Goal: Task Accomplishment & Management: Manage account settings

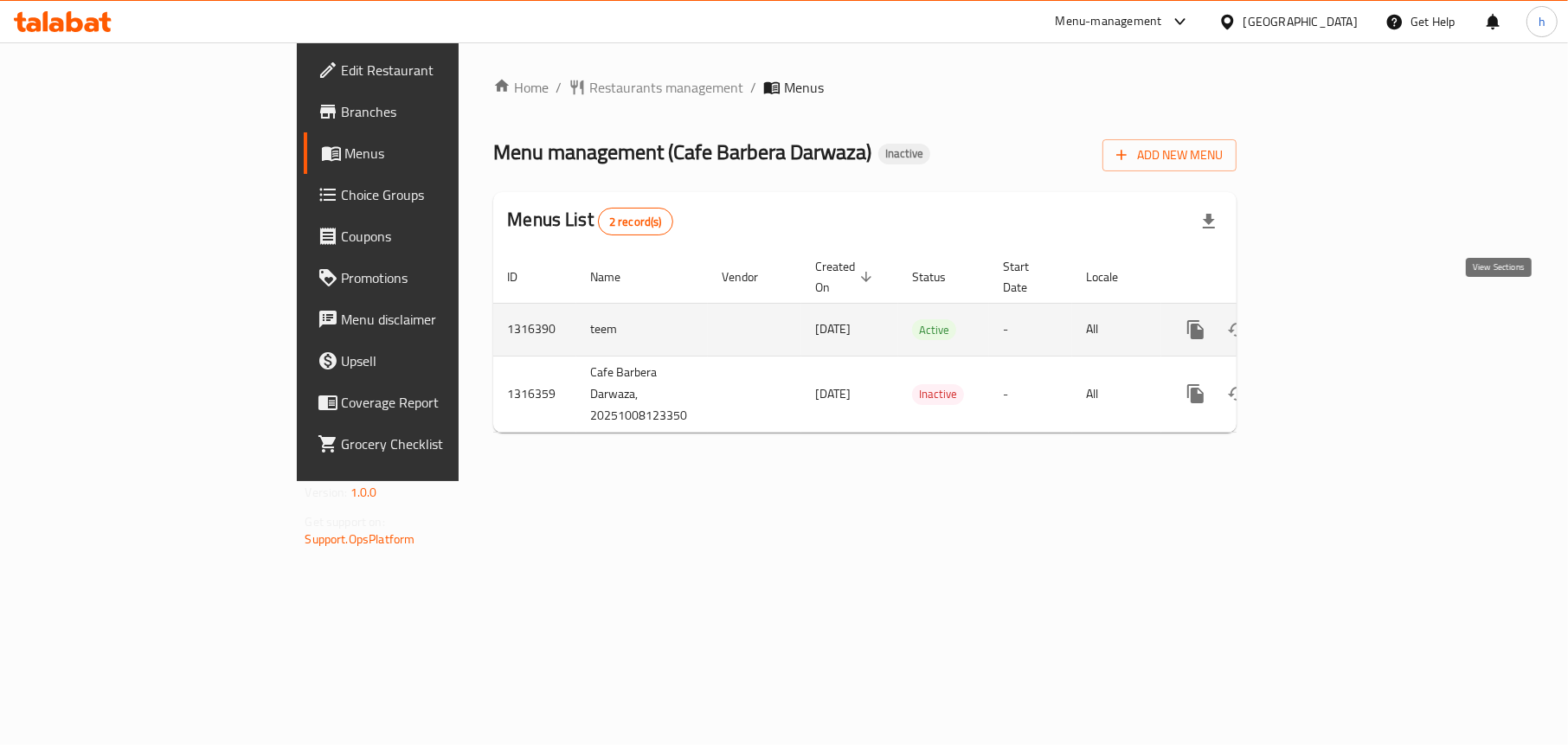
click at [1329, 322] on icon "enhanced table" at bounding box center [1320, 330] width 15 height 15
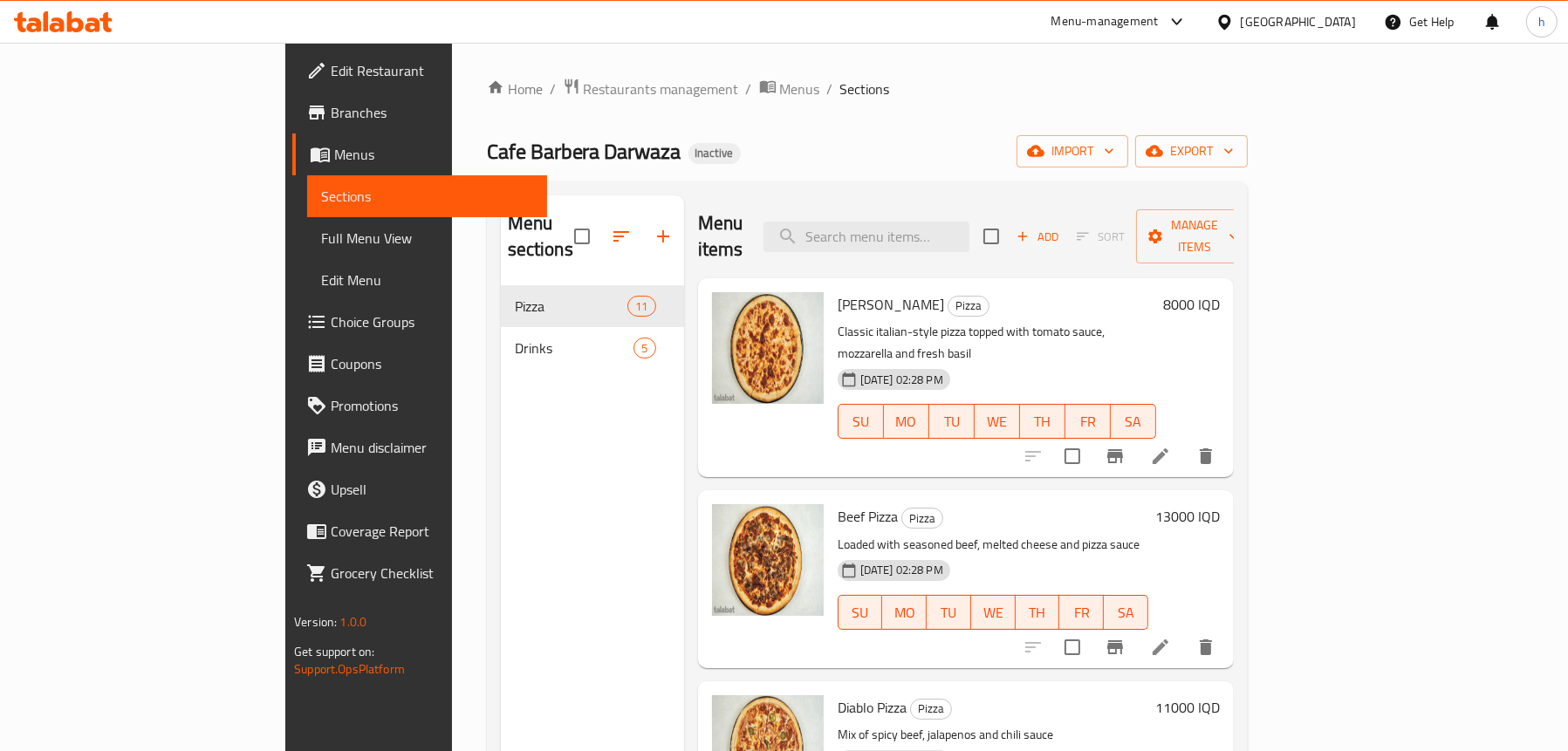
click at [501, 449] on div "Menu sections Pizza 11 Drinks 5" at bounding box center [592, 571] width 183 height 751
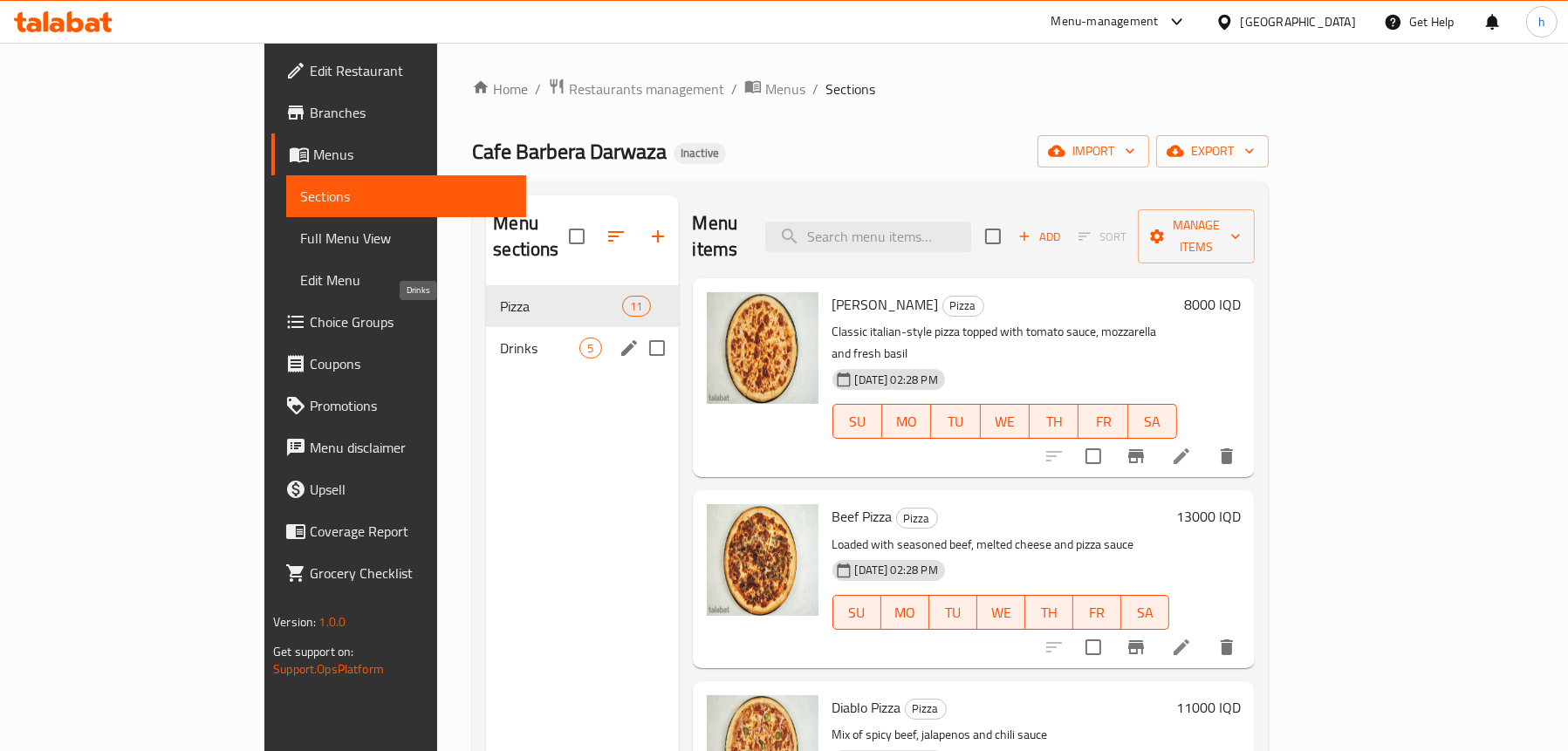
click at [500, 338] on span "Drinks" at bounding box center [539, 349] width 79 height 21
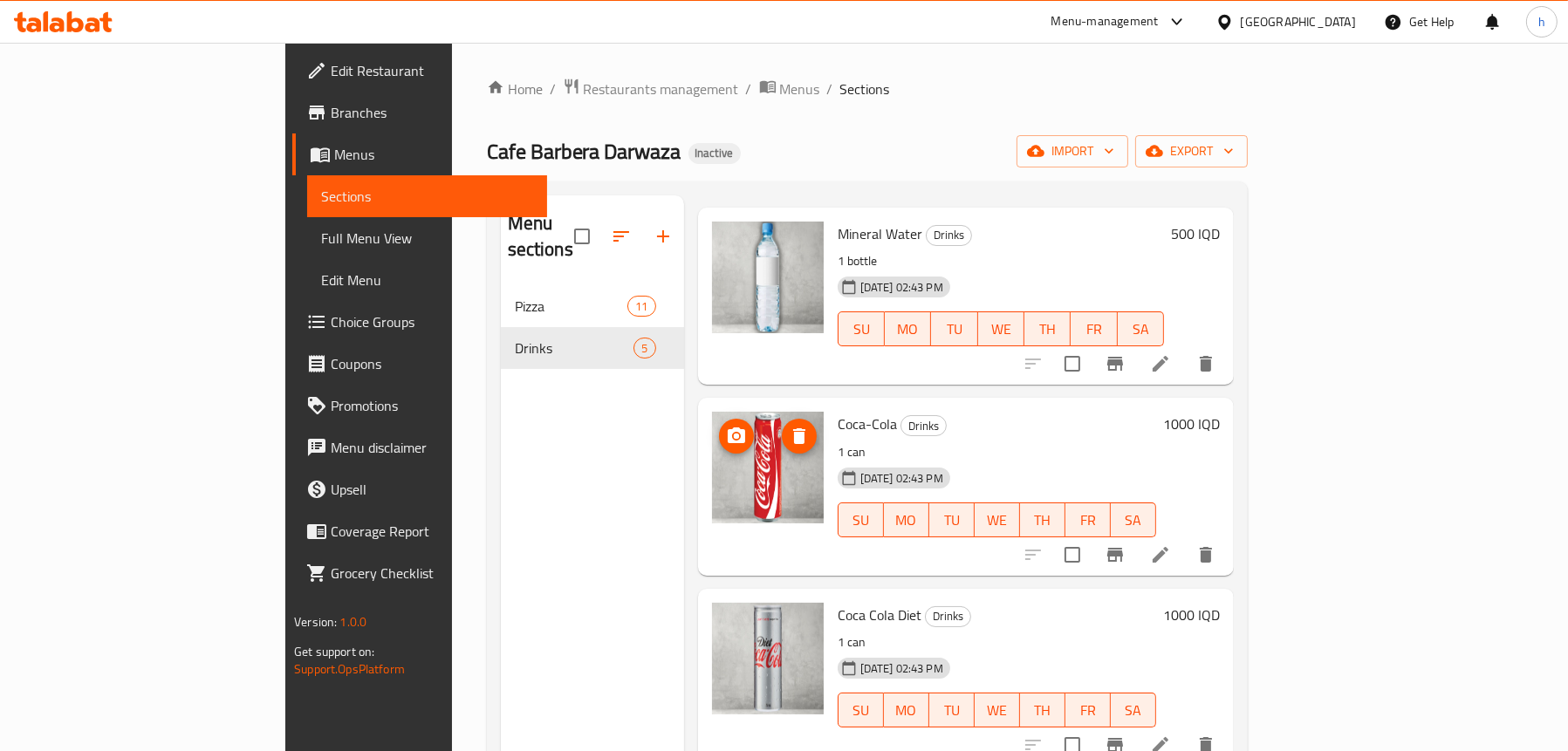
scroll to position [70, 0]
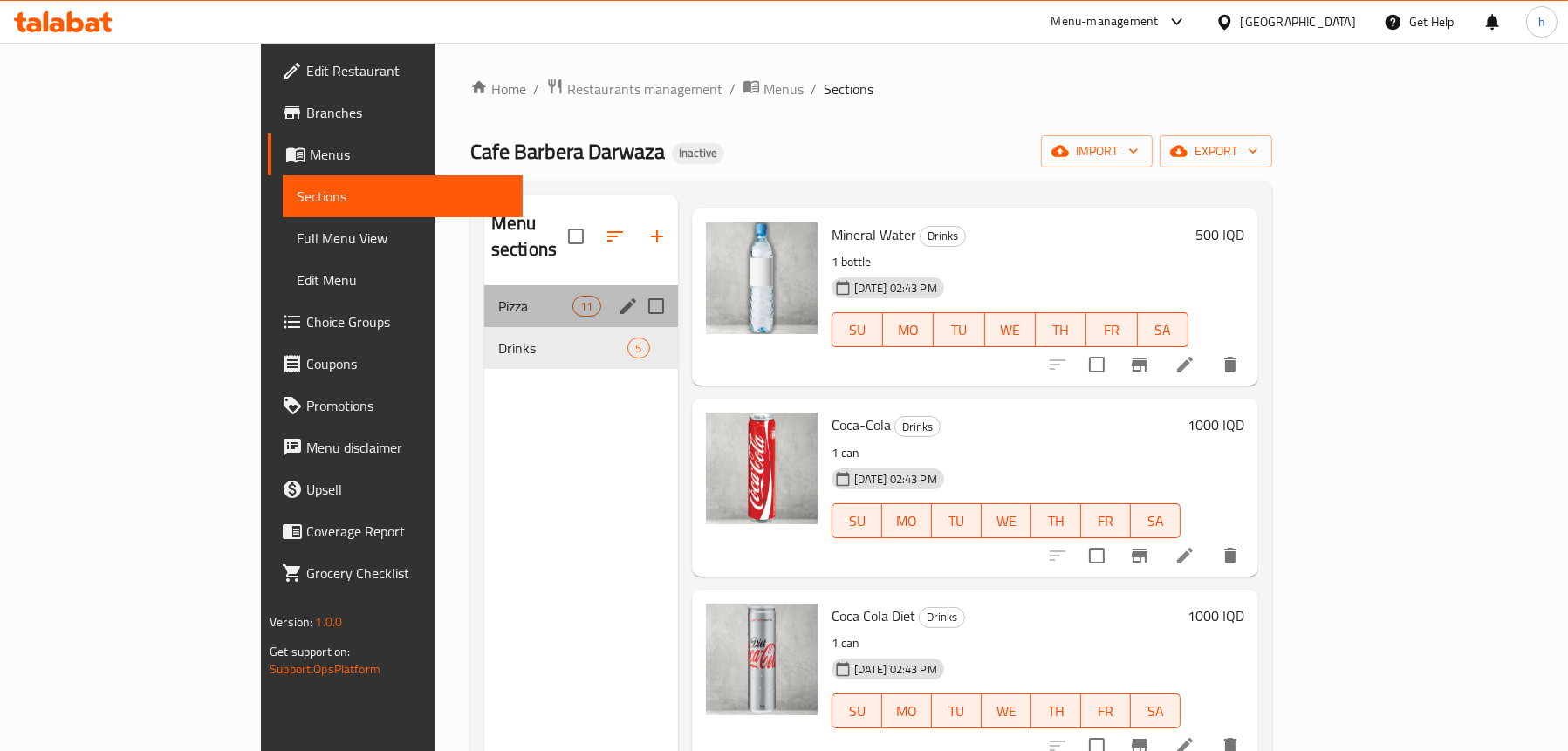
click at [498, 296] on span "Pizza" at bounding box center [535, 306] width 75 height 21
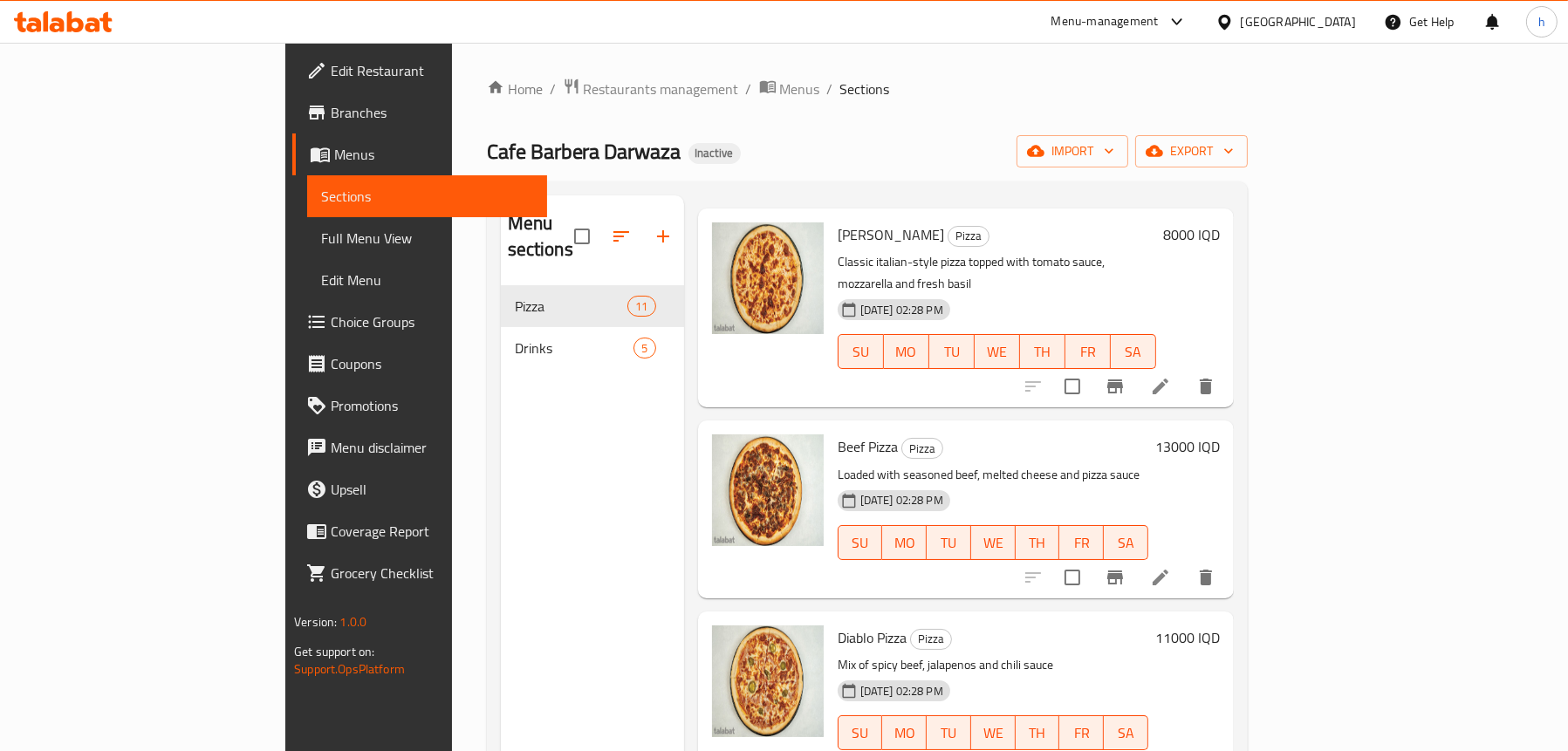
click at [501, 484] on div "Menu sections Pizza 11 Drinks 5" at bounding box center [592, 571] width 183 height 751
click at [1171, 567] on icon at bounding box center [1160, 578] width 21 height 21
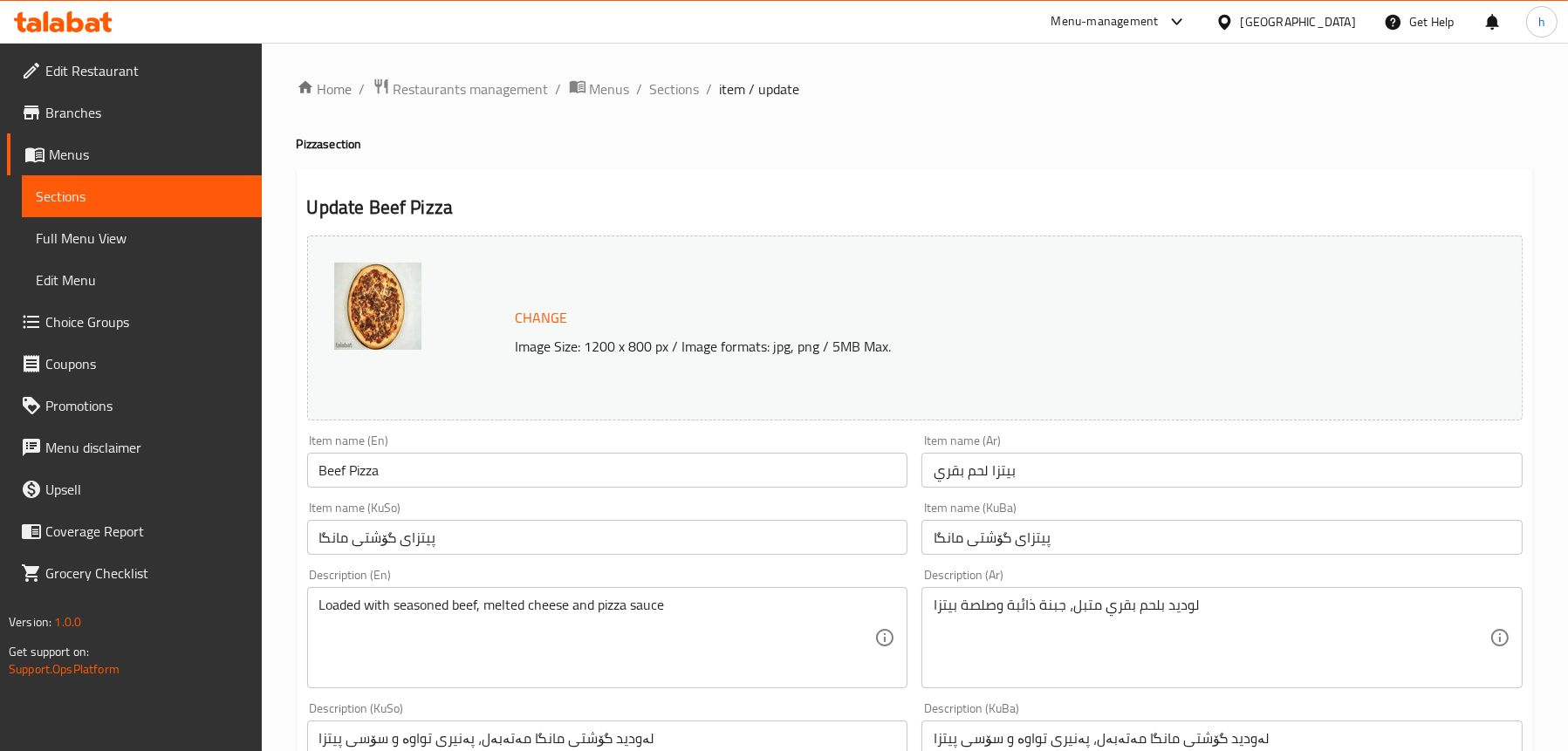
click at [91, 193] on span "Sections" at bounding box center [141, 197] width 212 height 21
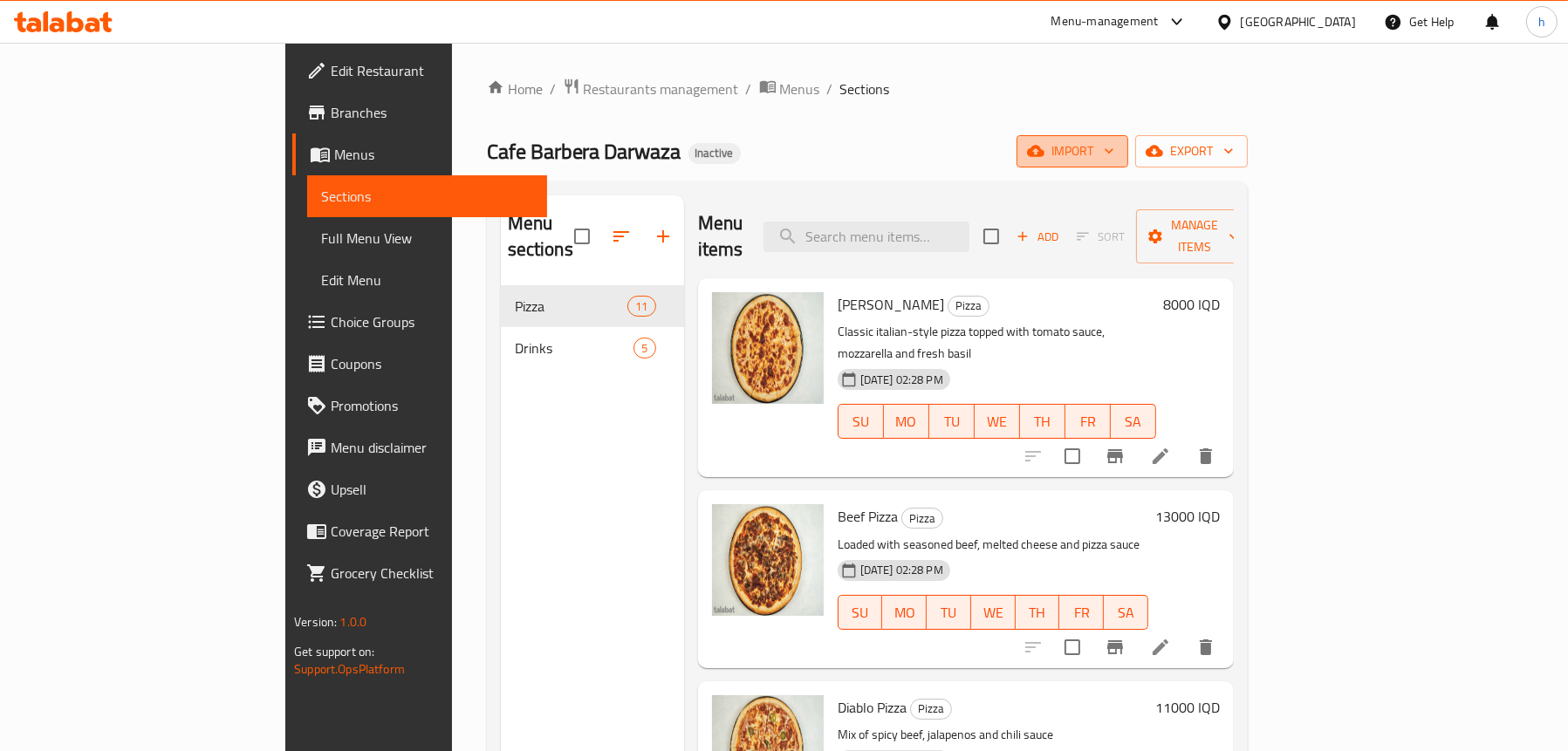
click at [1114, 142] on span "import" at bounding box center [1072, 151] width 83 height 22
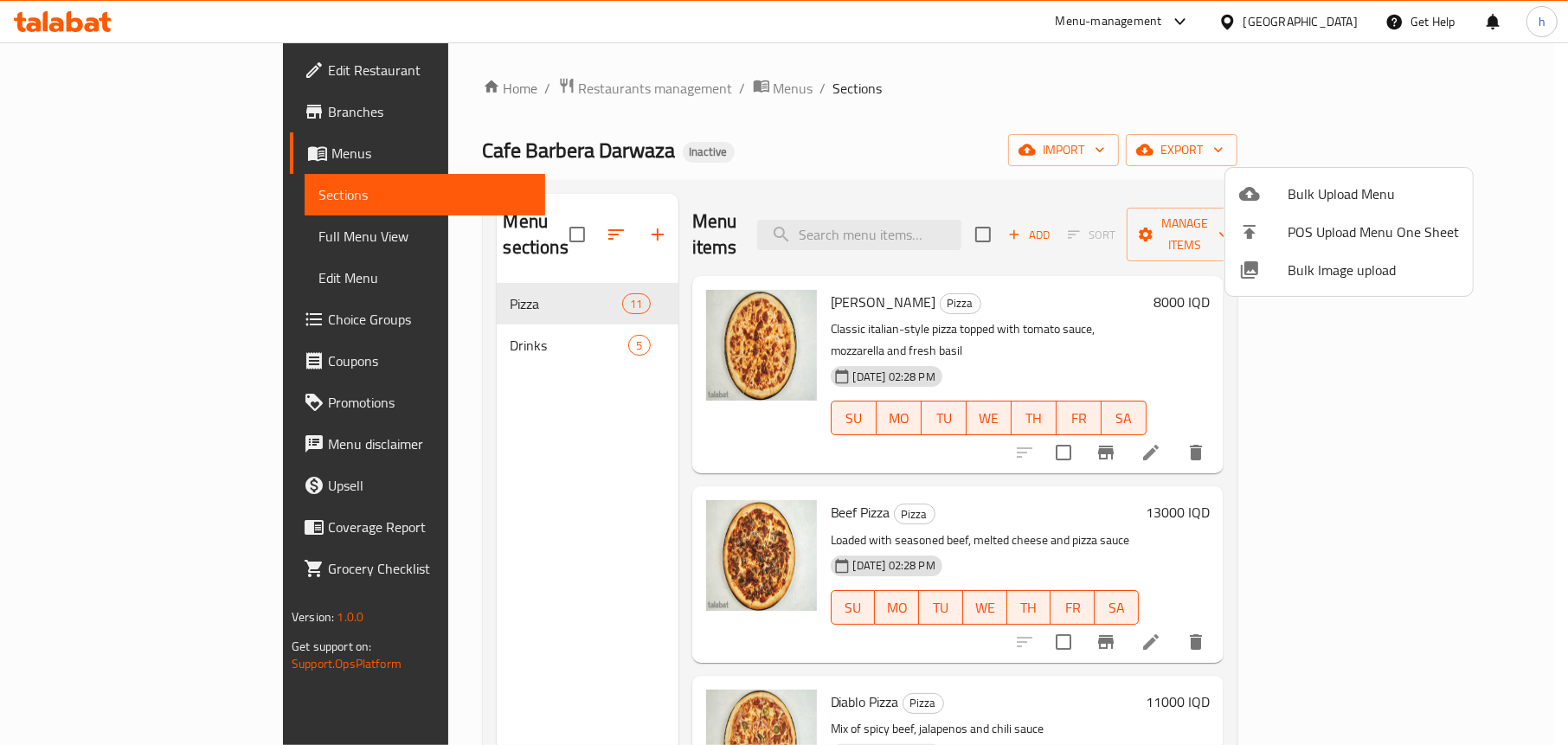
click at [1285, 197] on div at bounding box center [1263, 194] width 48 height 21
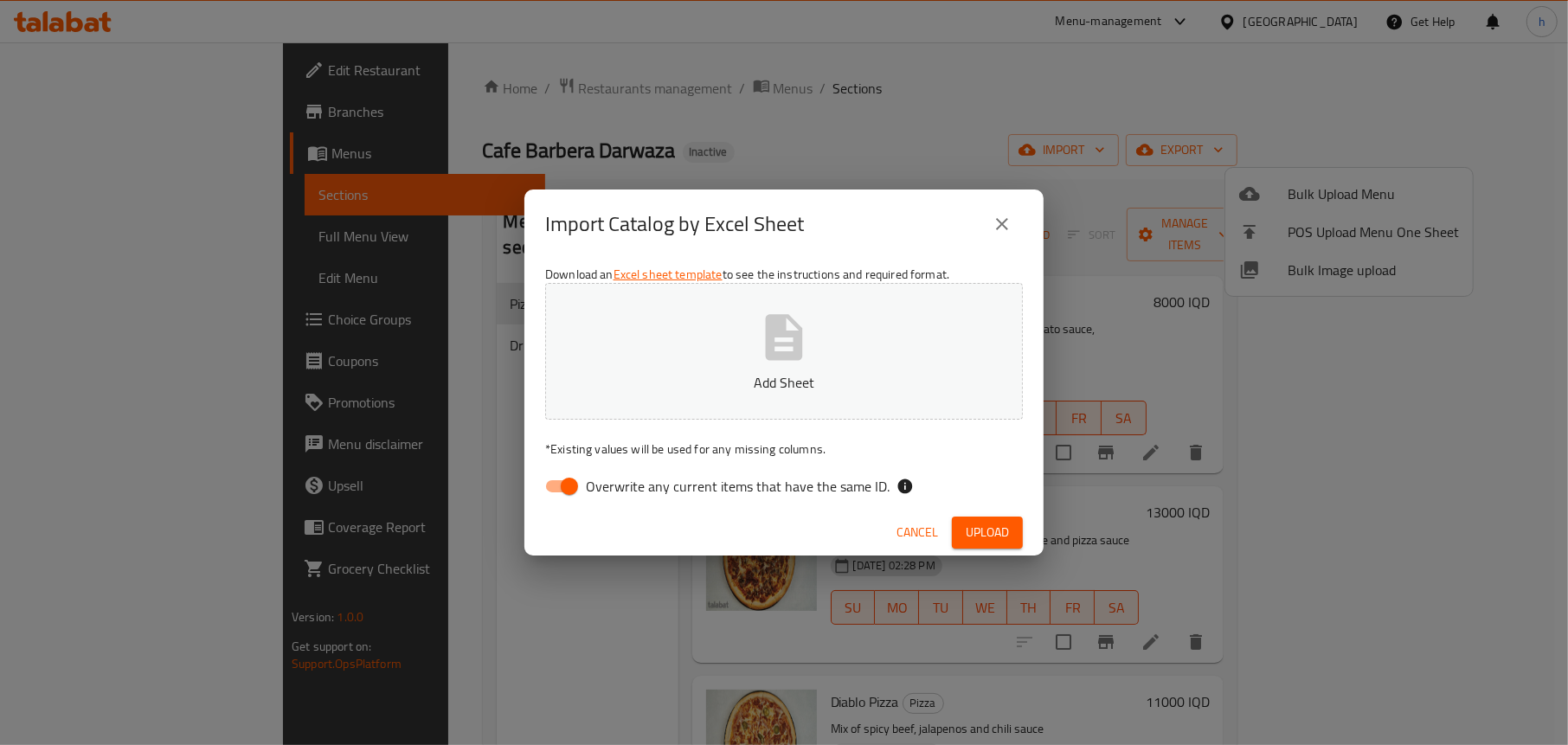
click at [576, 483] on input "Overwrite any current items that have the same ID." at bounding box center [569, 486] width 99 height 33
checkbox input "false"
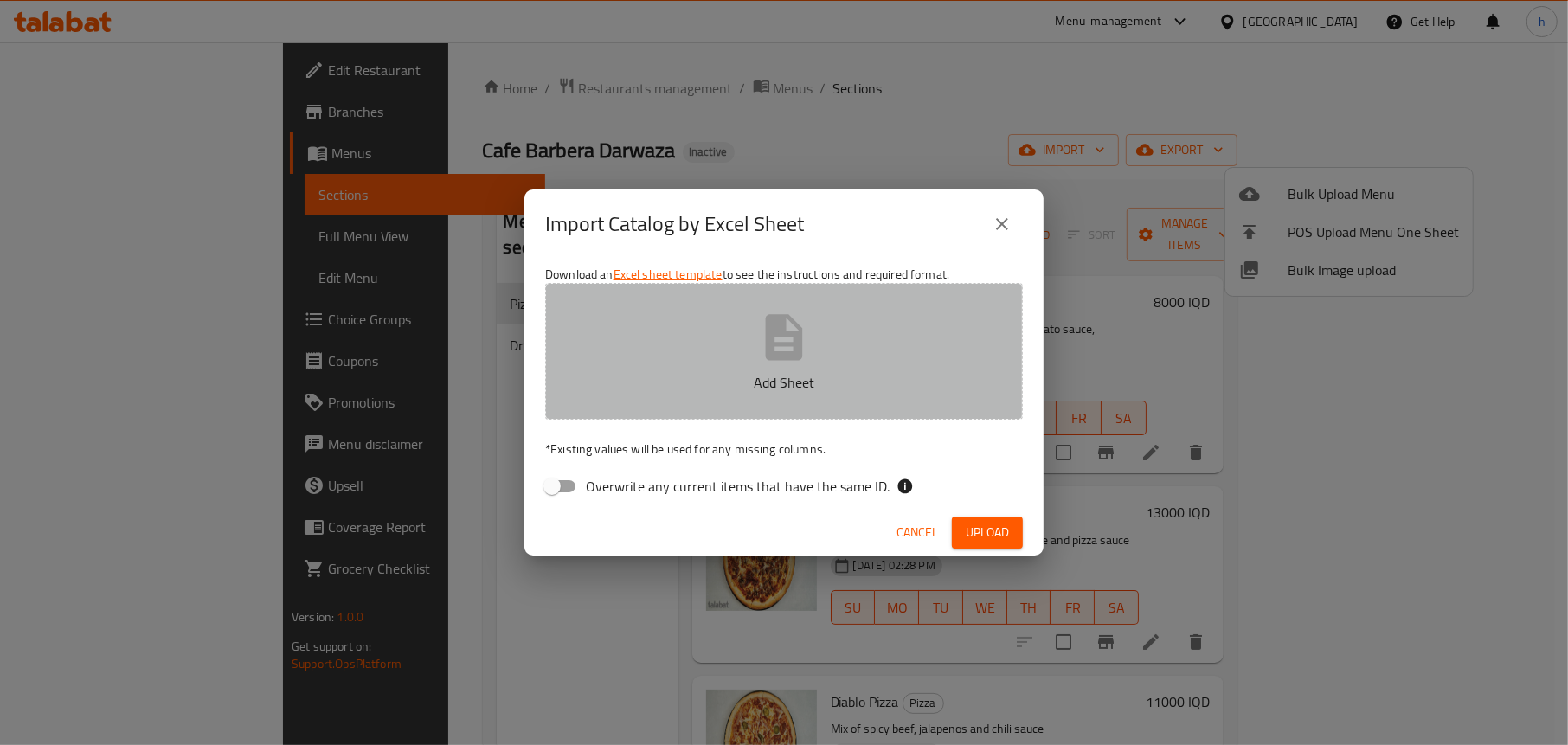
click at [723, 397] on button "Add Sheet" at bounding box center [783, 352] width 478 height 137
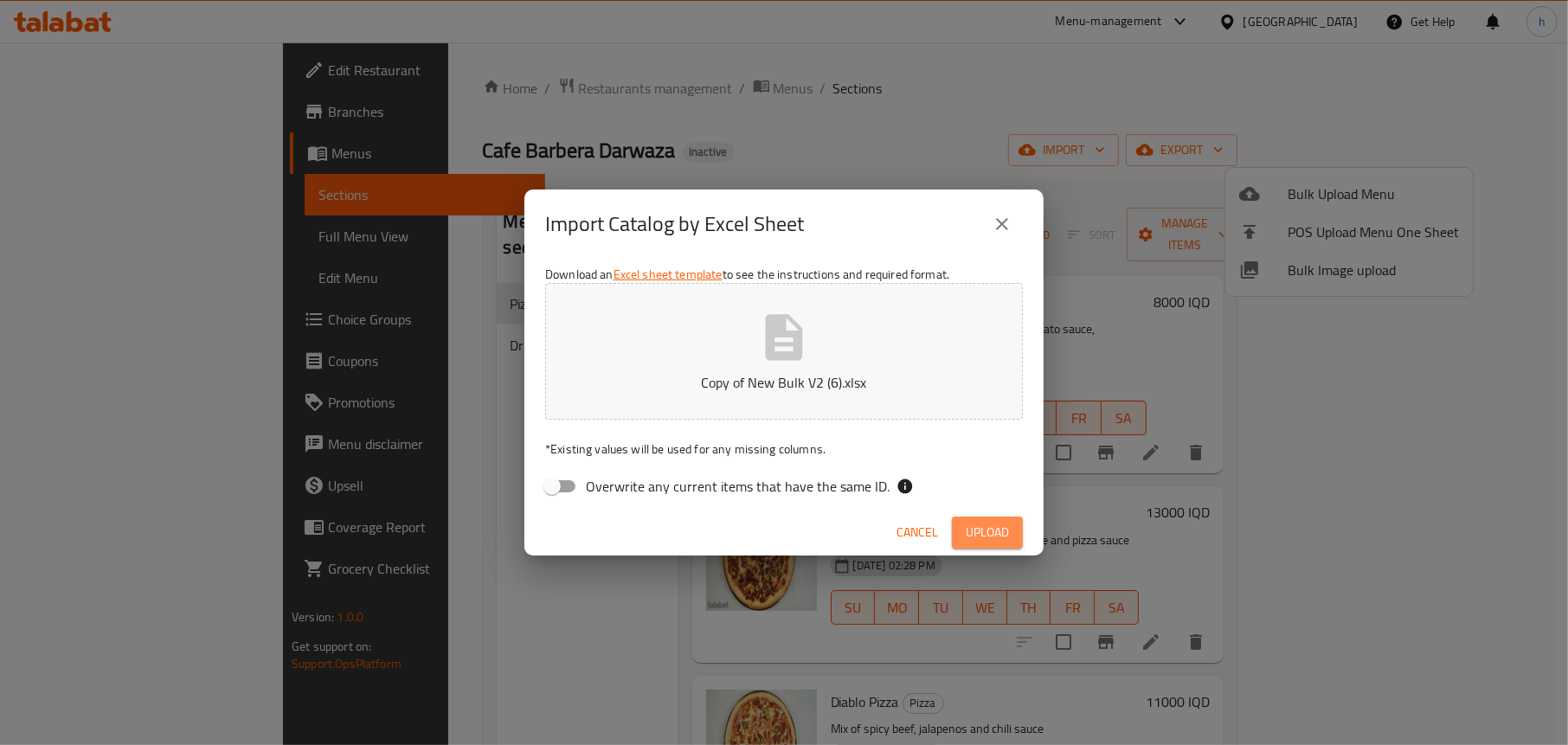
click at [982, 534] on span "Upload" at bounding box center [987, 533] width 43 height 22
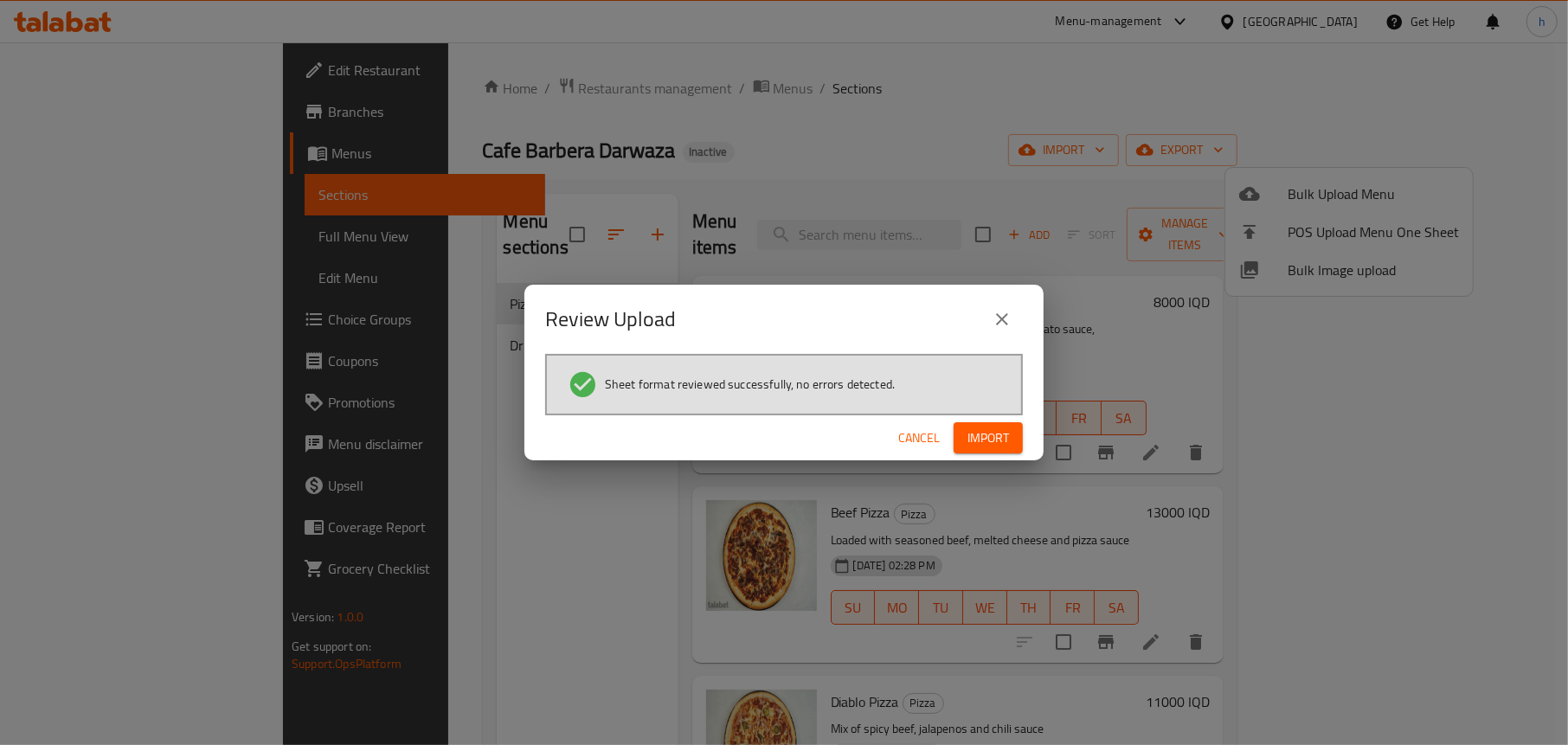
click at [968, 433] on span "Import" at bounding box center [988, 438] width 41 height 22
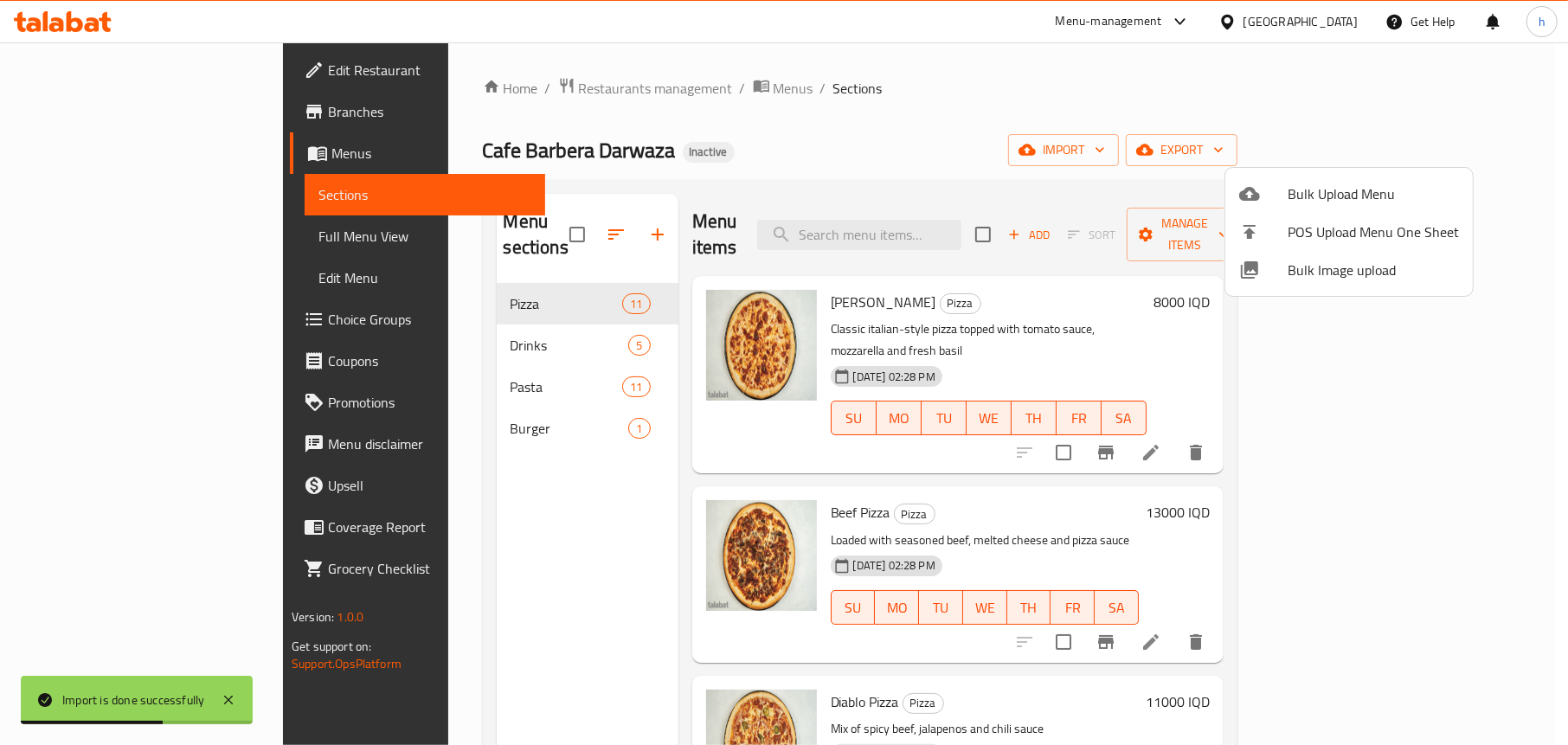
click at [438, 327] on div at bounding box center [784, 372] width 1568 height 745
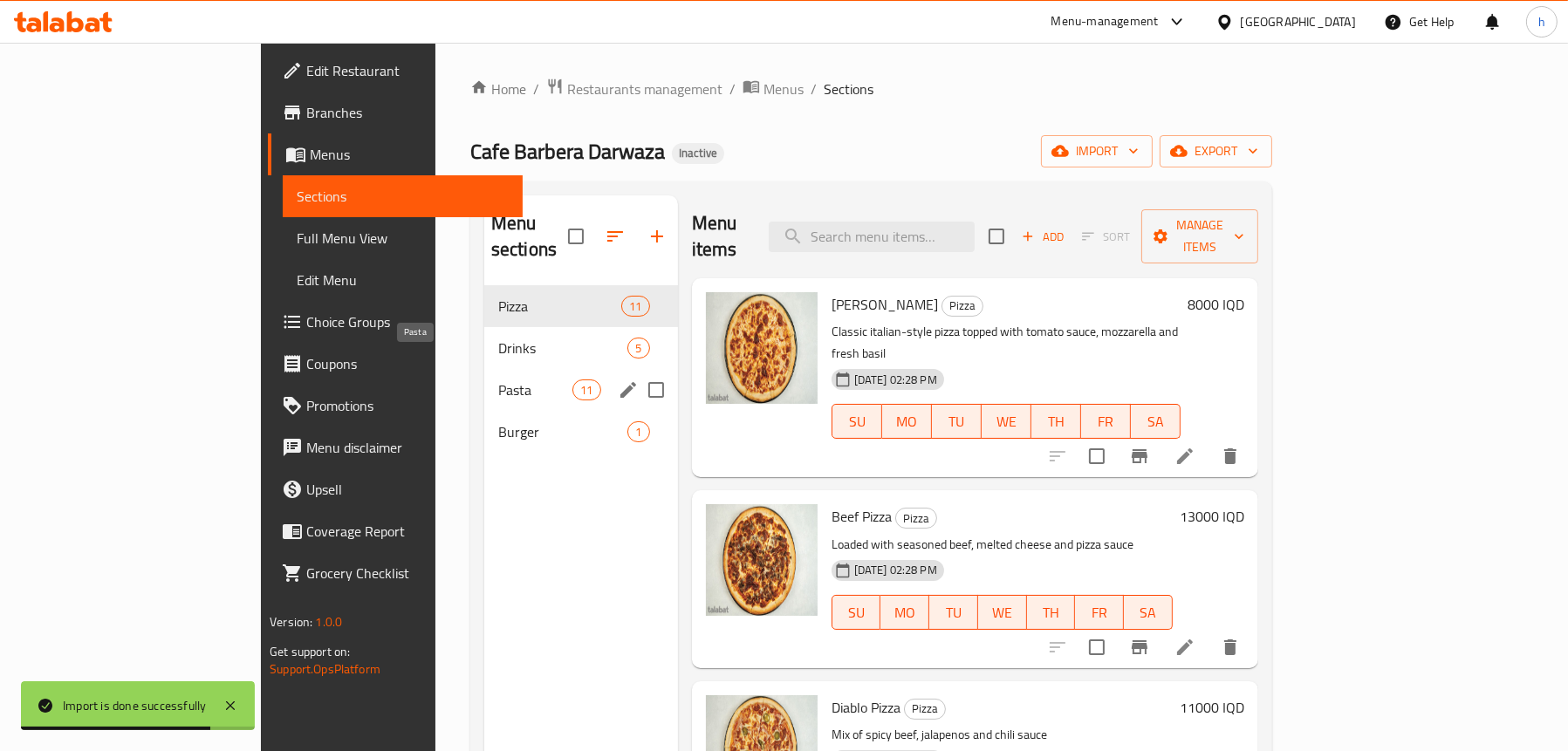
click at [498, 380] on span "Pasta" at bounding box center [535, 391] width 75 height 21
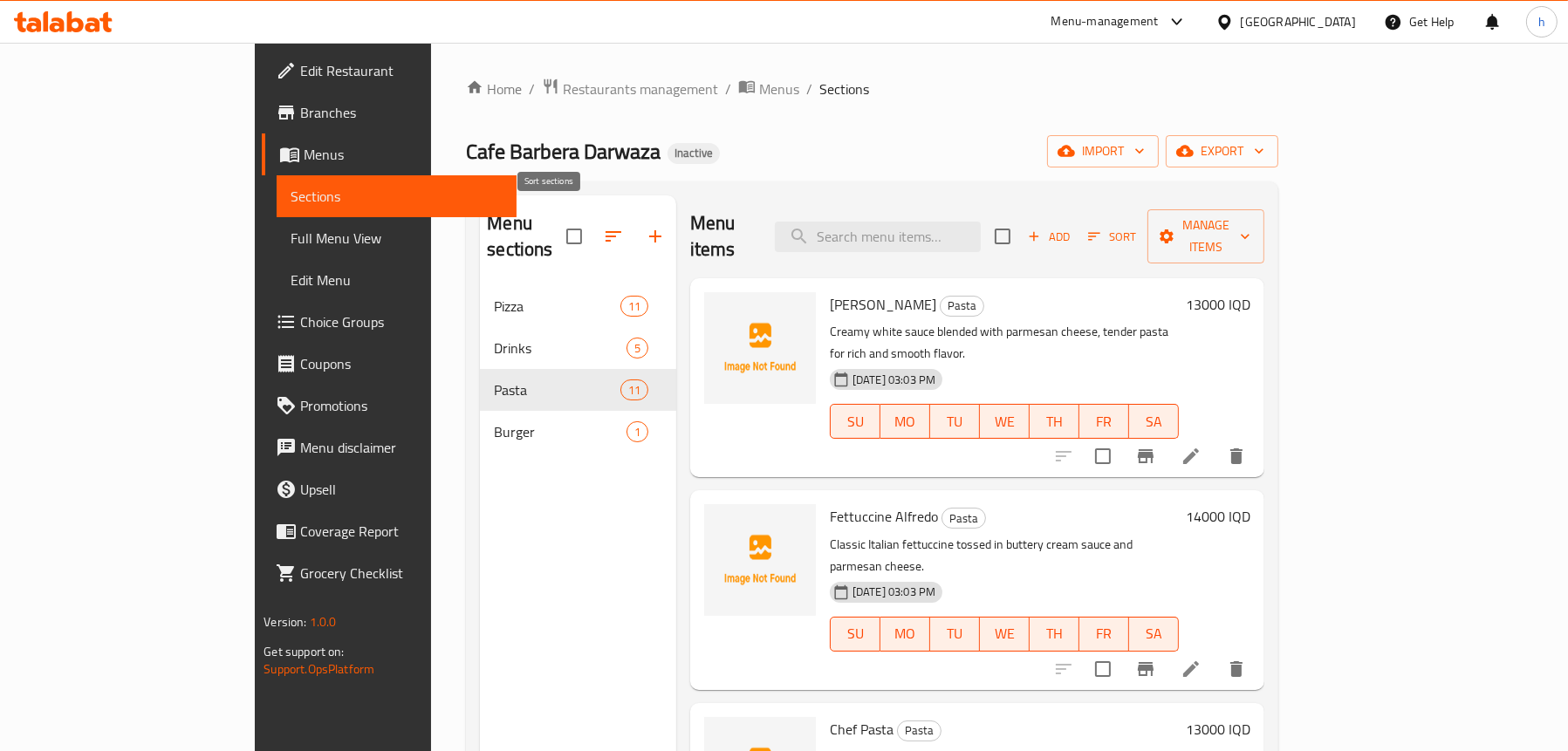
click at [605, 232] on icon "button" at bounding box center [613, 236] width 15 height 11
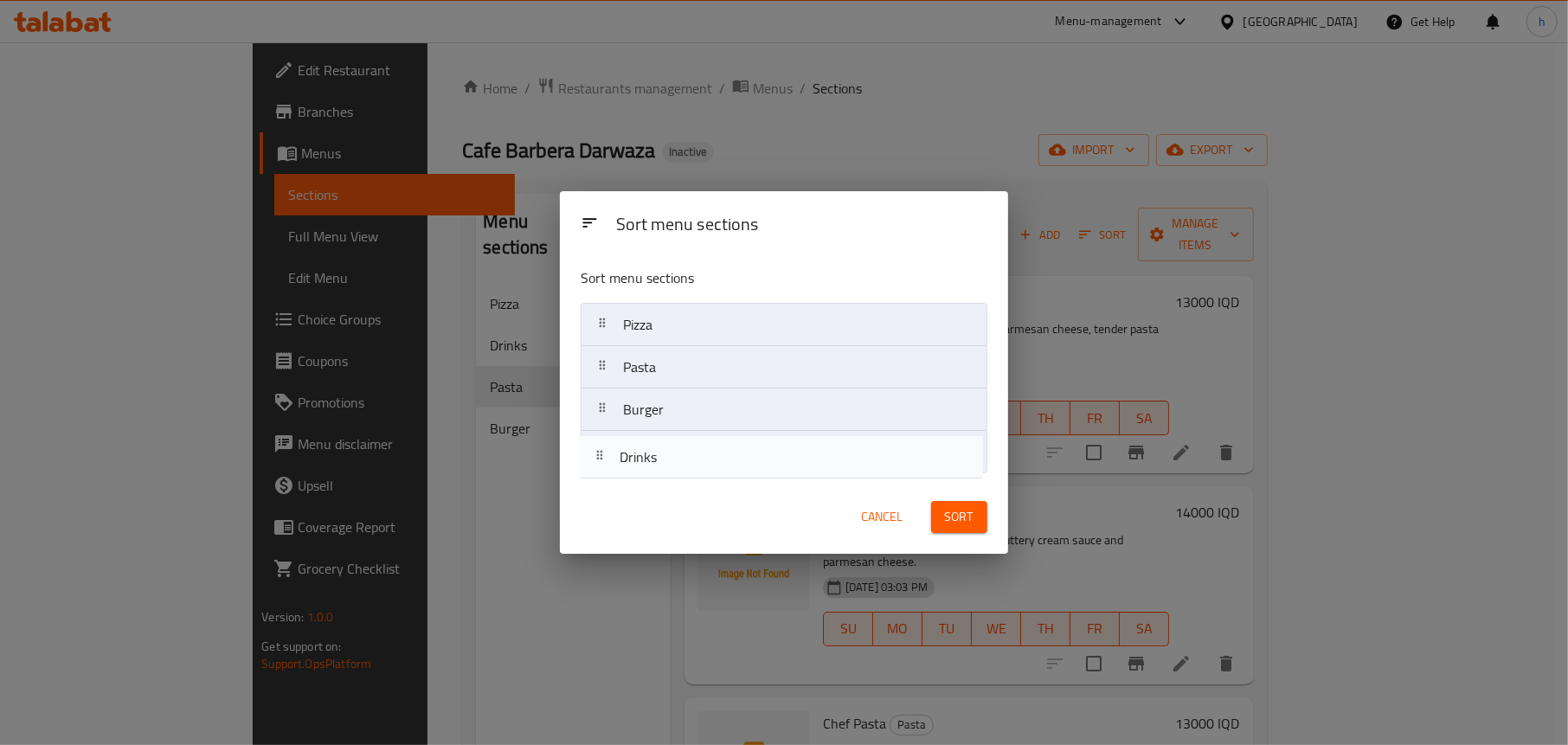
drag, startPoint x: 646, startPoint y: 409, endPoint x: 646, endPoint y: 473, distance: 64.0
click at [646, 473] on nav "Pizza Drinks Pasta Burger" at bounding box center [783, 388] width 405 height 171
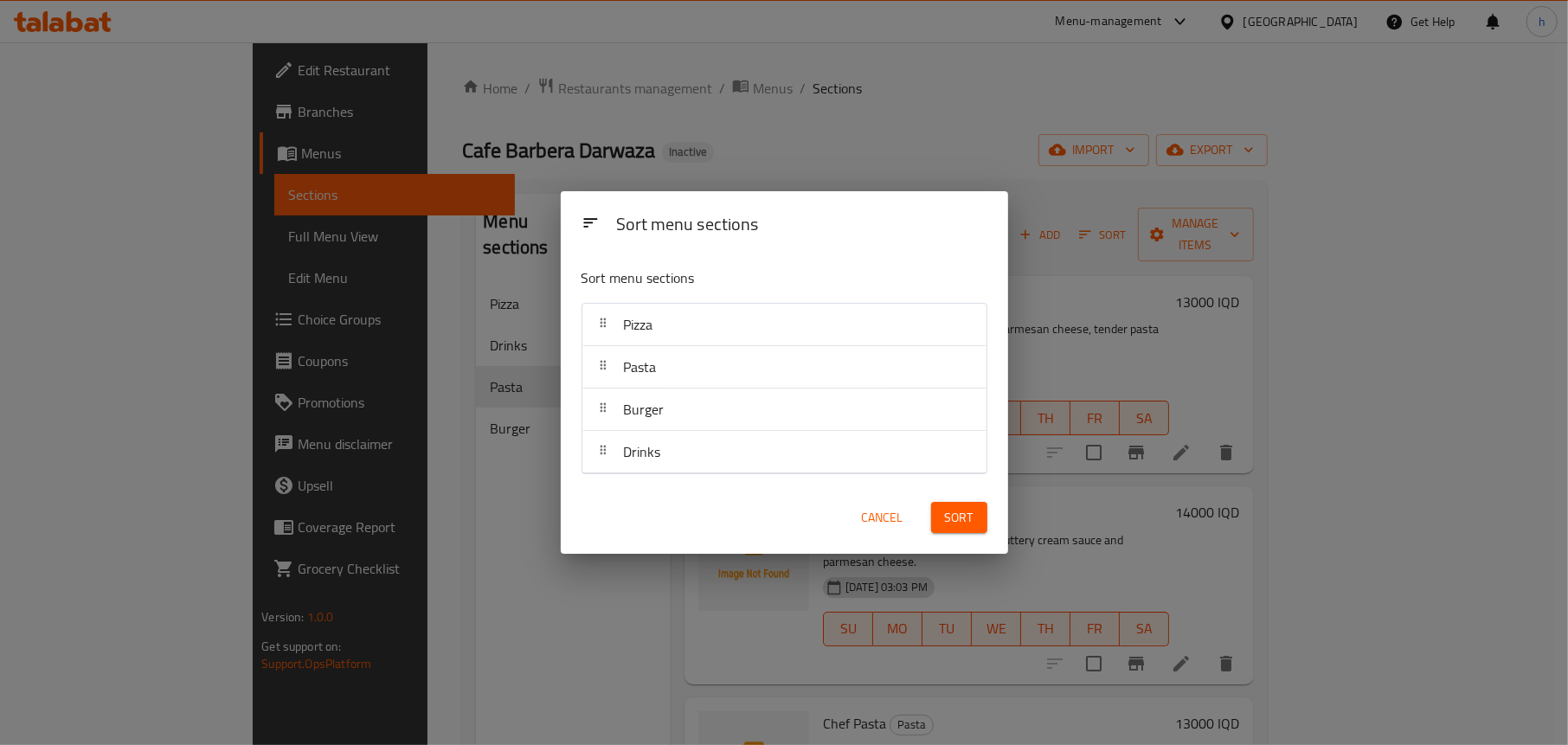
click at [955, 510] on span "Sort" at bounding box center [960, 518] width 29 height 22
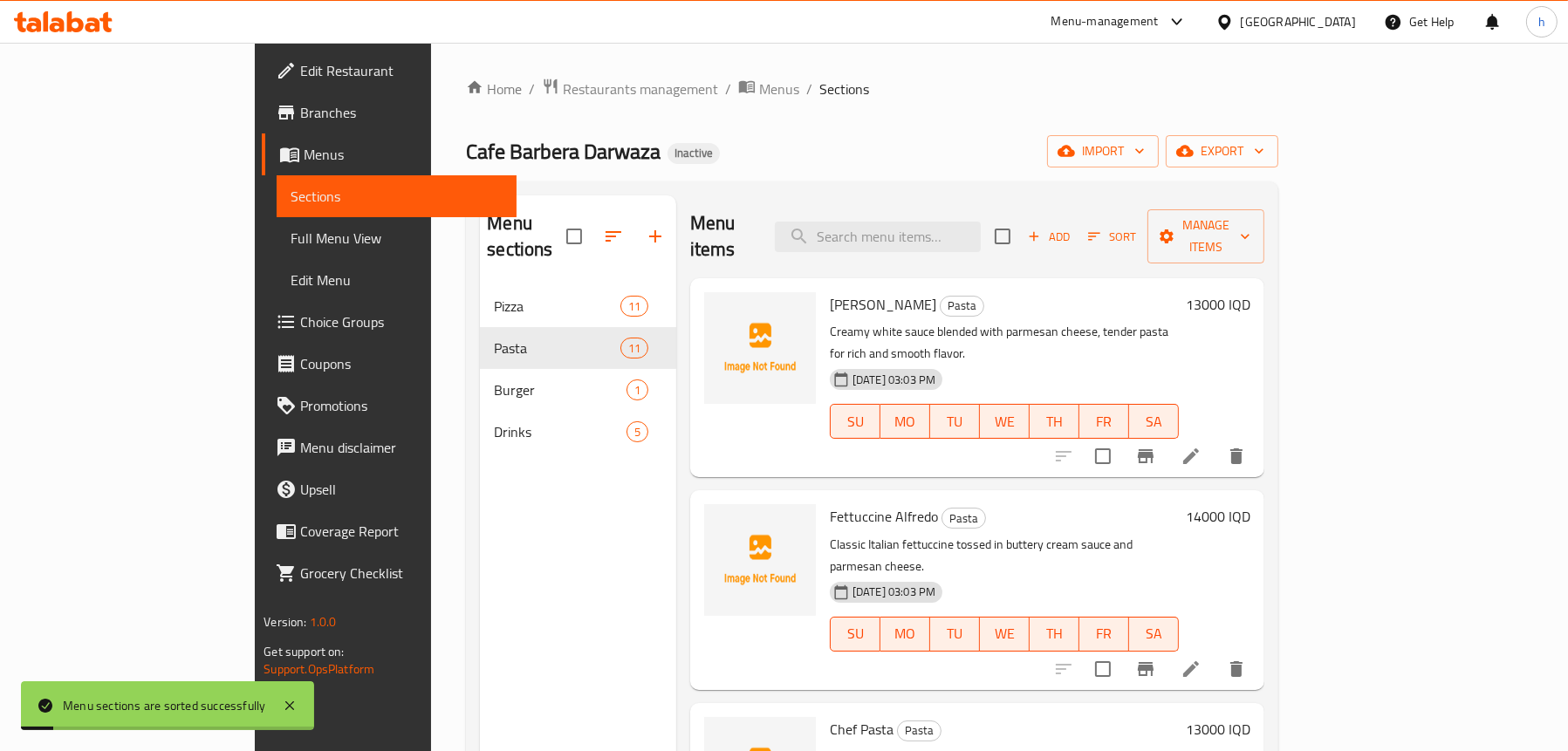
click at [479, 514] on div "Menu sections Pizza 11 Pasta 11 Burger 1 Drinks 5" at bounding box center [577, 571] width 197 height 751
click at [711, 306] on span "upload picture" at bounding box center [728, 317] width 35 height 21
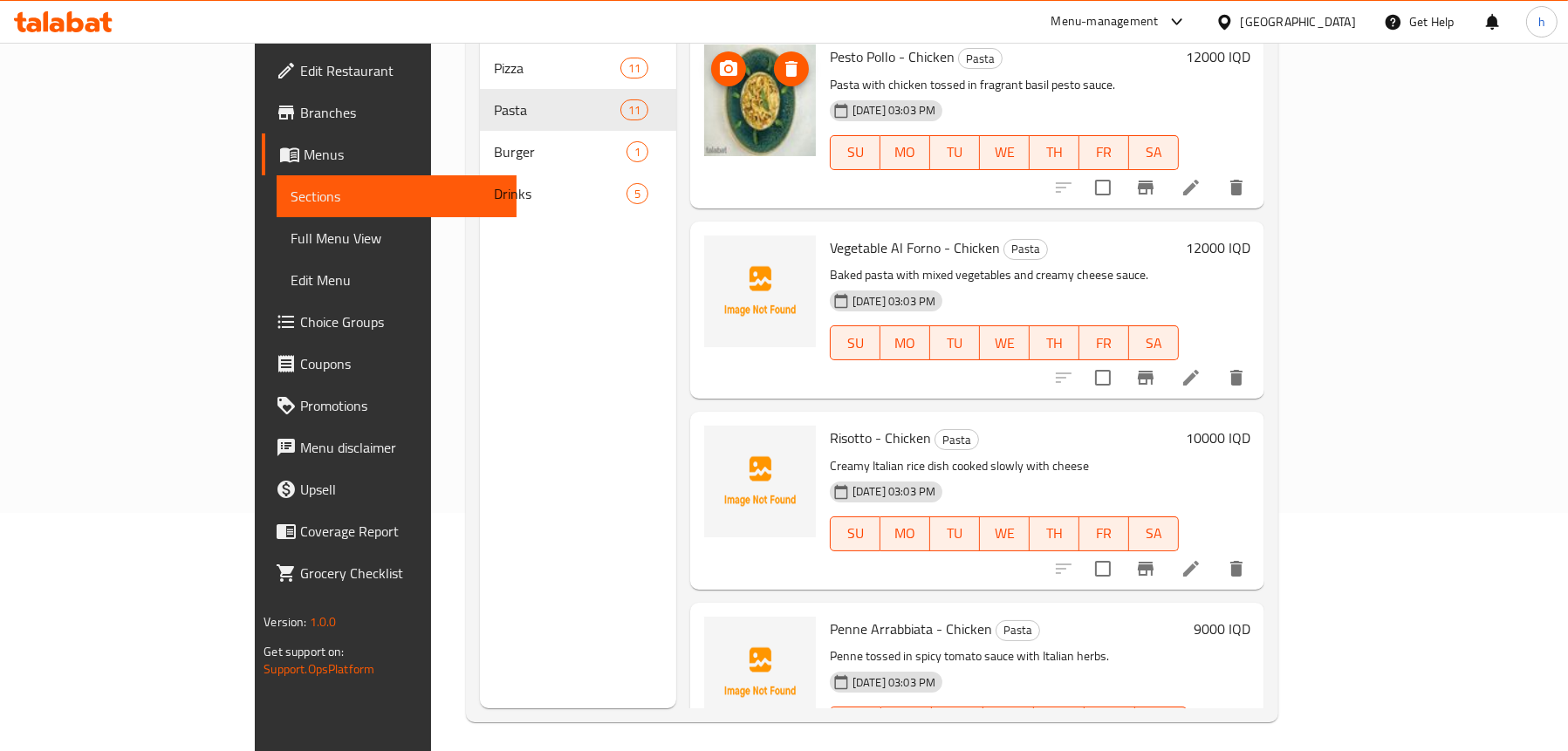
scroll to position [245, 0]
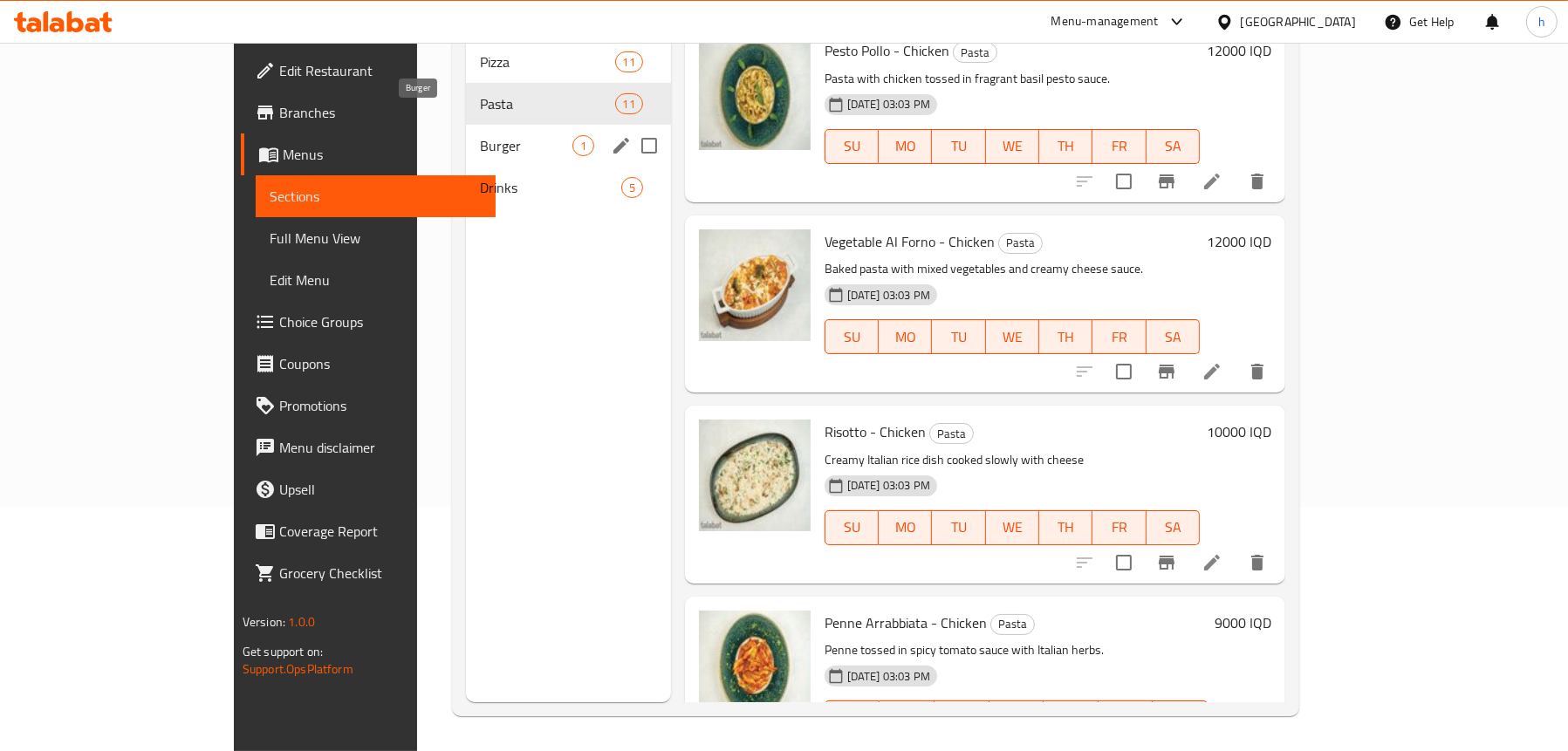
click at [479, 136] on span "Burger" at bounding box center [525, 146] width 92 height 21
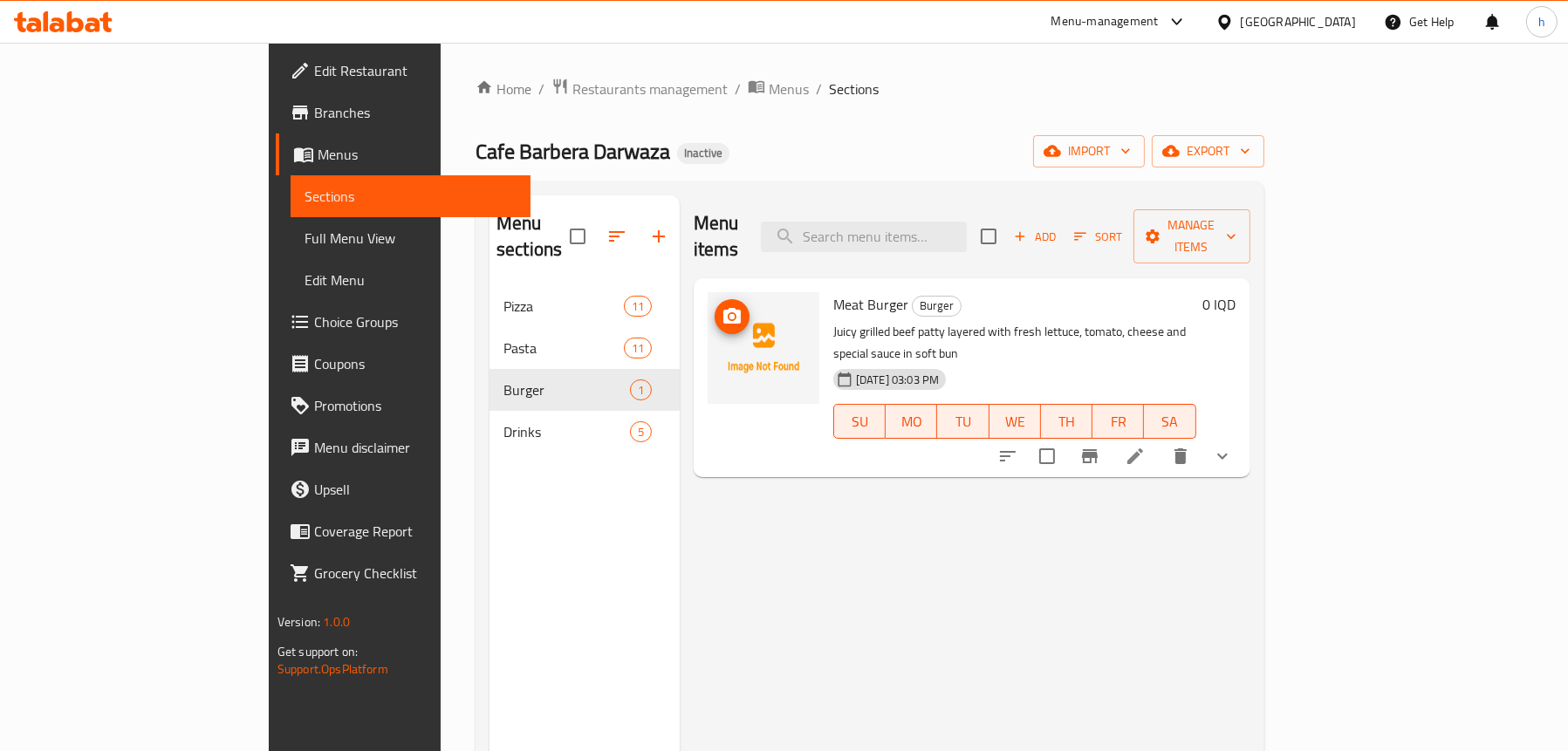
click at [707, 295] on img at bounding box center [762, 348] width 111 height 111
click at [723, 308] on icon "upload picture" at bounding box center [732, 316] width 17 height 16
click at [729, 314] on circle "upload picture" at bounding box center [731, 316] width 5 height 5
click at [304, 234] on span "Full Menu View" at bounding box center [410, 238] width 212 height 21
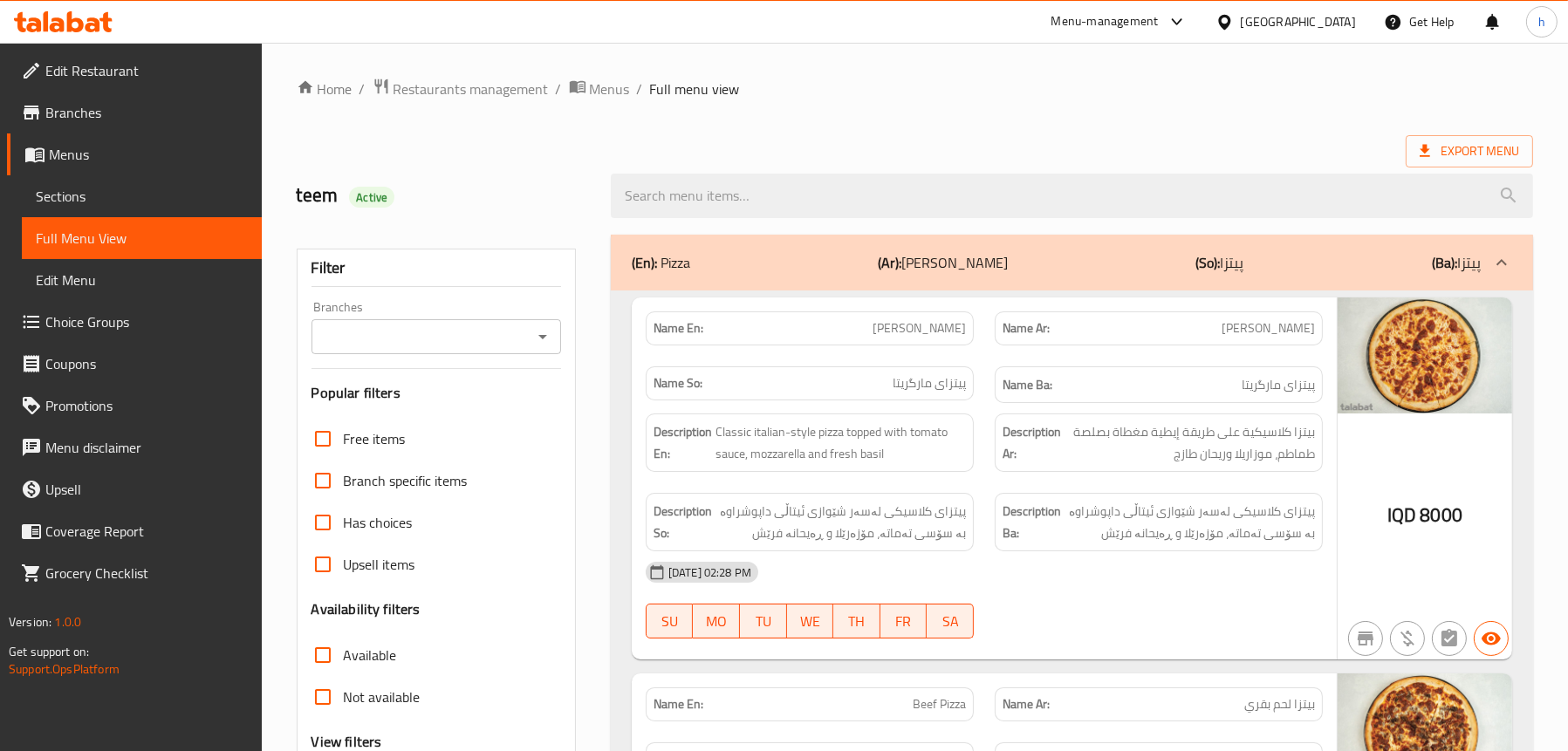
click at [549, 335] on icon "Open" at bounding box center [542, 337] width 21 height 21
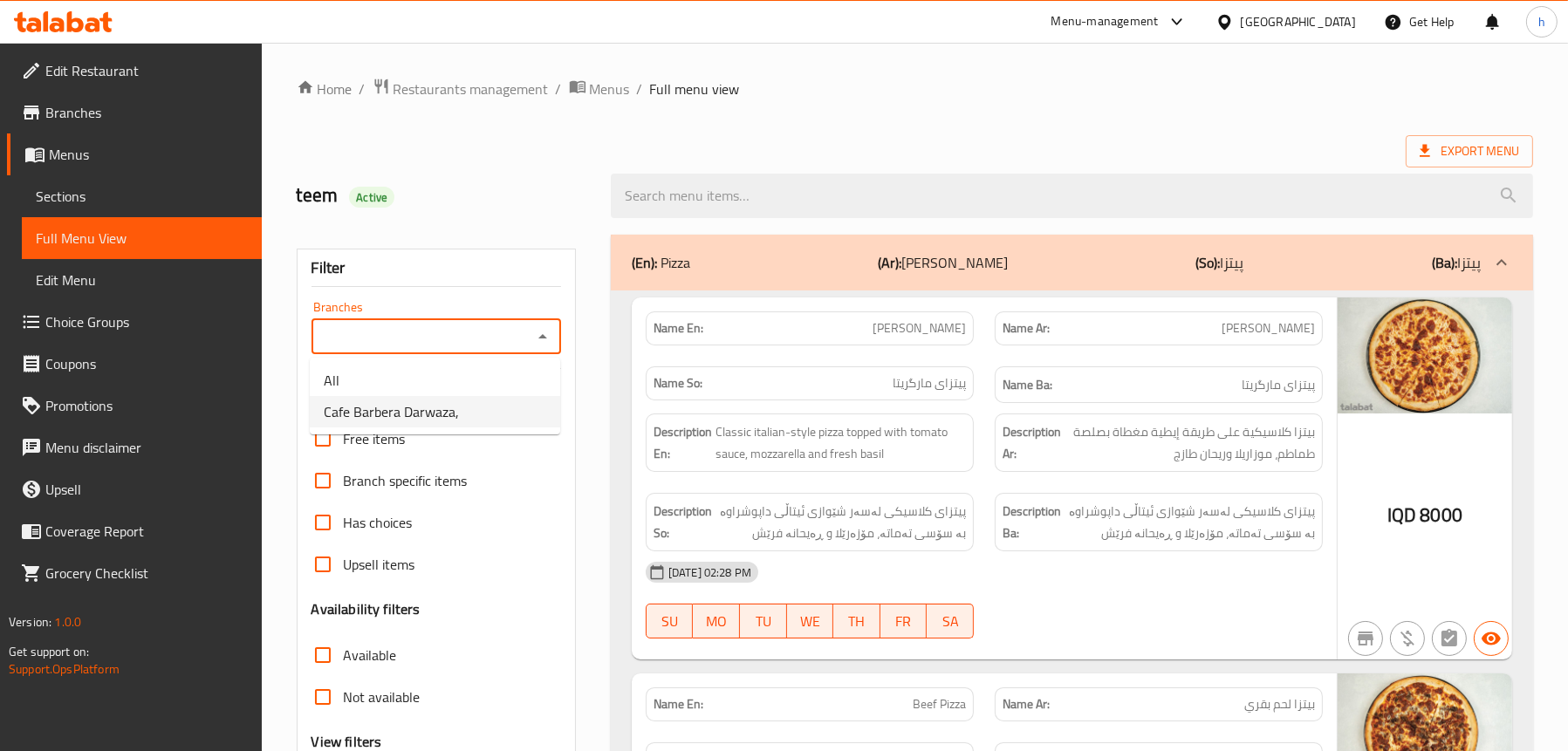
click at [487, 415] on li "Cafe Barbera Darwaza," at bounding box center [435, 412] width 250 height 31
type input "Cafe Barbera Darwaza,"
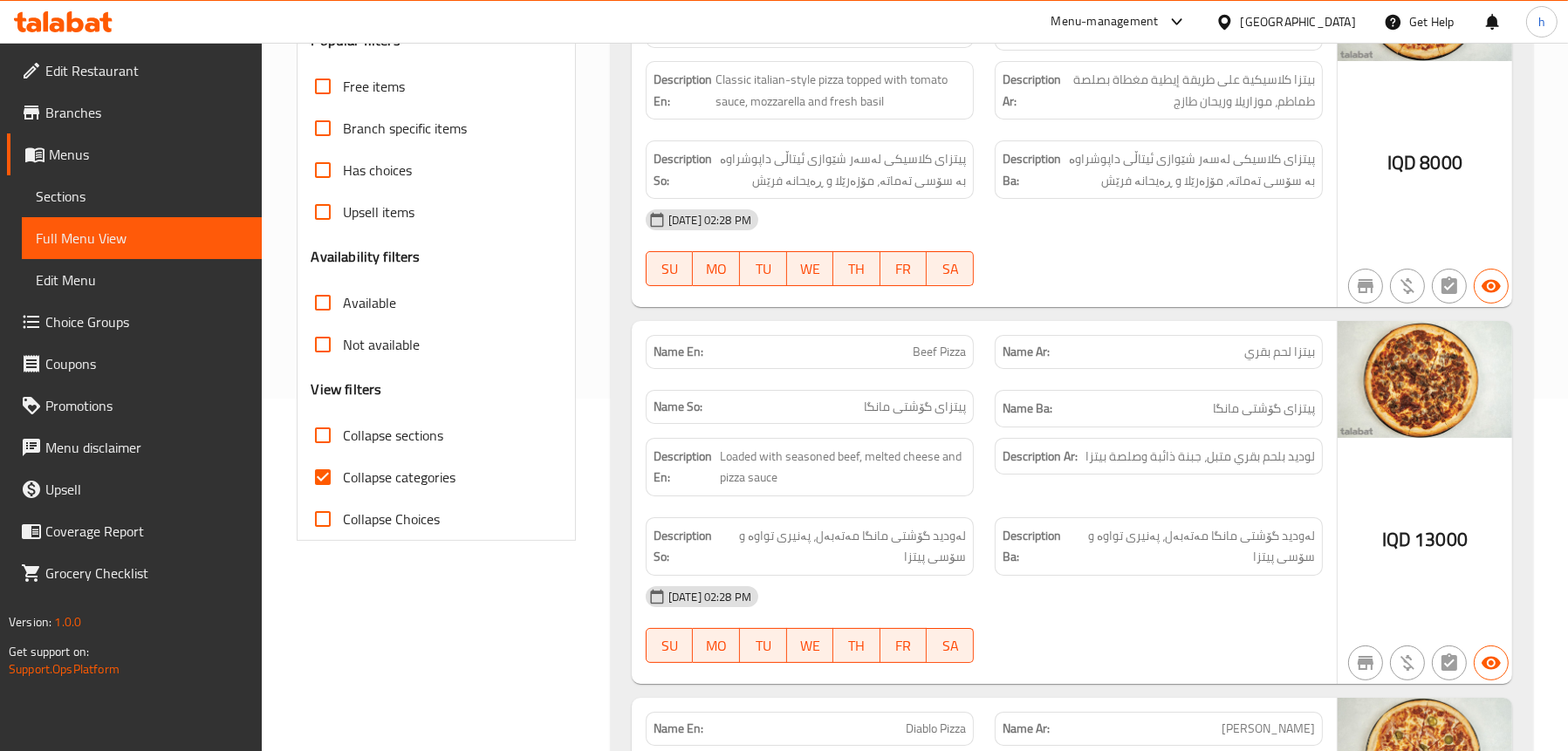
scroll to position [439, 0]
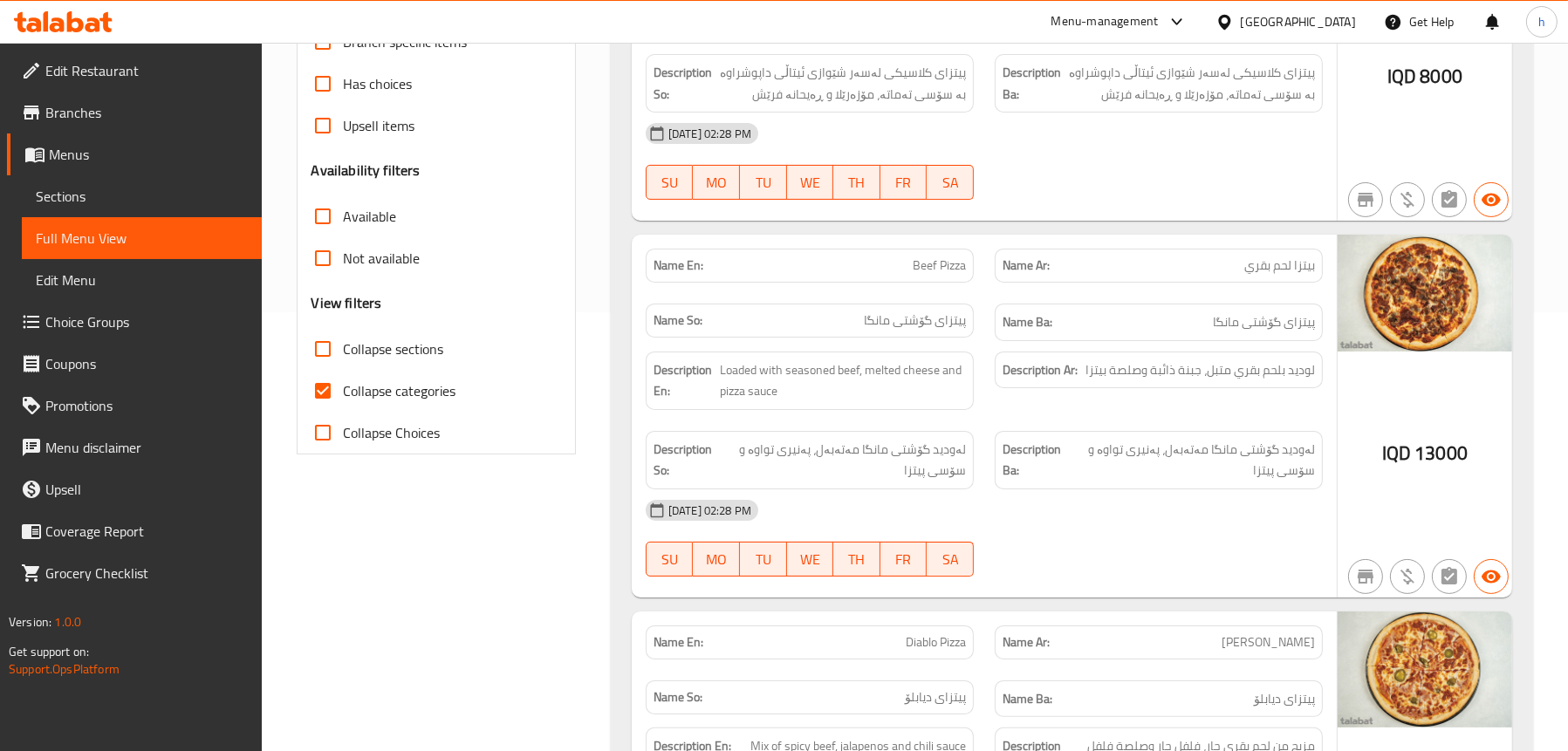
click at [417, 329] on label "Collapse sections" at bounding box center [373, 349] width 142 height 42
click at [344, 329] on input "Collapse sections" at bounding box center [323, 349] width 42 height 42
checkbox input "true"
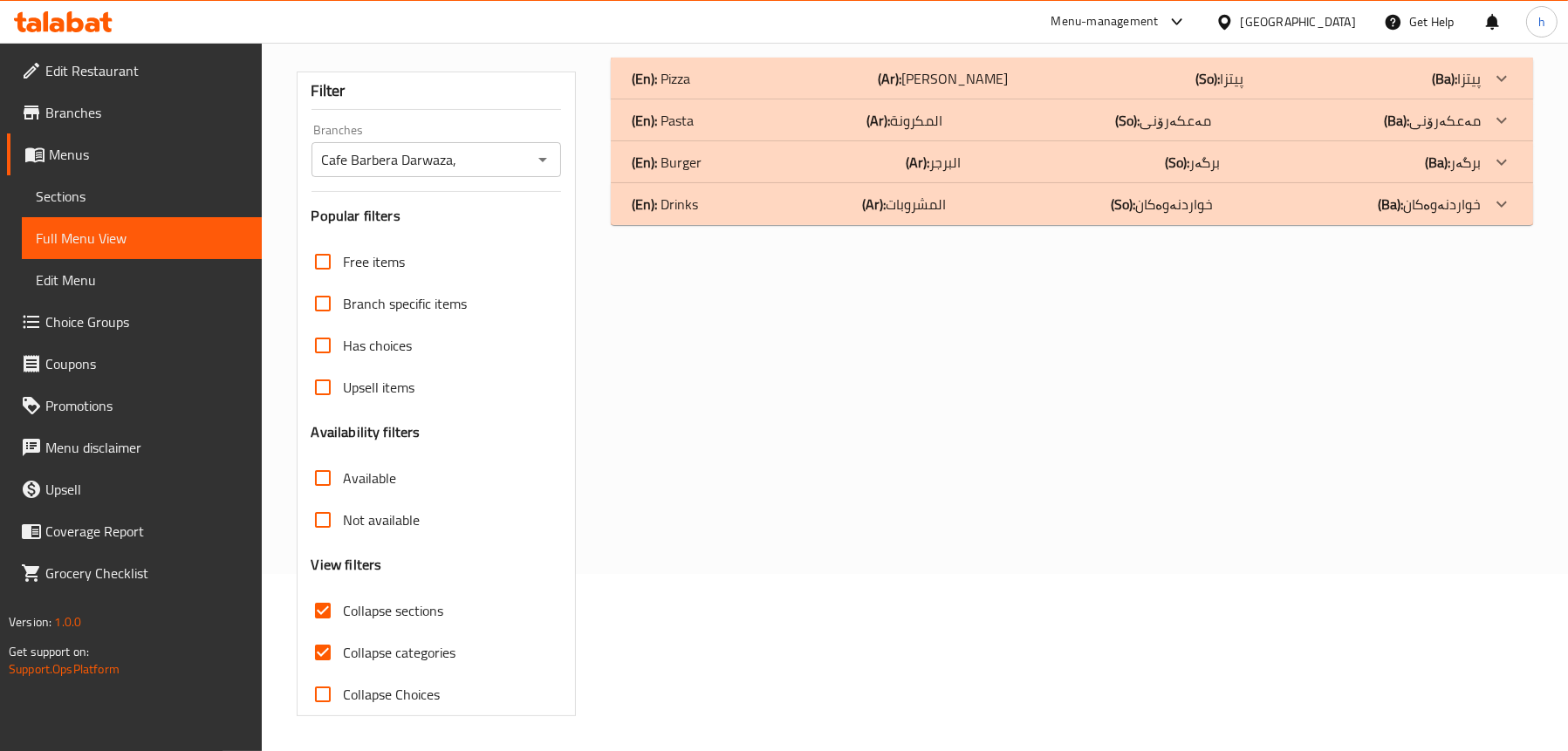
scroll to position [177, 0]
click at [417, 388] on div "Free items Branch specific items Has choices Upsell items Availability filters …" at bounding box center [437, 479] width 250 height 475
click at [392, 650] on span "Collapse categories" at bounding box center [400, 653] width 112 height 21
click at [344, 650] on input "Collapse categories" at bounding box center [323, 652] width 42 height 42
checkbox input "false"
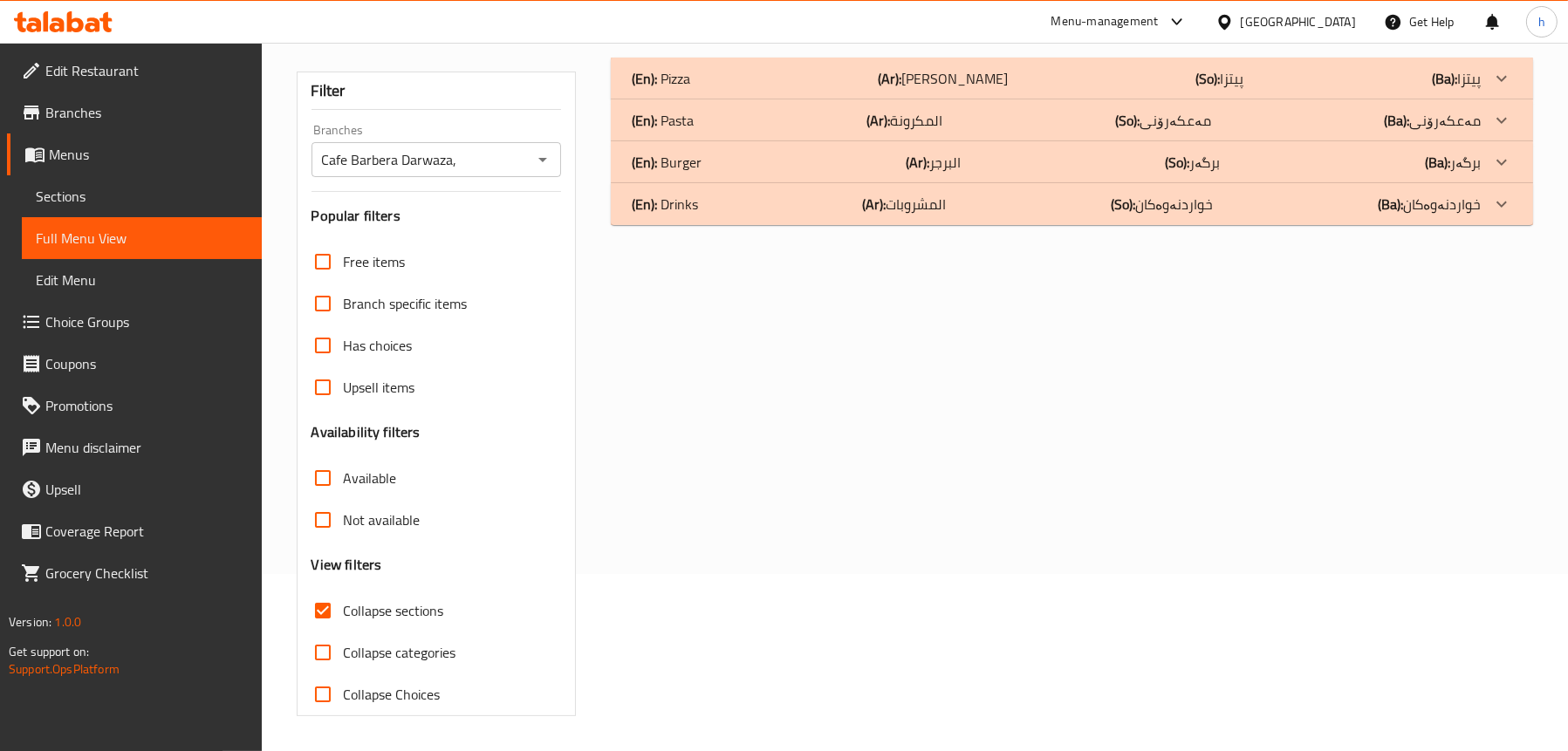
click at [742, 123] on div "(En): Pasta (Ar): المكرونة (So): مەعکەرۆنی (Ba): مەعکەرۆنی" at bounding box center [1056, 120] width 848 height 21
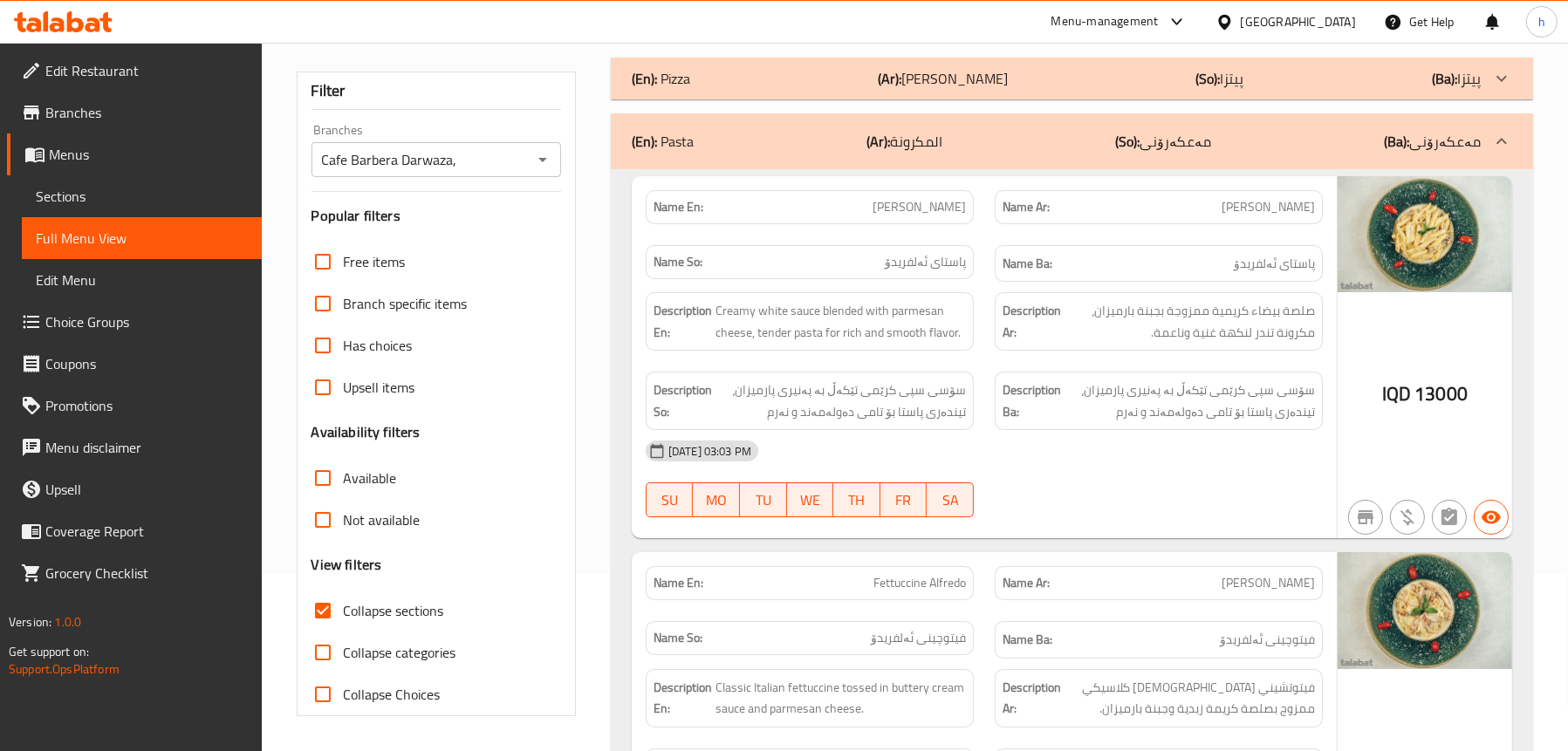
click at [1198, 476] on div "[DATE] 03:03 PM SU MO TU WE TH FR SA" at bounding box center [984, 479] width 698 height 98
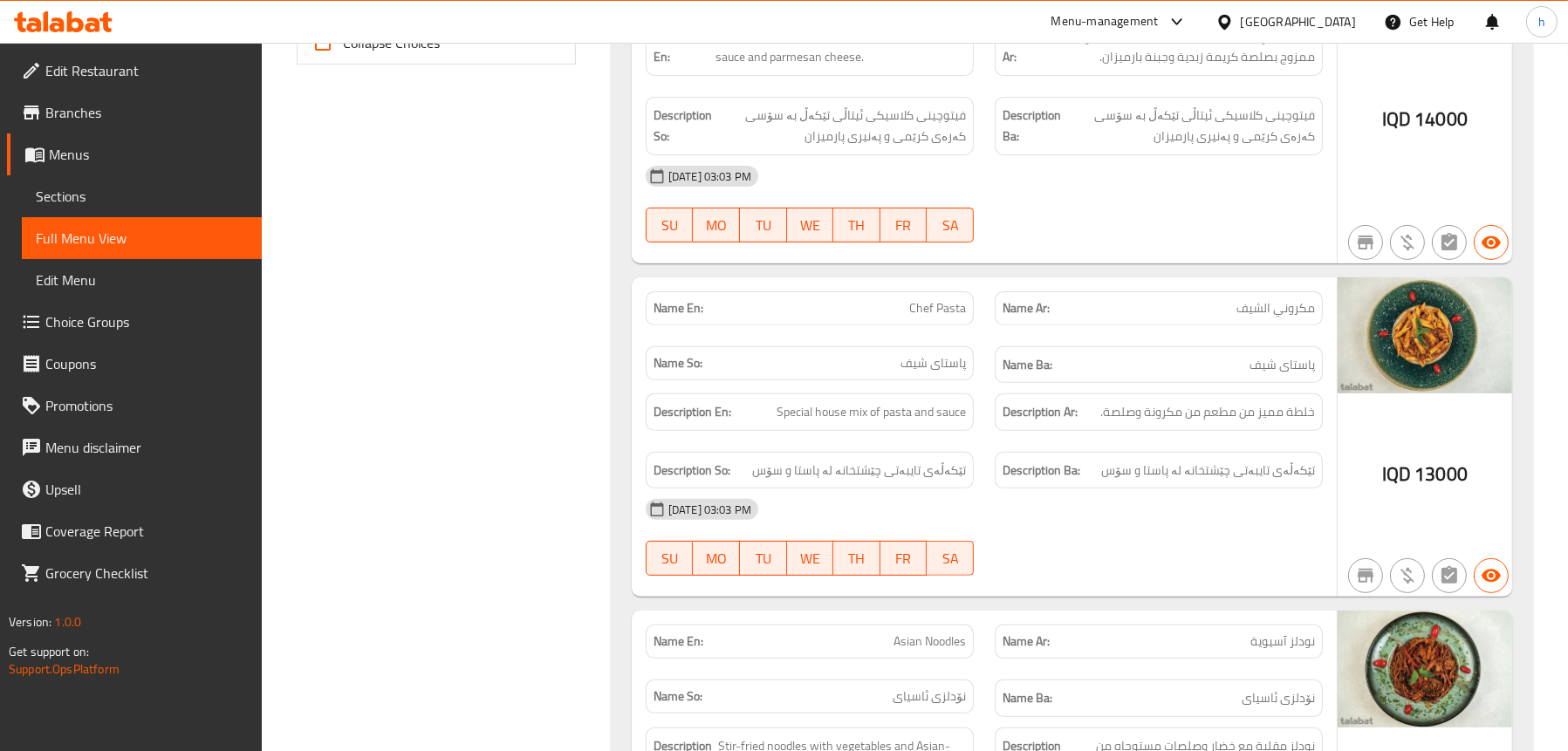
scroll to position [962, 0]
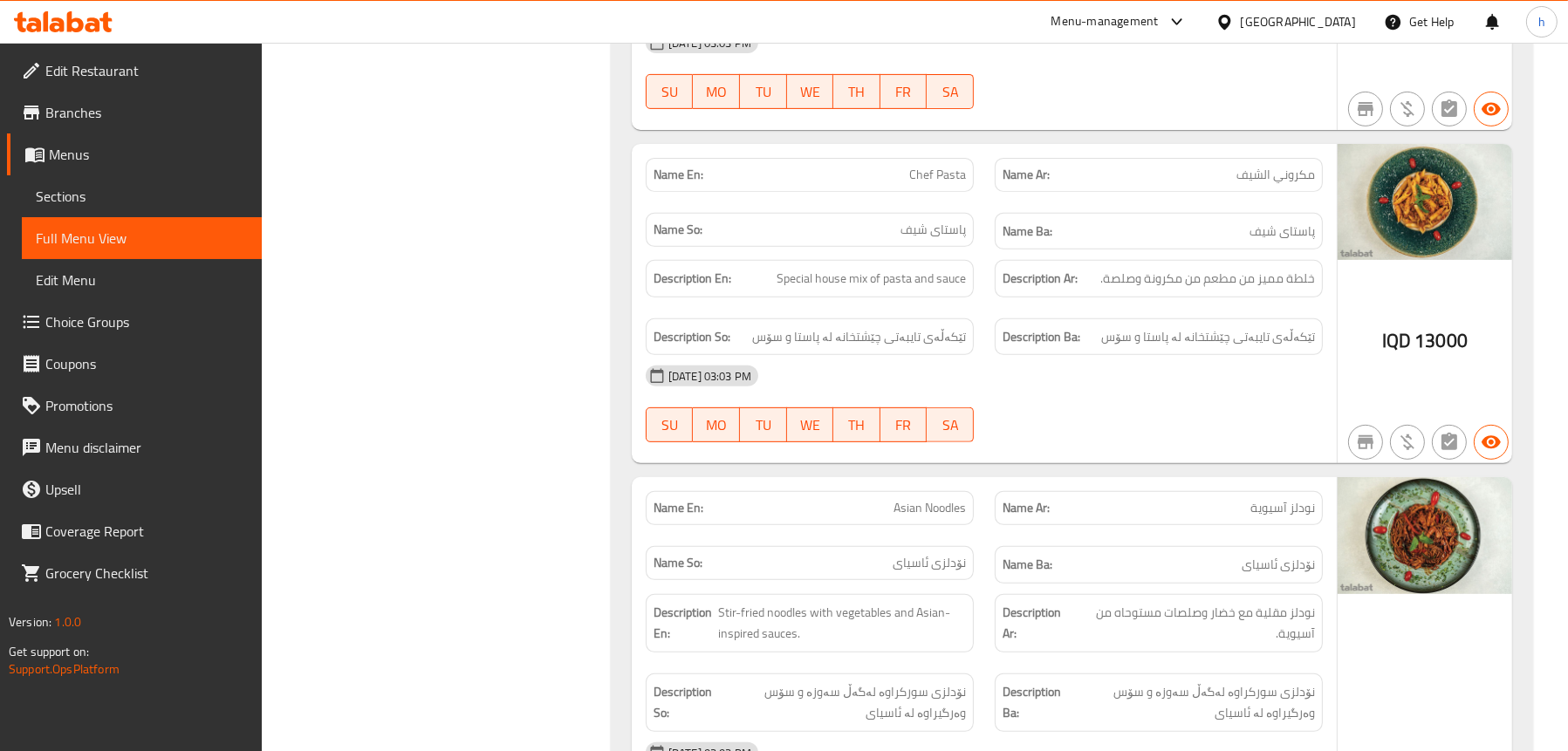
click at [117, 184] on link "Sections" at bounding box center [142, 196] width 240 height 42
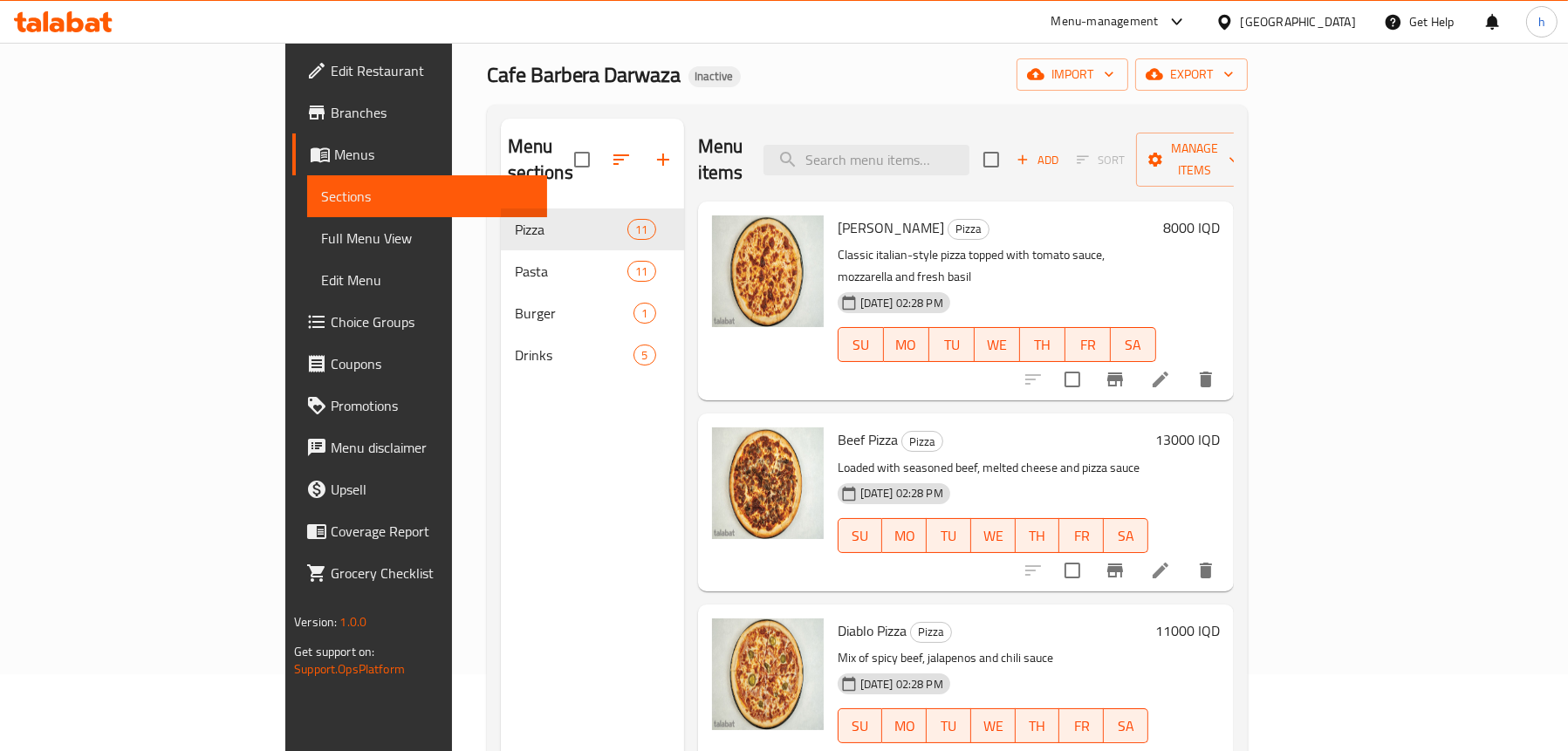
scroll to position [71, 0]
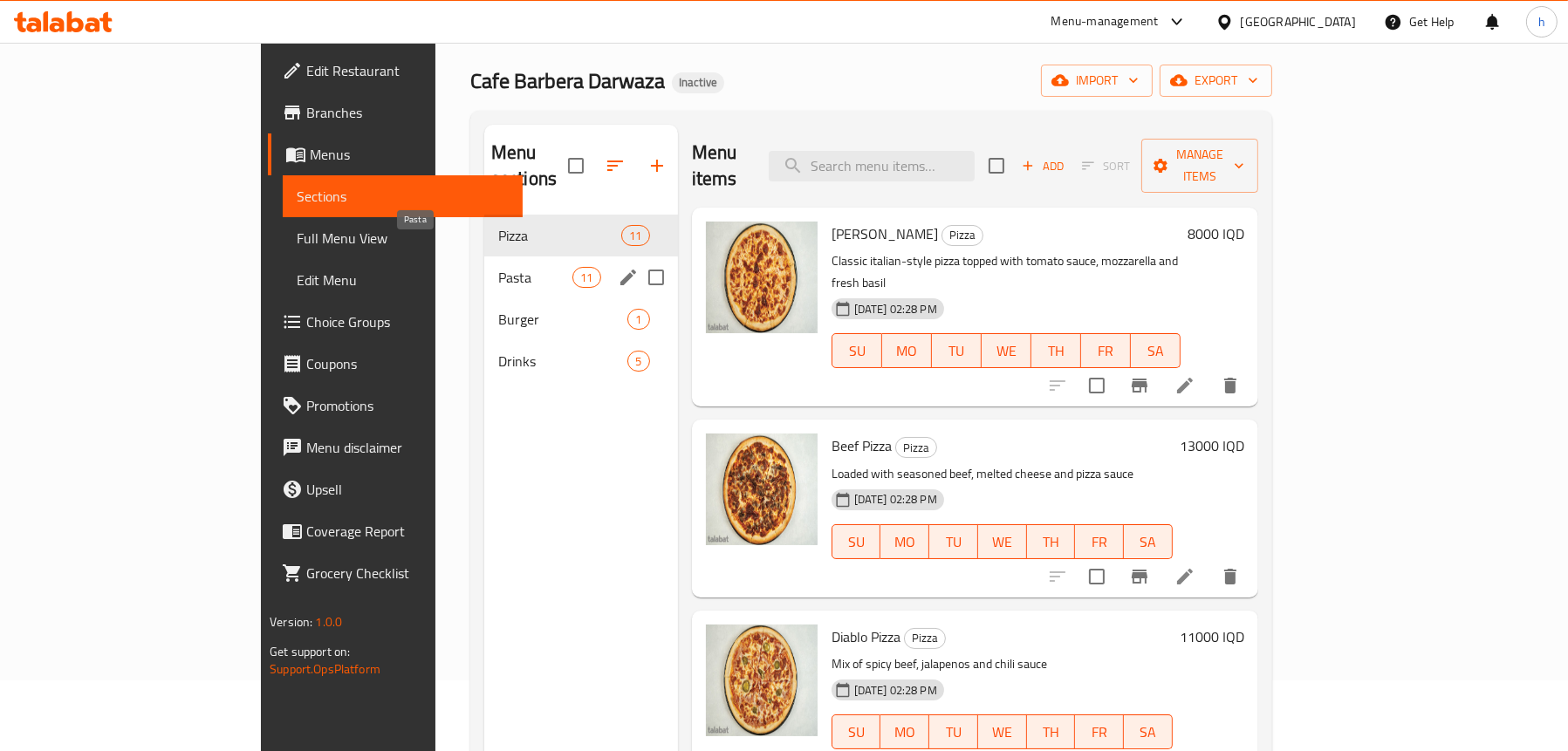
click at [498, 267] on span "Pasta" at bounding box center [535, 278] width 75 height 21
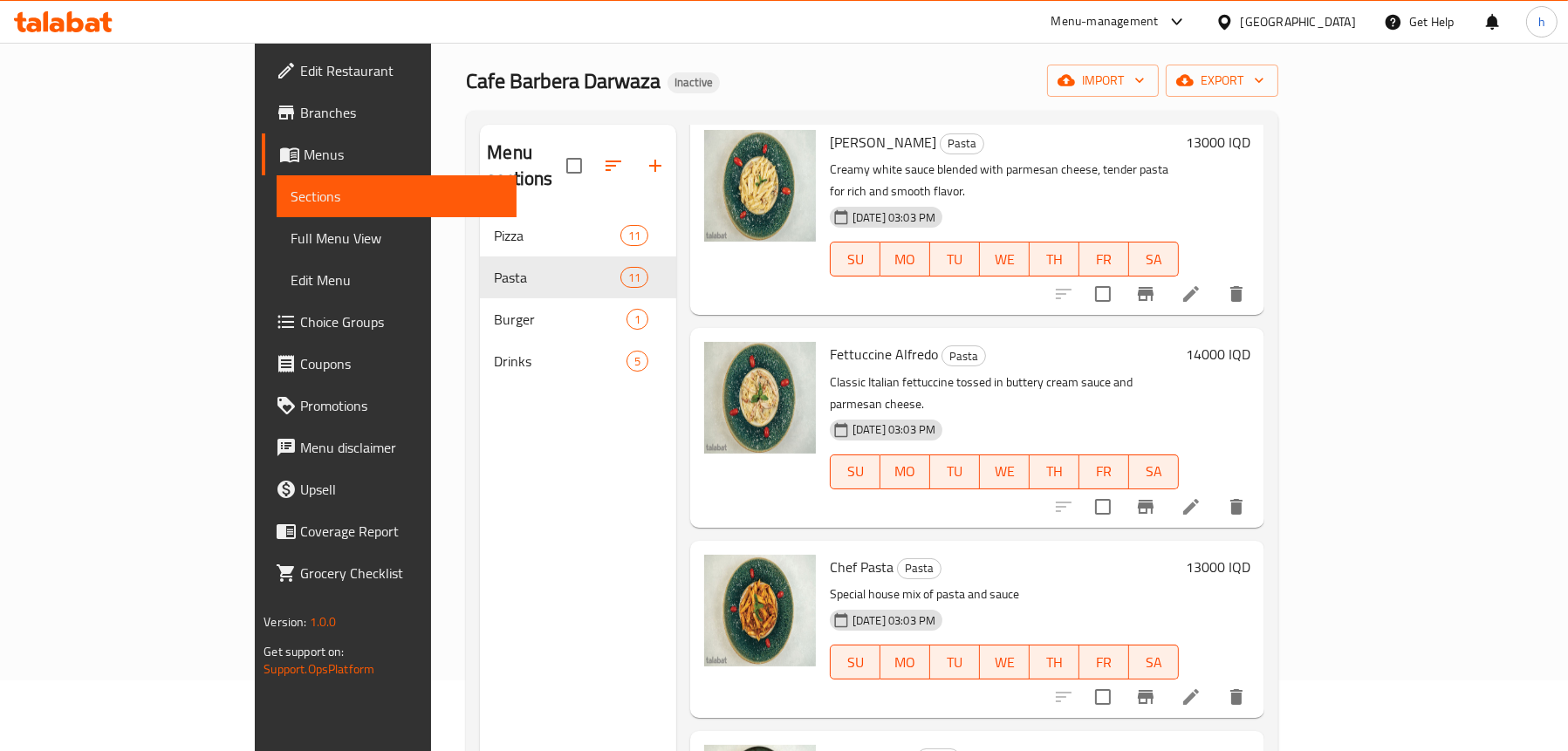
scroll to position [174, 0]
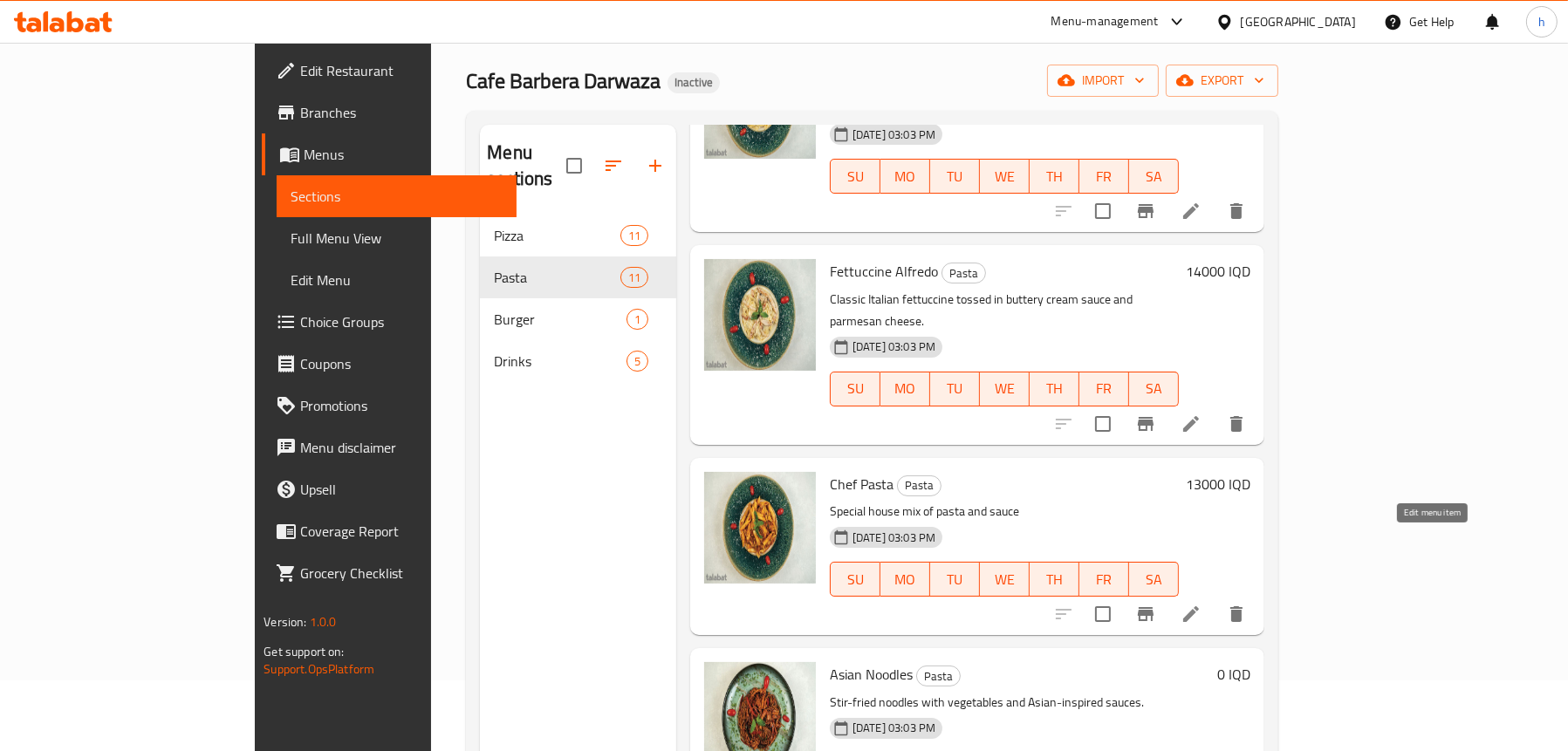
click at [1201, 604] on icon at bounding box center [1191, 614] width 21 height 21
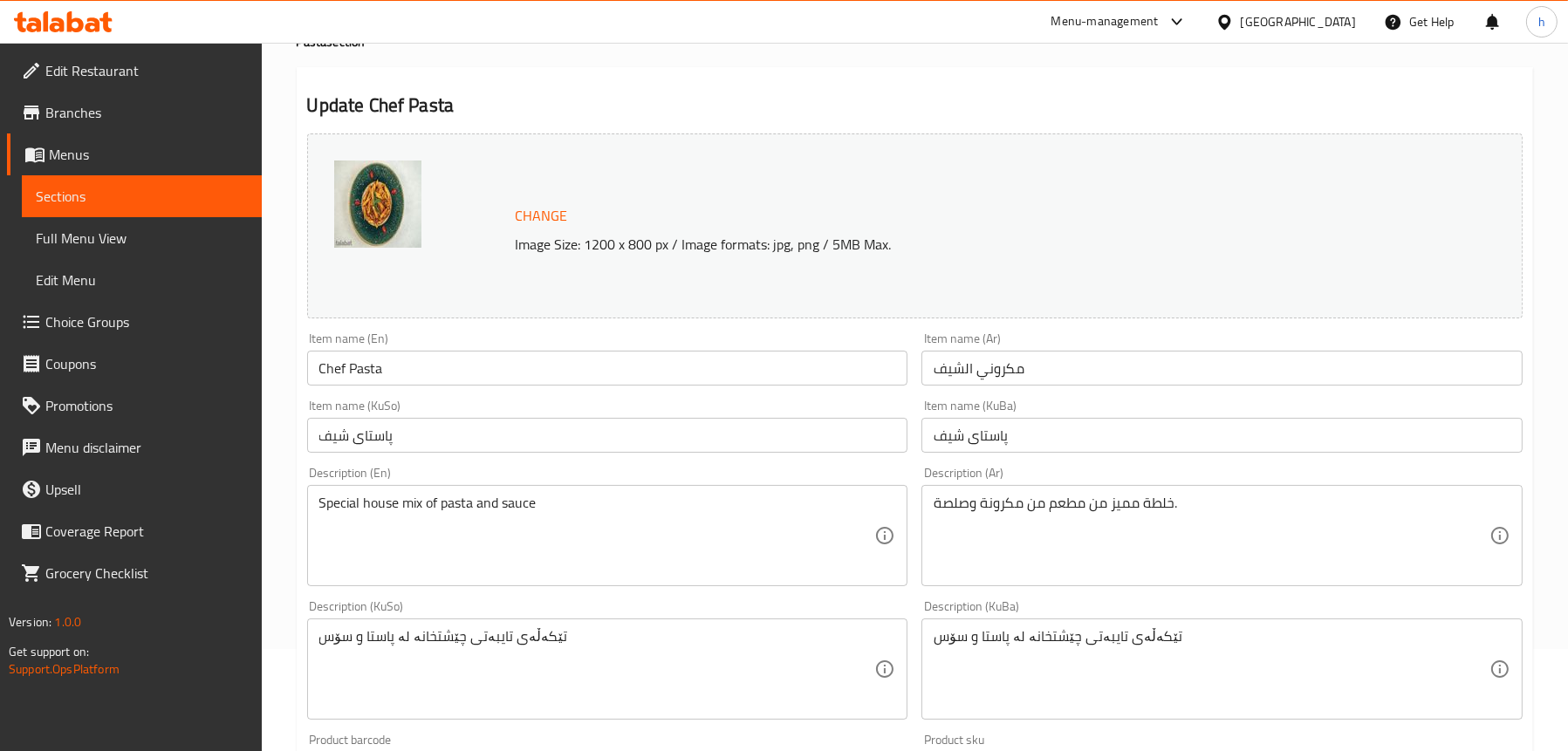
scroll to position [174, 0]
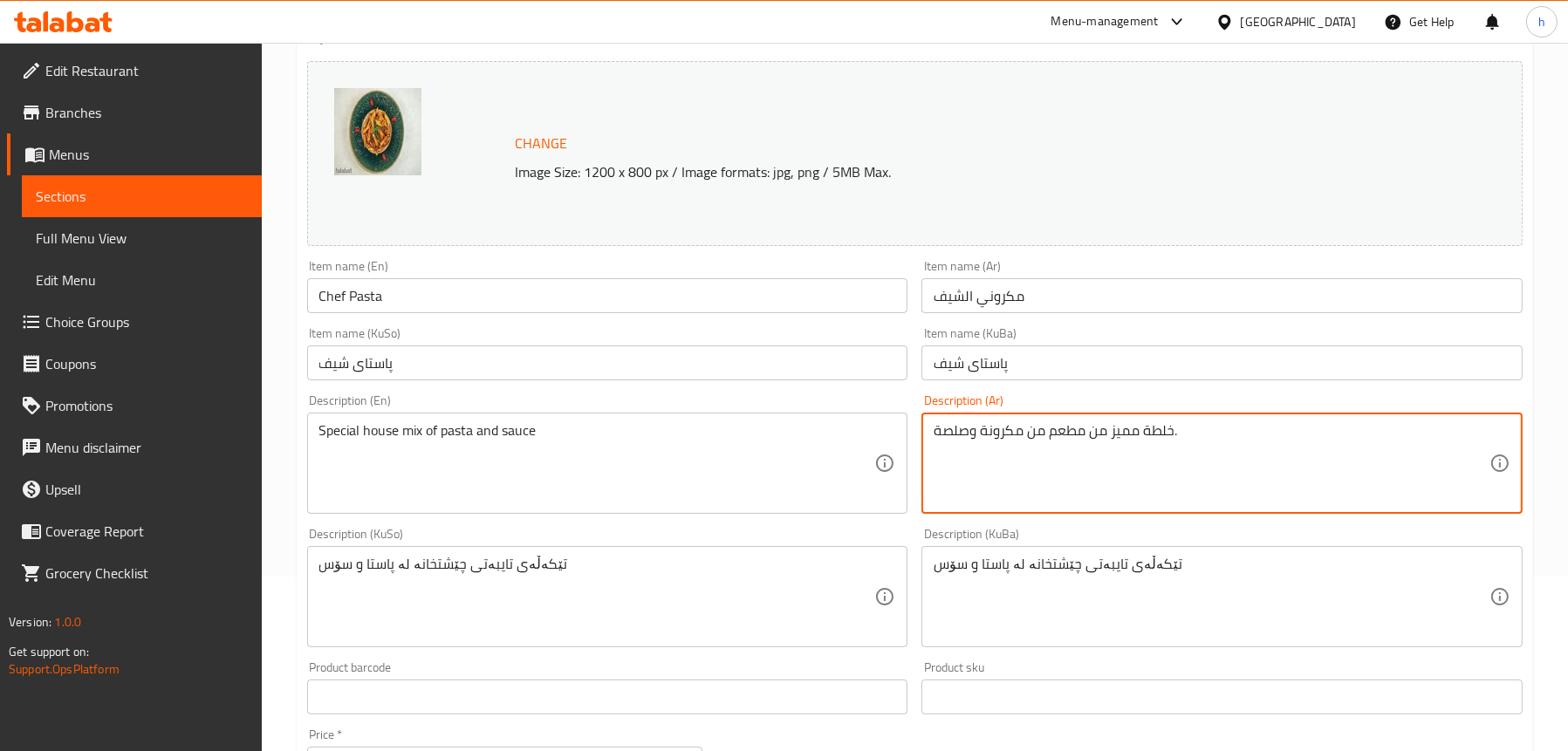
click at [1134, 445] on textarea "خلطة مميز من مطعم من مكرونة وصلصة." at bounding box center [1212, 464] width 556 height 83
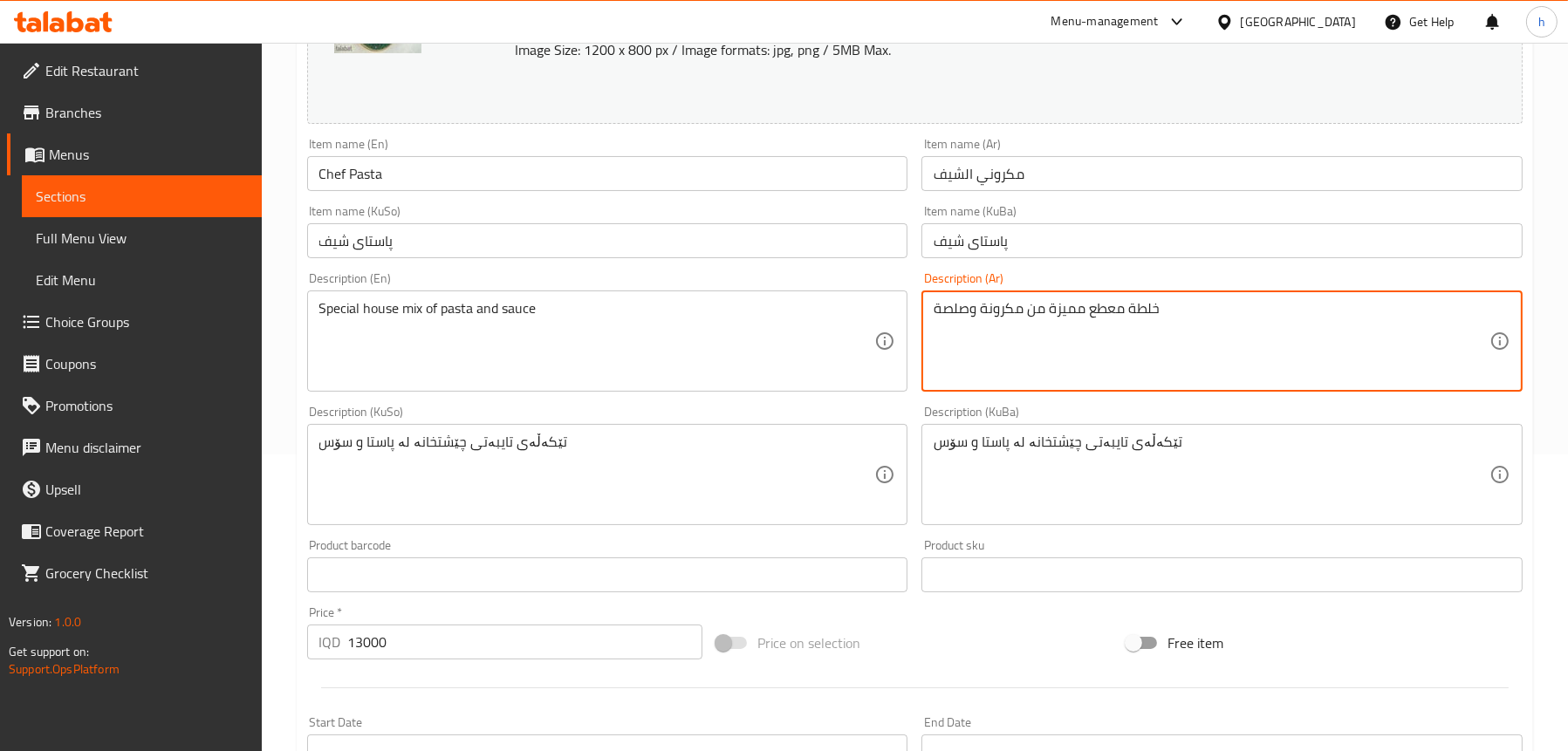
scroll to position [523, 0]
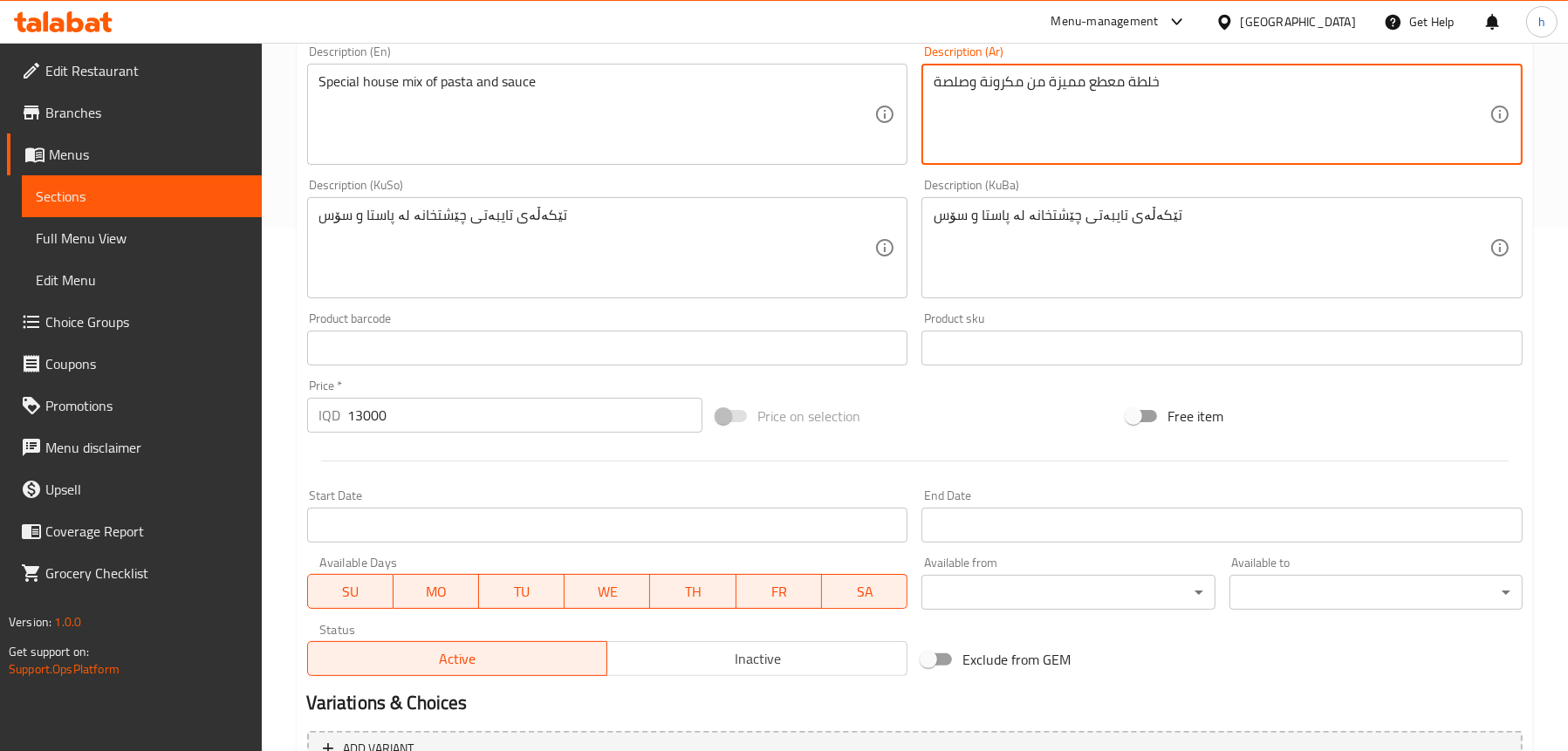
click at [1104, 79] on textarea "خلطة معطع مميزة من مكرونة وصلصة" at bounding box center [1212, 115] width 556 height 83
click at [1106, 78] on textarea "خلطة معطع مميزة من مكرونة وصلصة" at bounding box center [1212, 115] width 556 height 83
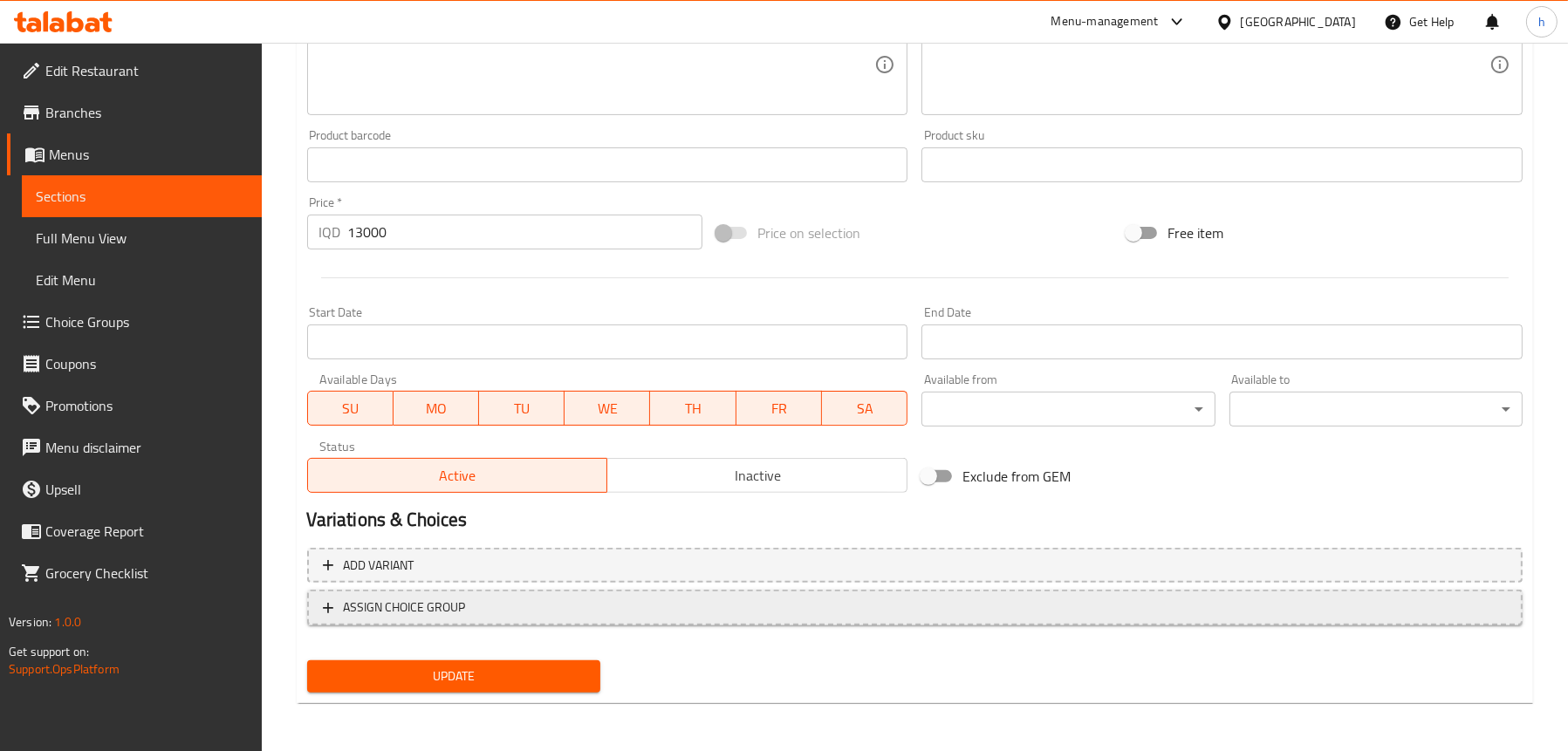
scroll to position [707, 0]
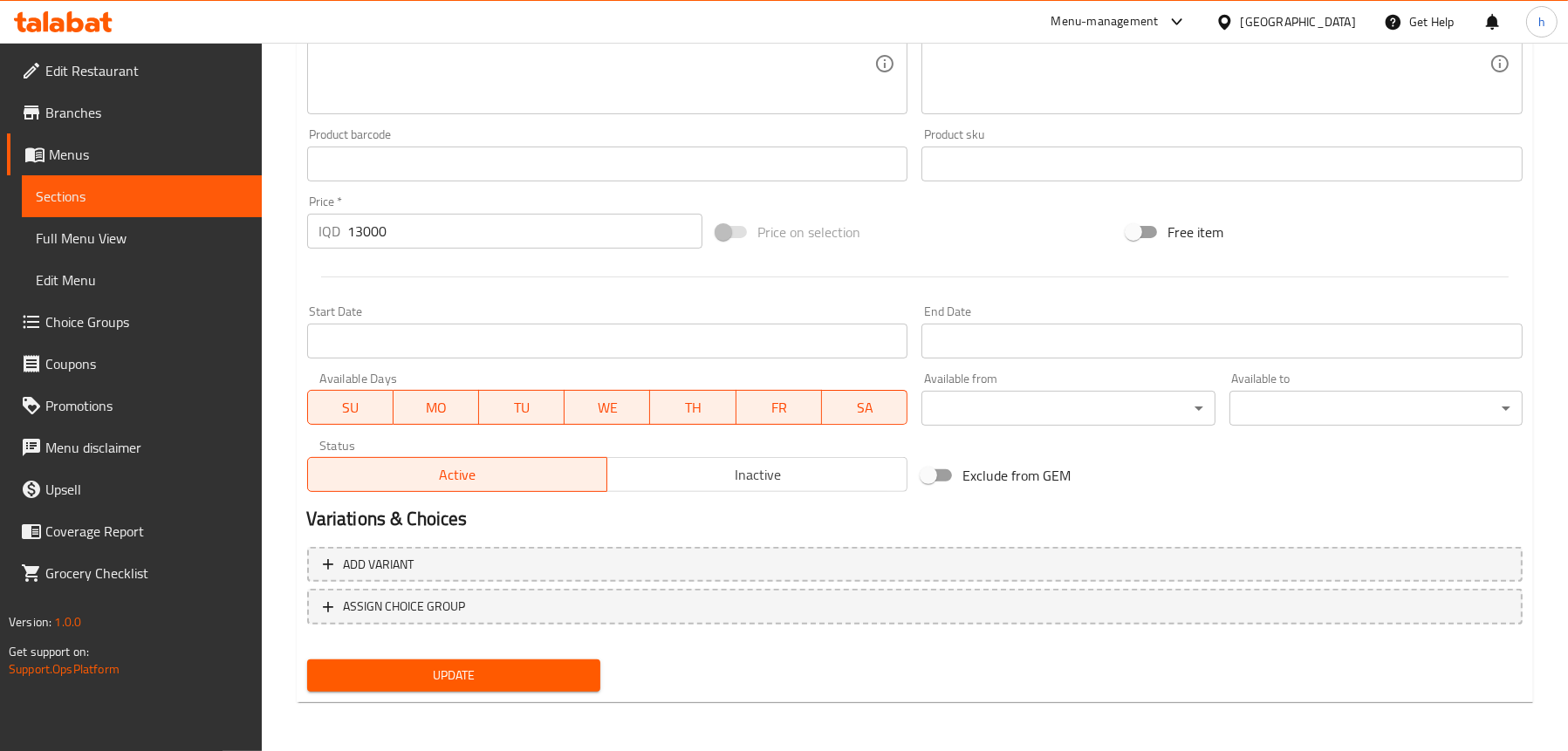
type textarea "خلطة مطعم مميزة من مكرونة وصلصة"
click at [489, 678] on span "Update" at bounding box center [453, 675] width 265 height 22
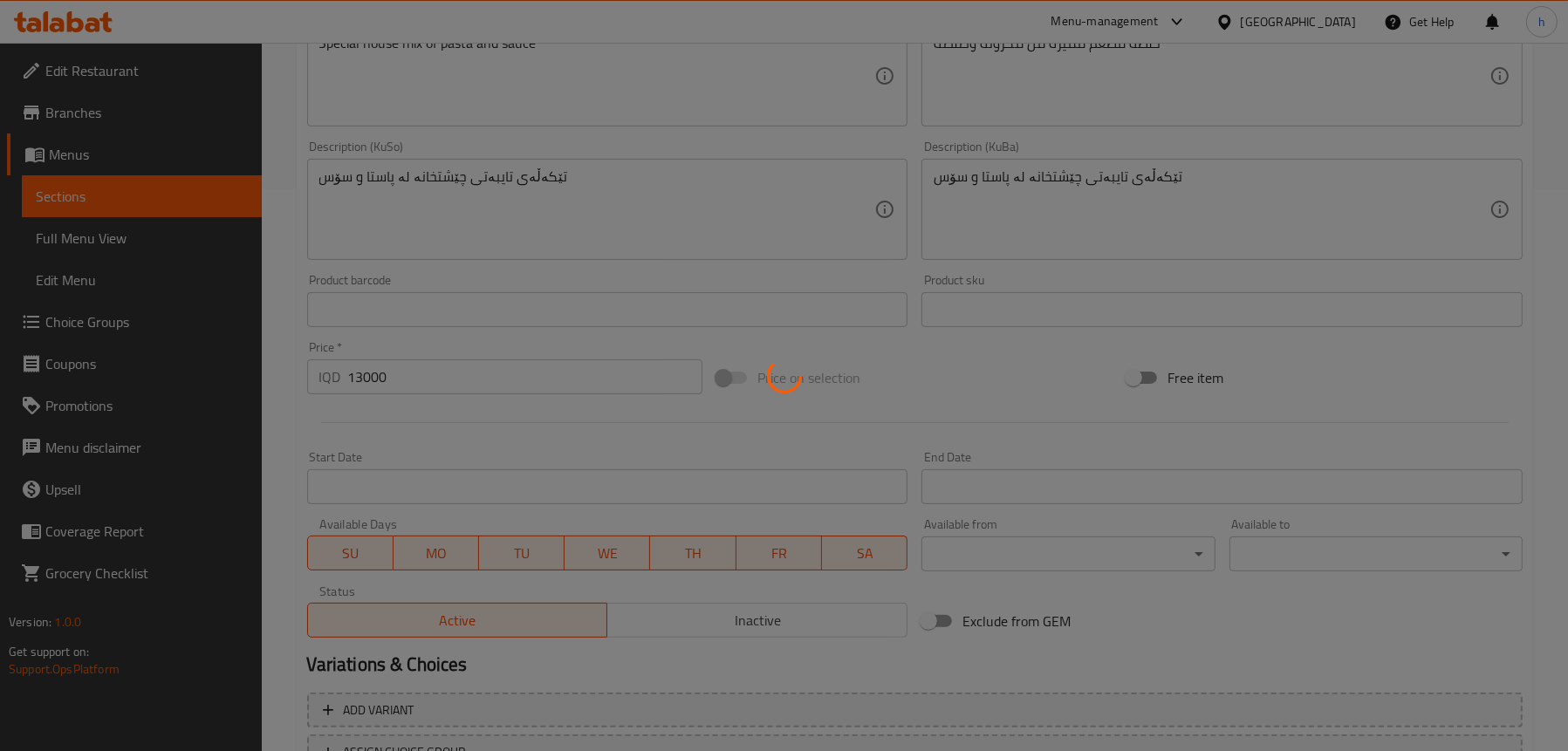
scroll to position [446, 0]
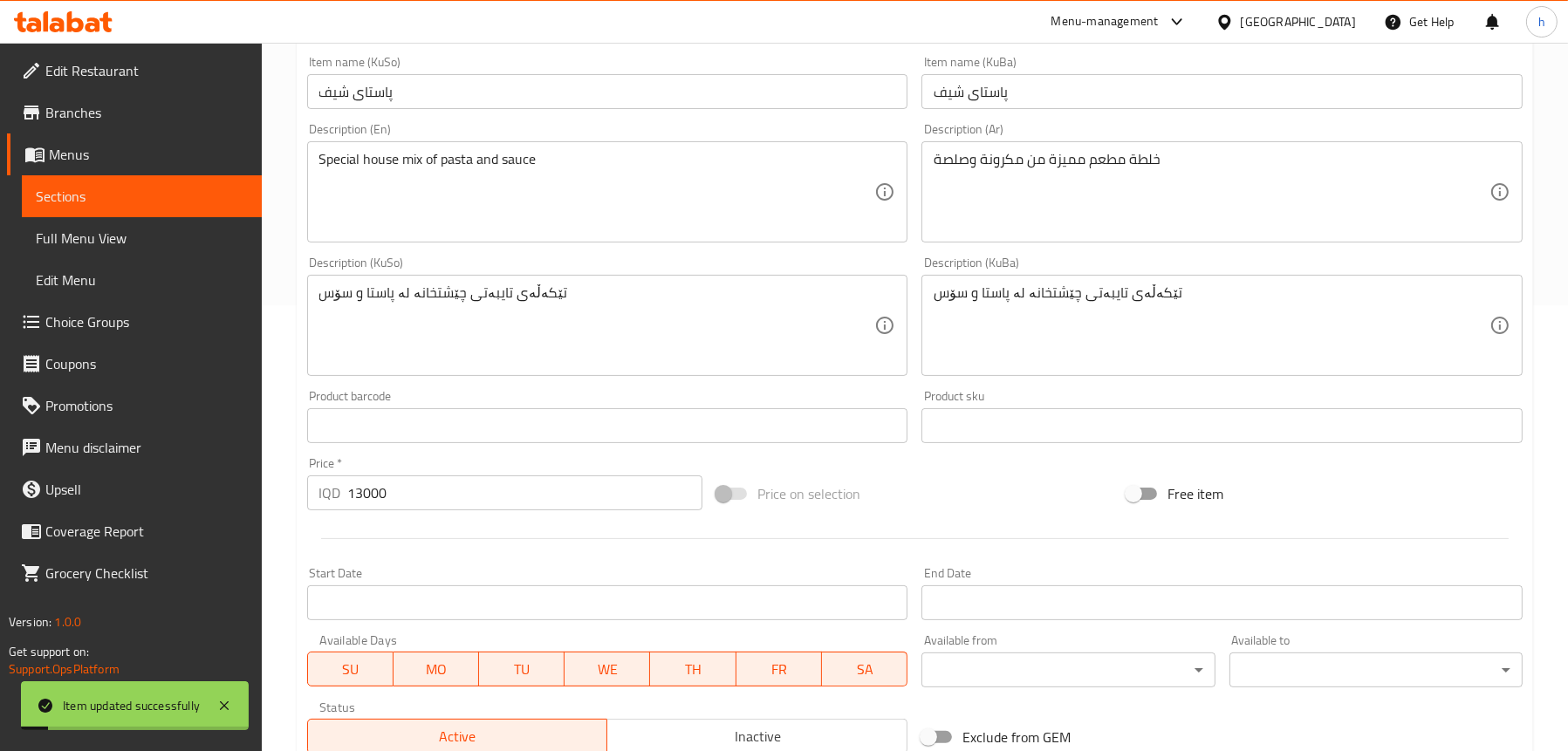
click at [138, 218] on link "Full Menu View" at bounding box center [142, 237] width 240 height 42
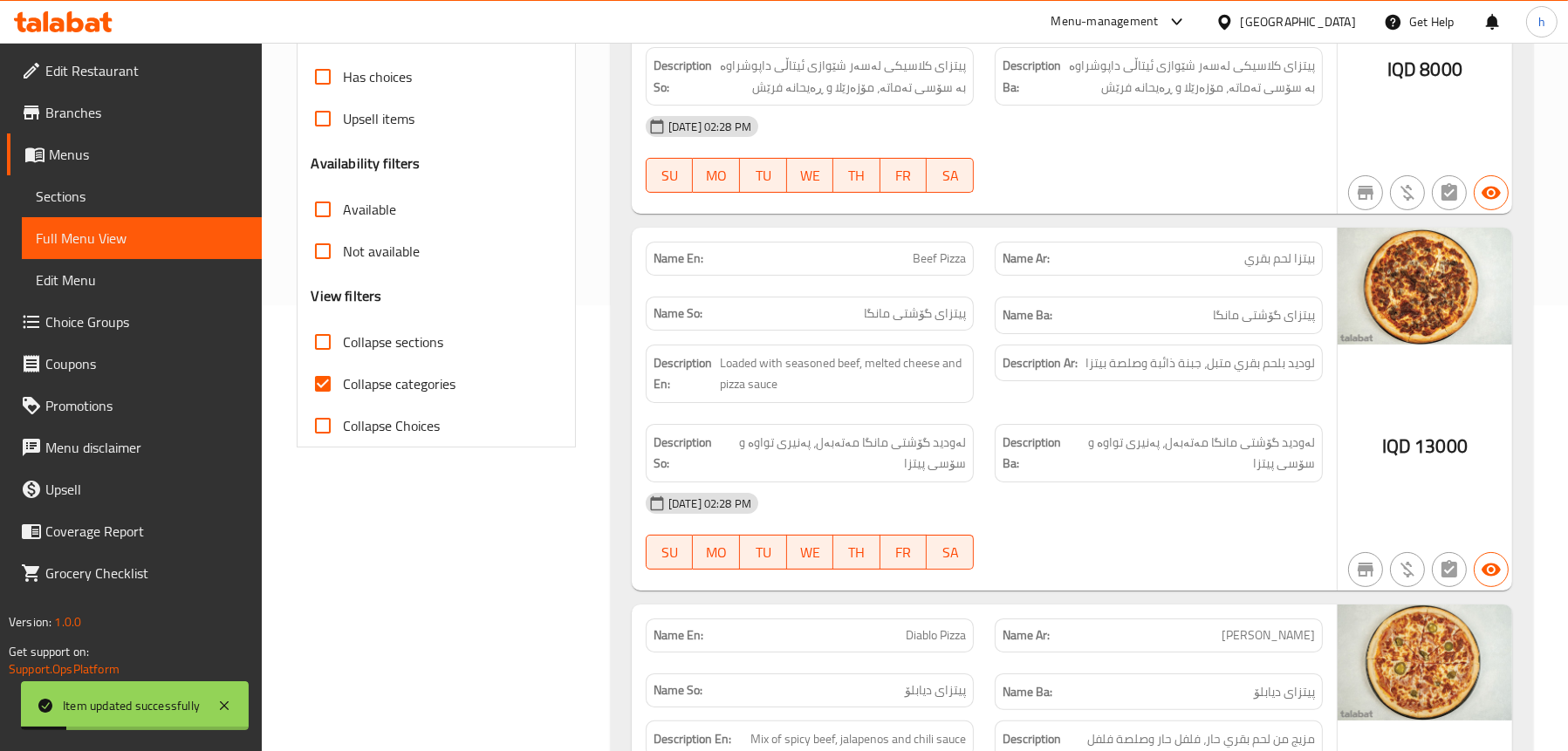
scroll to position [97, 0]
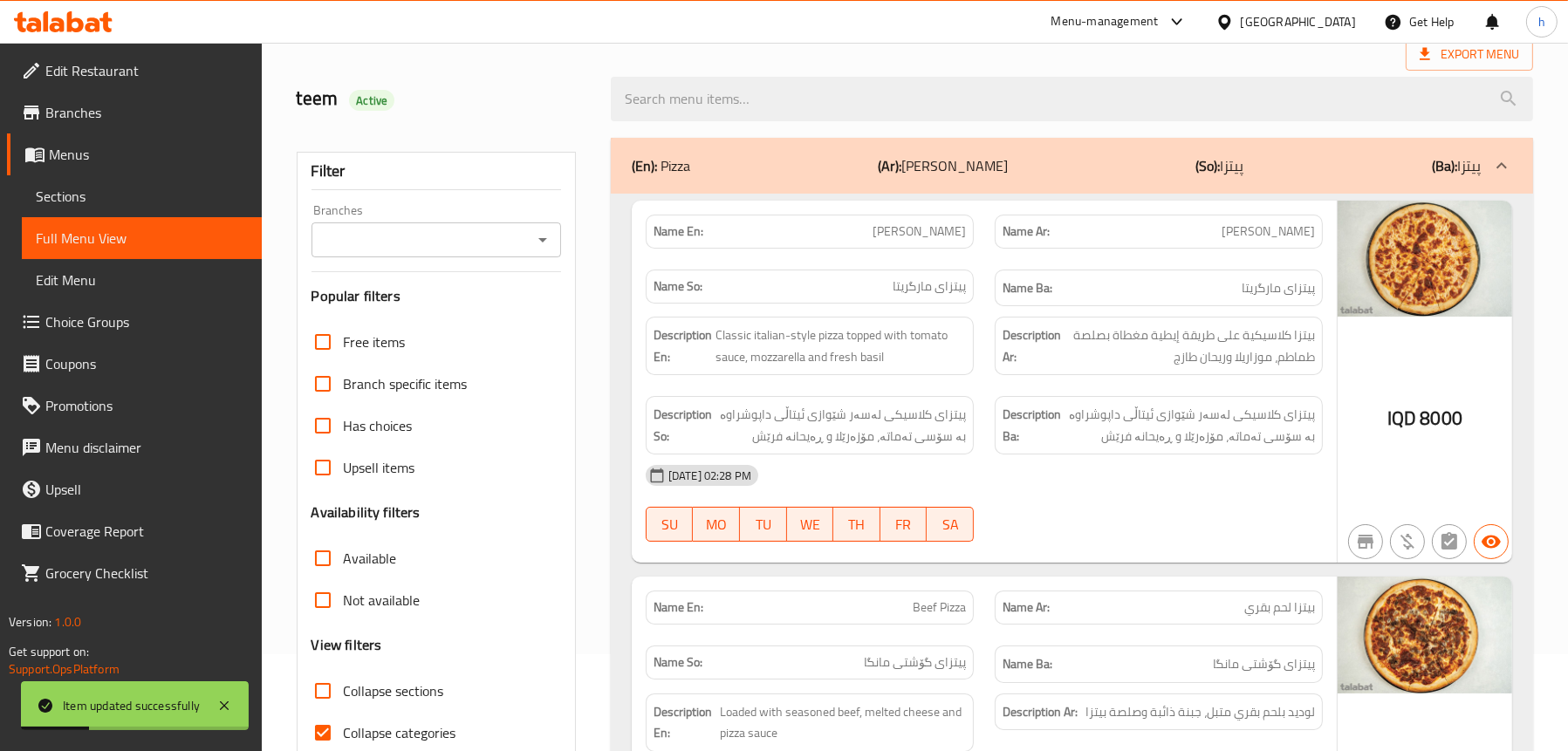
click at [539, 238] on icon "Open" at bounding box center [542, 240] width 9 height 5
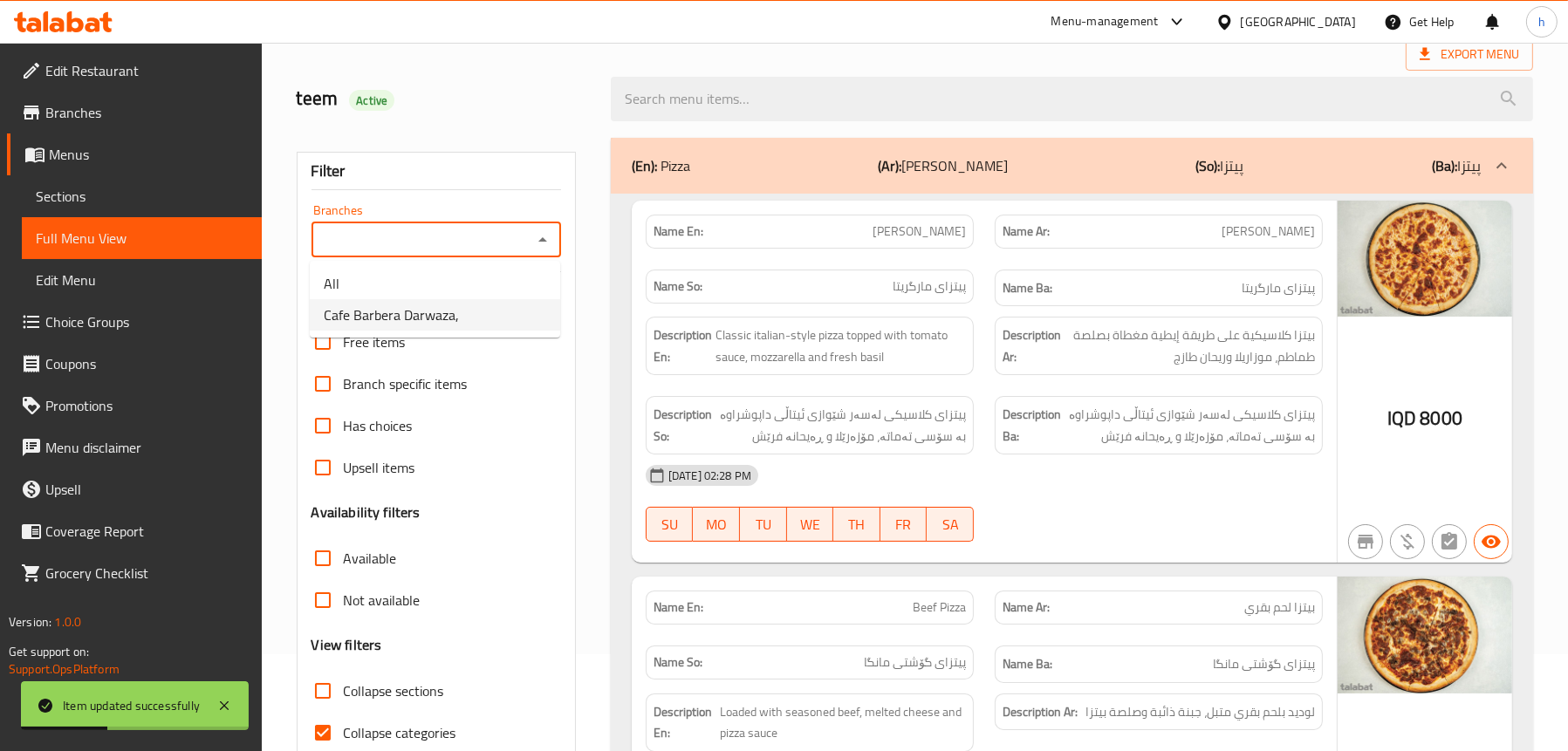
click at [471, 316] on li "Cafe Barbera Darwaza," at bounding box center [435, 315] width 250 height 31
type input "Cafe Barbera Darwaza,"
click at [806, 161] on div "(En): Pizza (Ar): بيتزا (So): پیتزا (Ba): پیتزا" at bounding box center [1056, 166] width 848 height 21
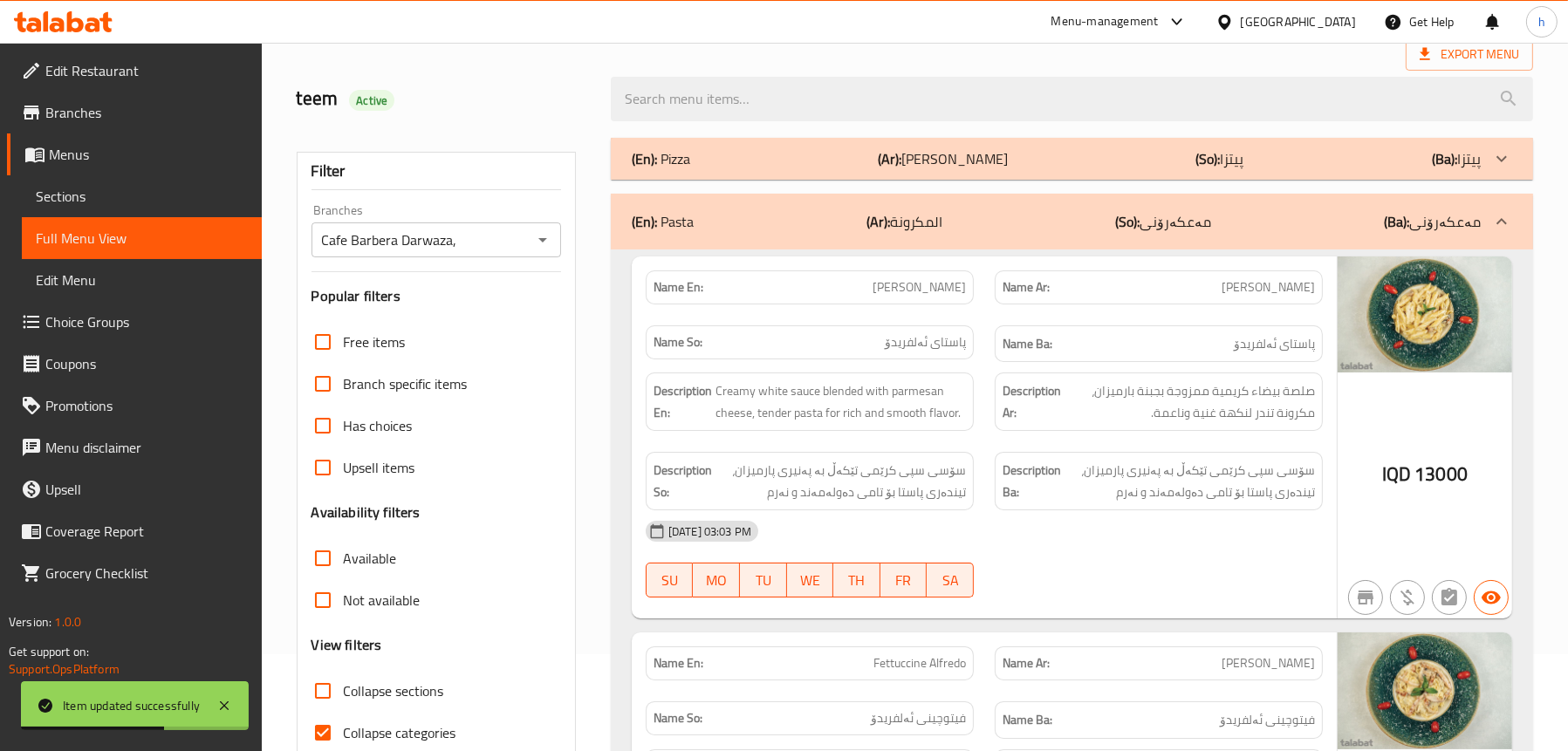
click at [392, 734] on span "Collapse categories" at bounding box center [400, 734] width 112 height 21
click at [344, 734] on input "Collapse categories" at bounding box center [323, 733] width 42 height 42
checkbox input "false"
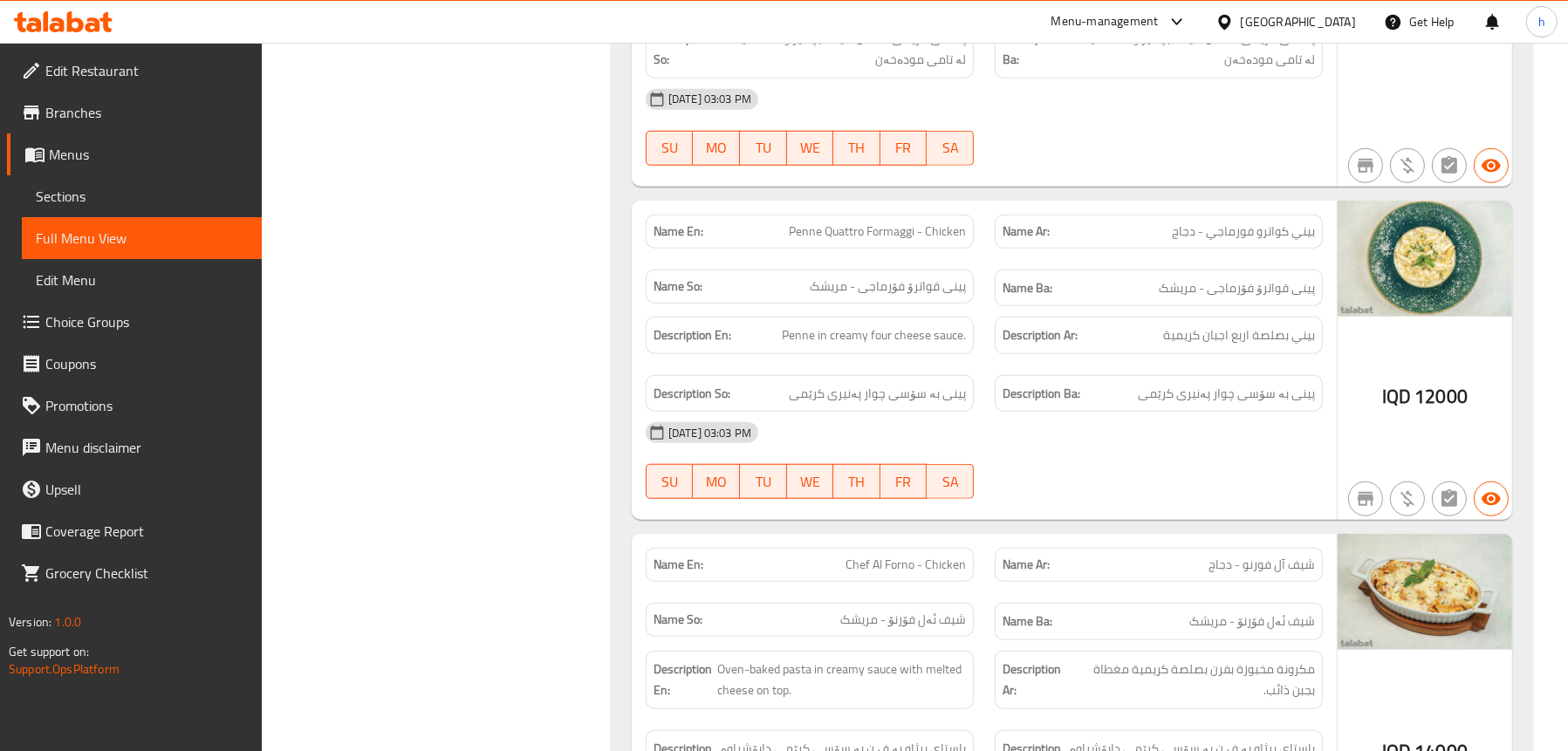
scroll to position [2281, 0]
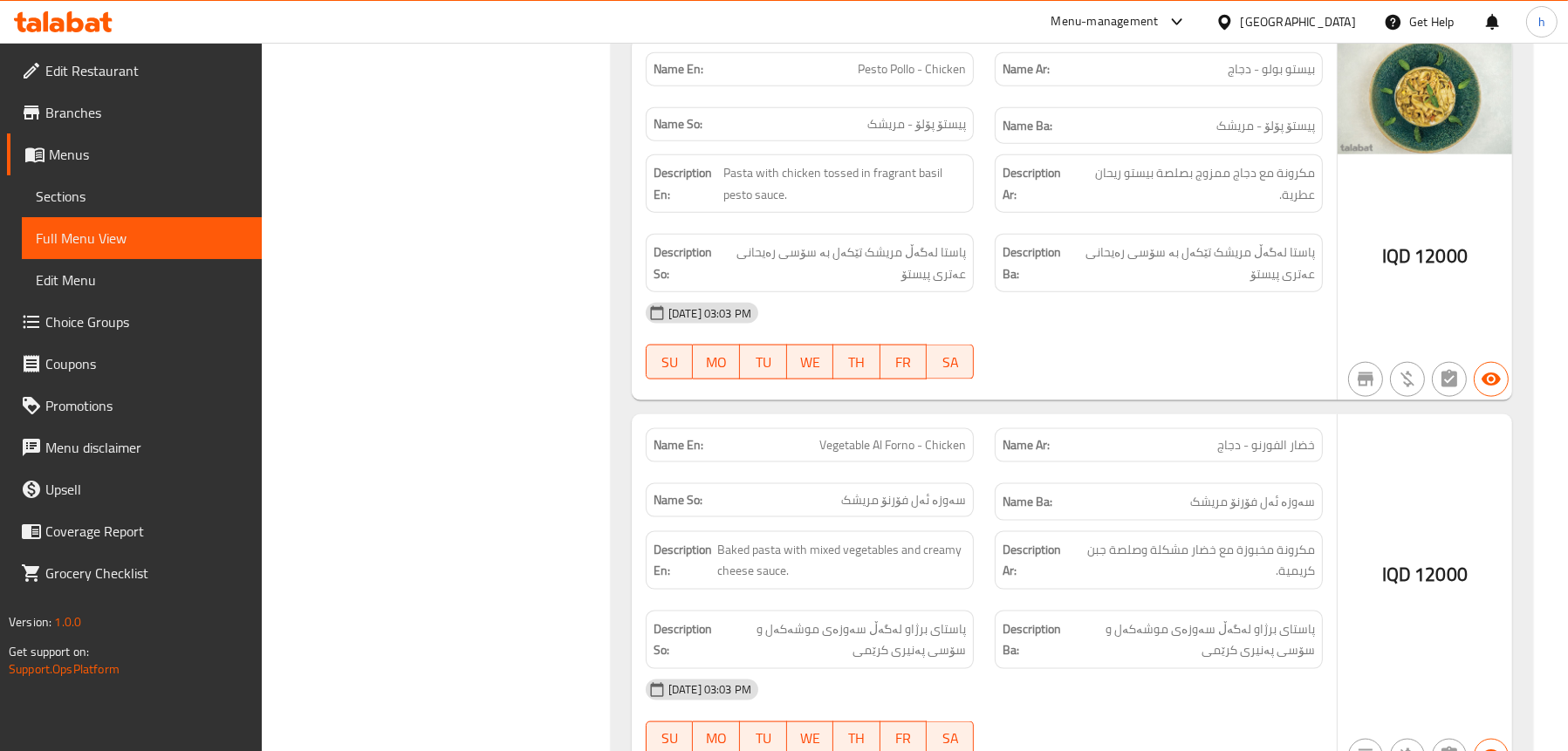
scroll to position [3154, 0]
click at [925, 168] on span "Pasta with chicken tossed in fragrant basil pesto sauce." at bounding box center [845, 183] width 242 height 43
copy span "basil"
click at [659, 261] on strong "Description So:" at bounding box center [686, 263] width 64 height 43
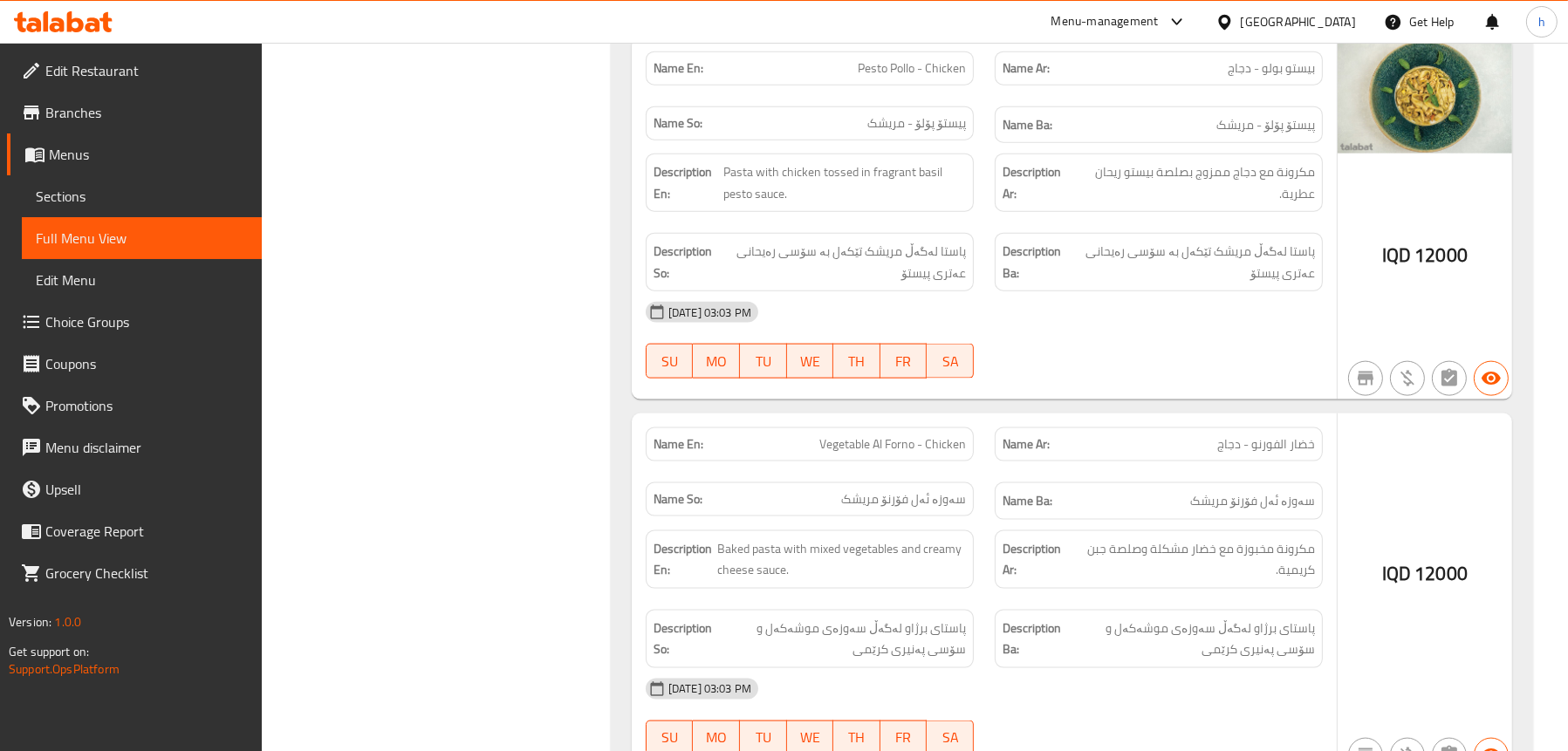
click at [83, 186] on span "Sections" at bounding box center [141, 197] width 212 height 21
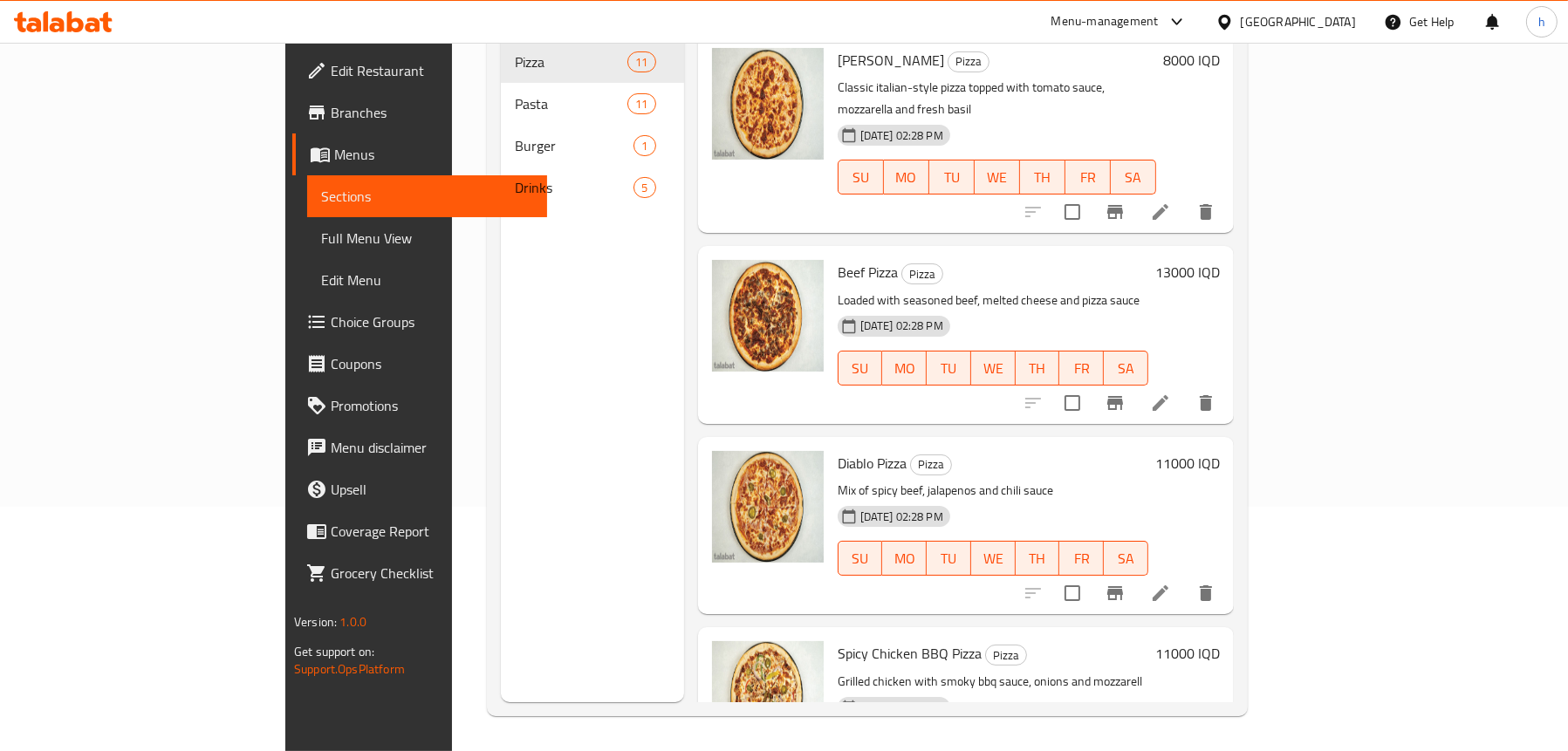
scroll to position [245, 0]
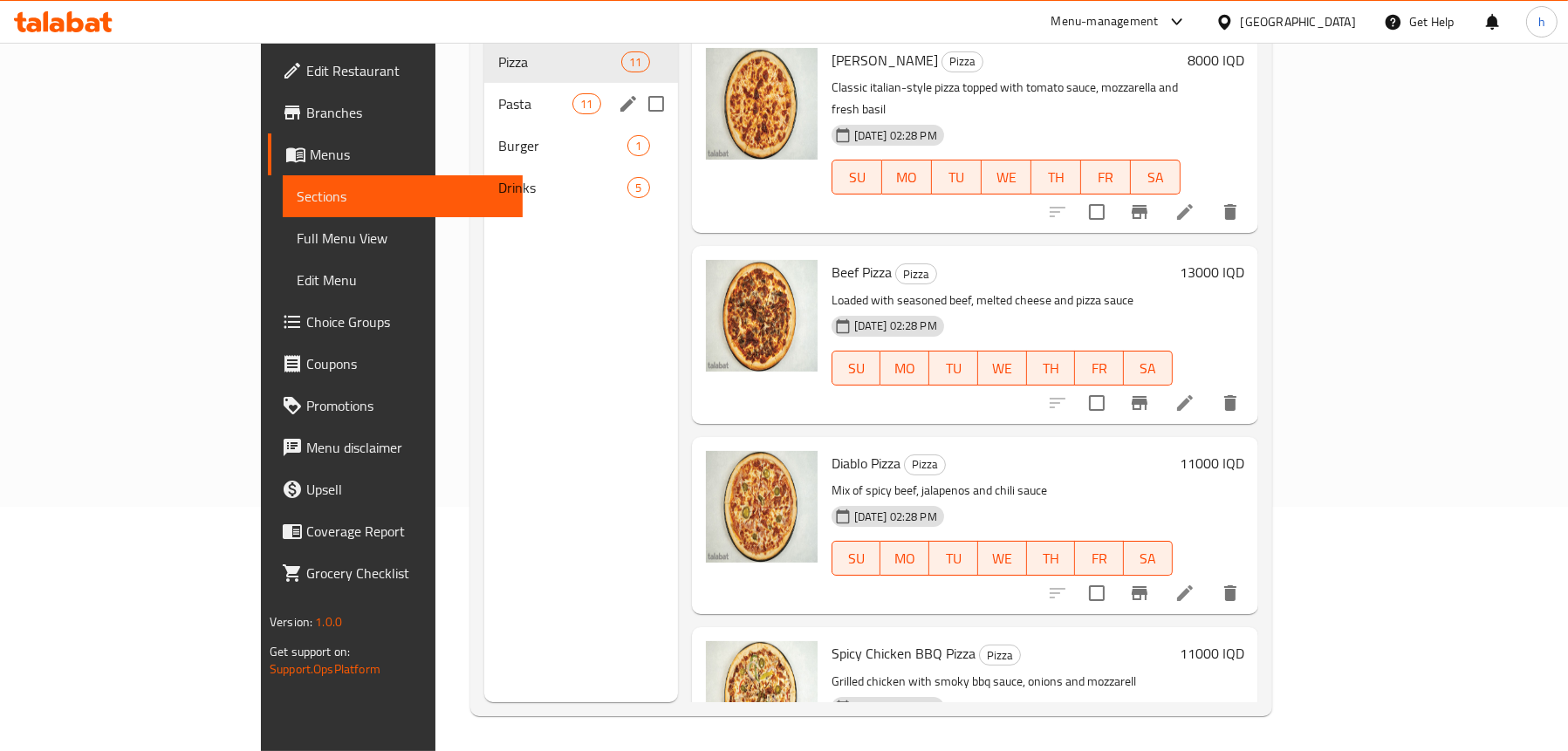
click at [498, 93] on span "Pasta" at bounding box center [535, 104] width 75 height 21
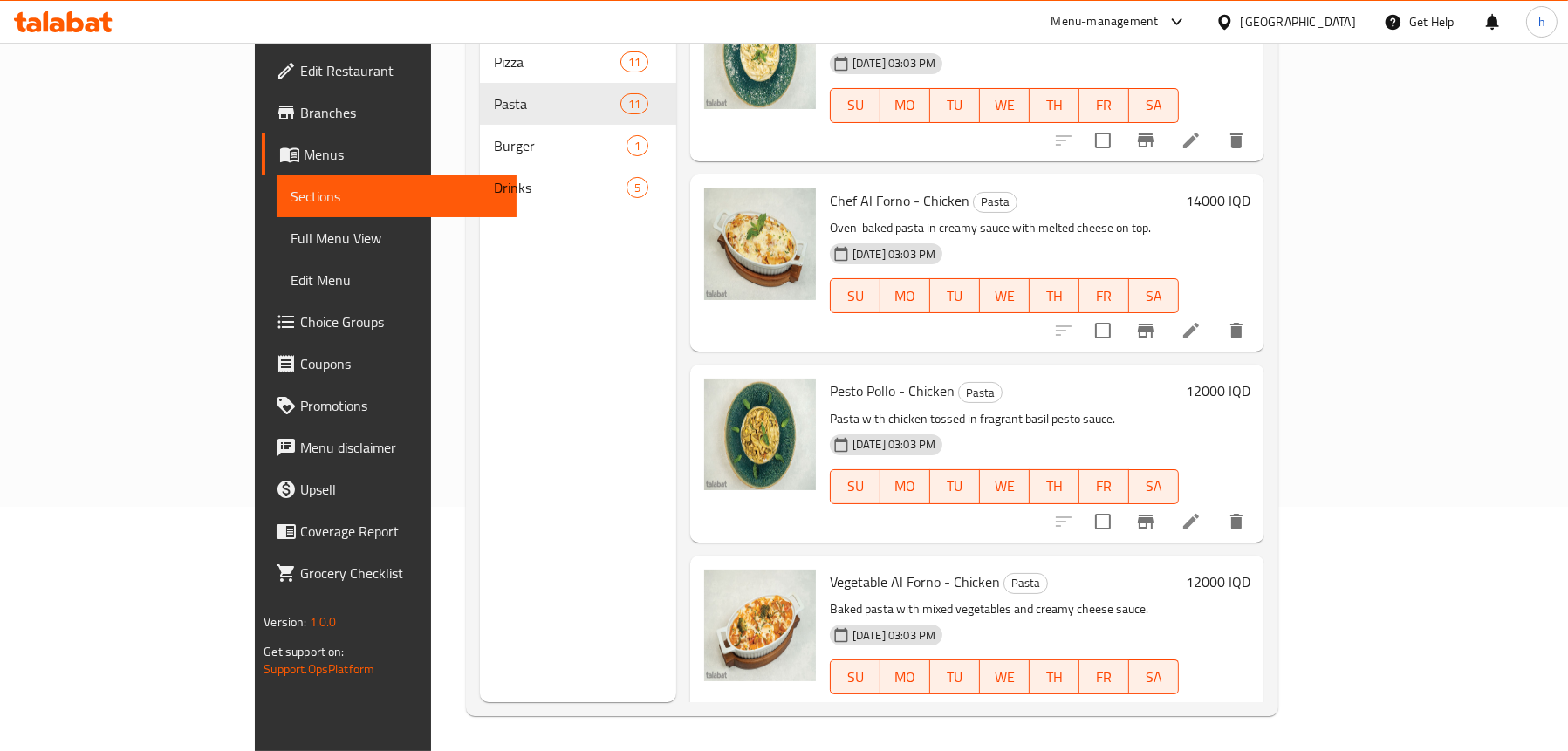
scroll to position [1222, 0]
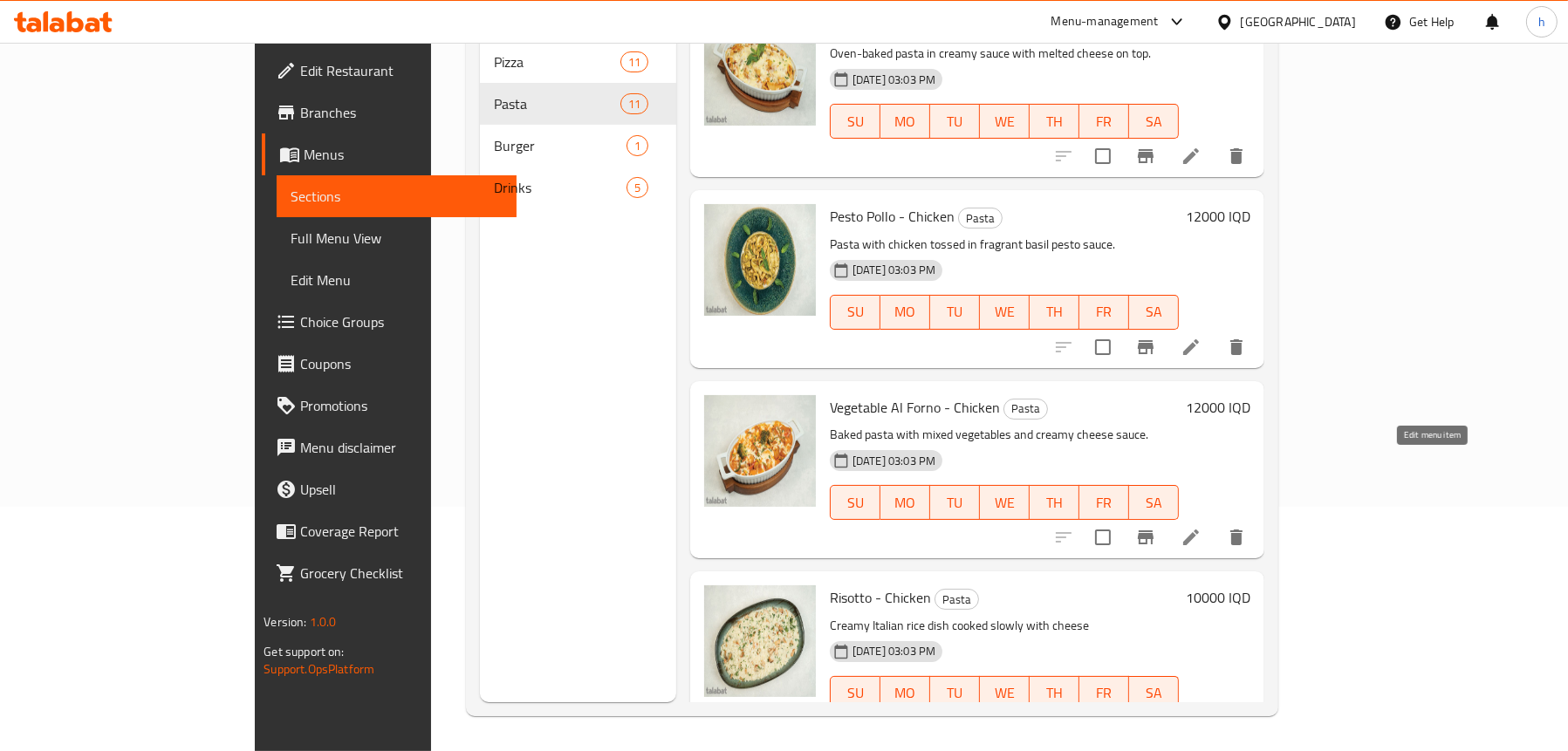
click at [1201, 527] on icon at bounding box center [1191, 538] width 21 height 21
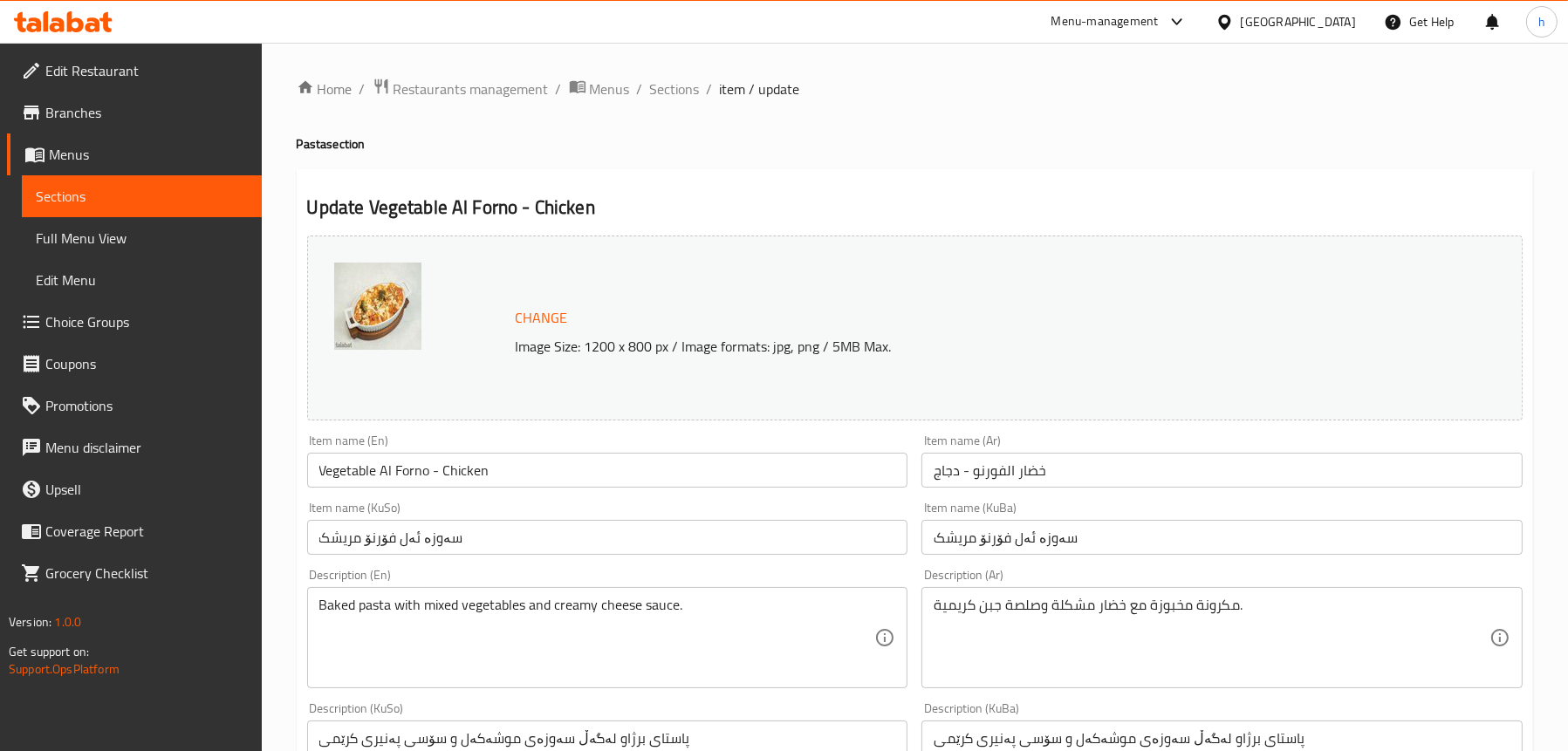
click at [362, 536] on input "سەوزە ئەل فۆرنۆ مریشک" at bounding box center [607, 538] width 601 height 35
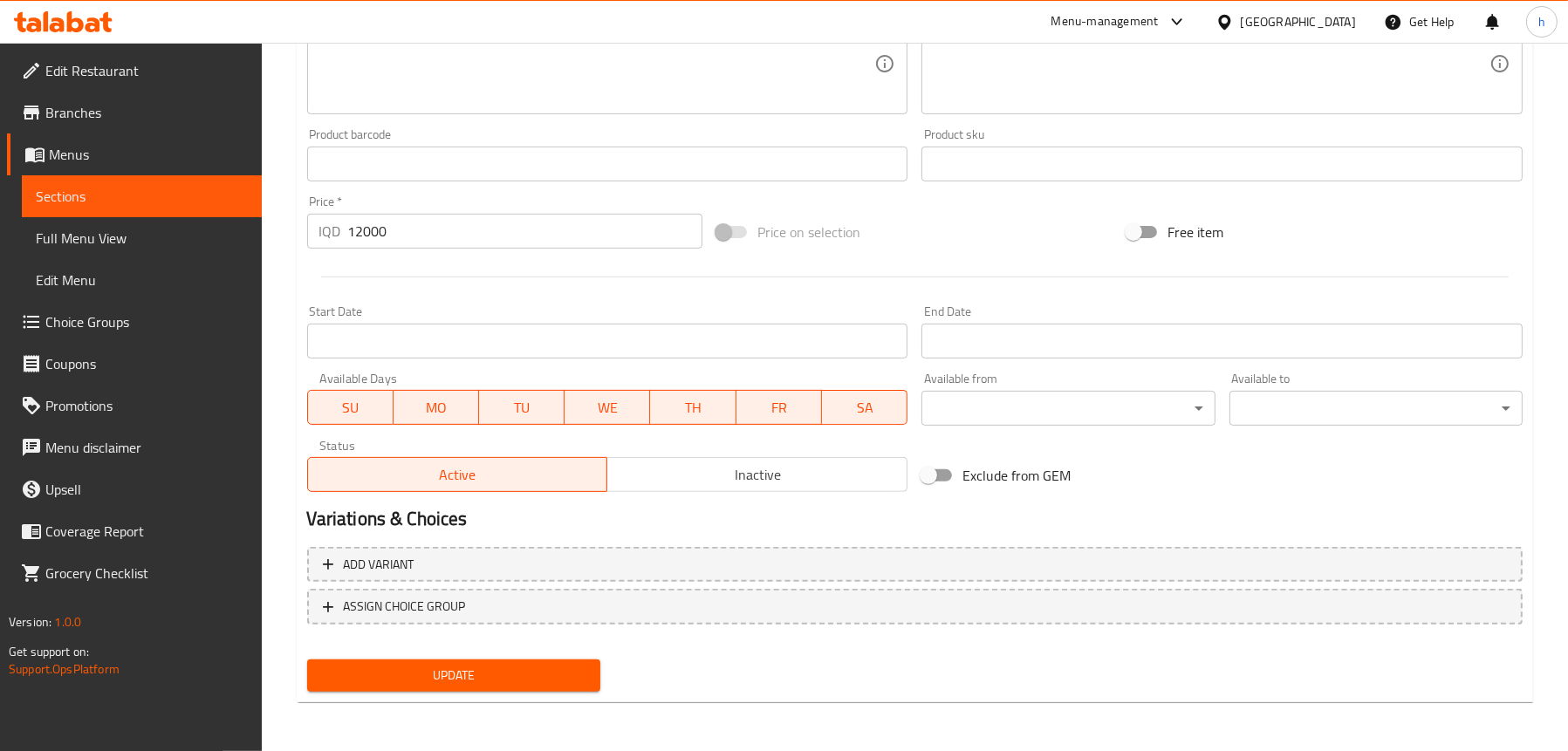
type input "سەوزە ئەل فۆرنۆ - مریشک"
click at [456, 666] on span "Update" at bounding box center [453, 675] width 265 height 22
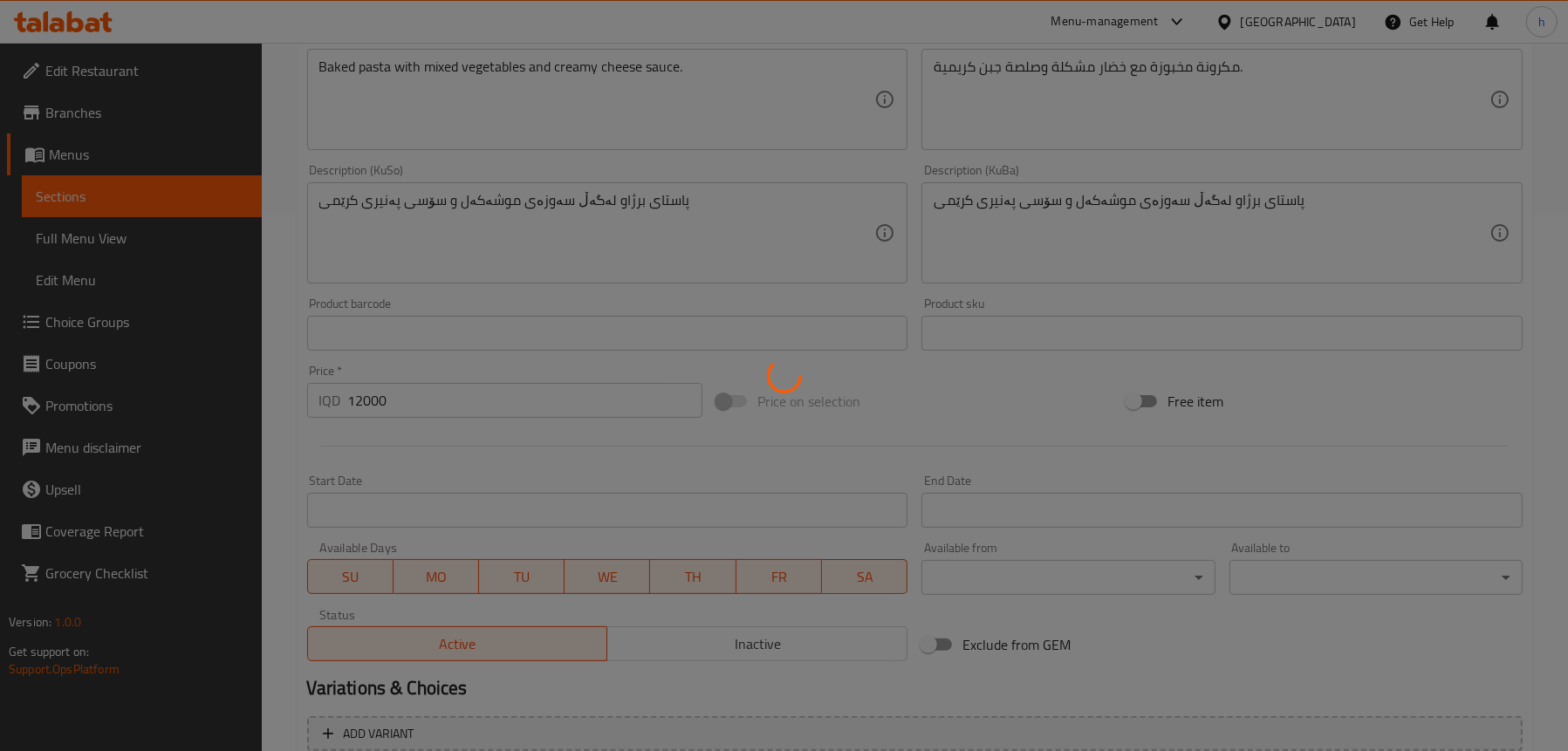
scroll to position [359, 0]
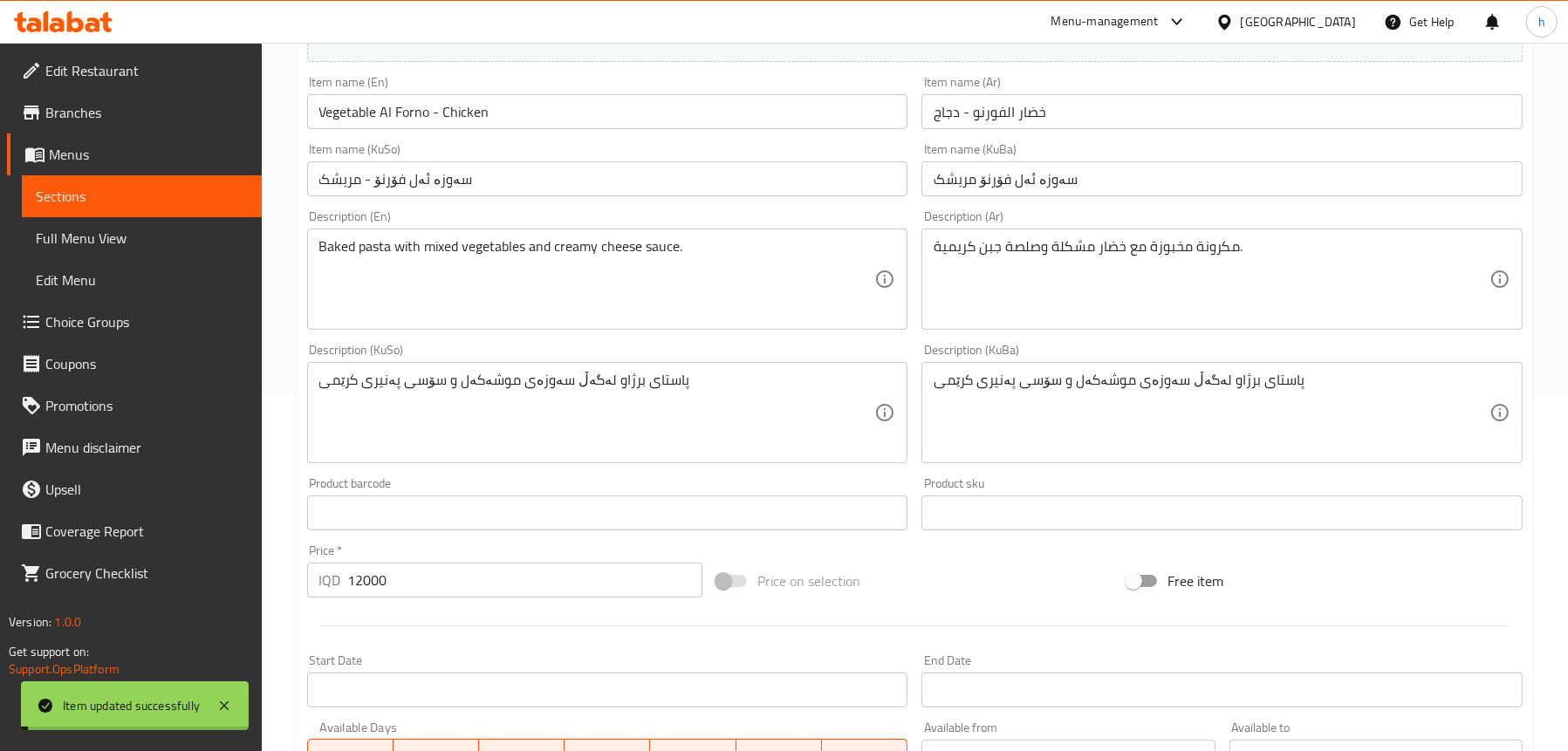
click at [119, 232] on span "Full Menu View" at bounding box center [141, 238] width 212 height 21
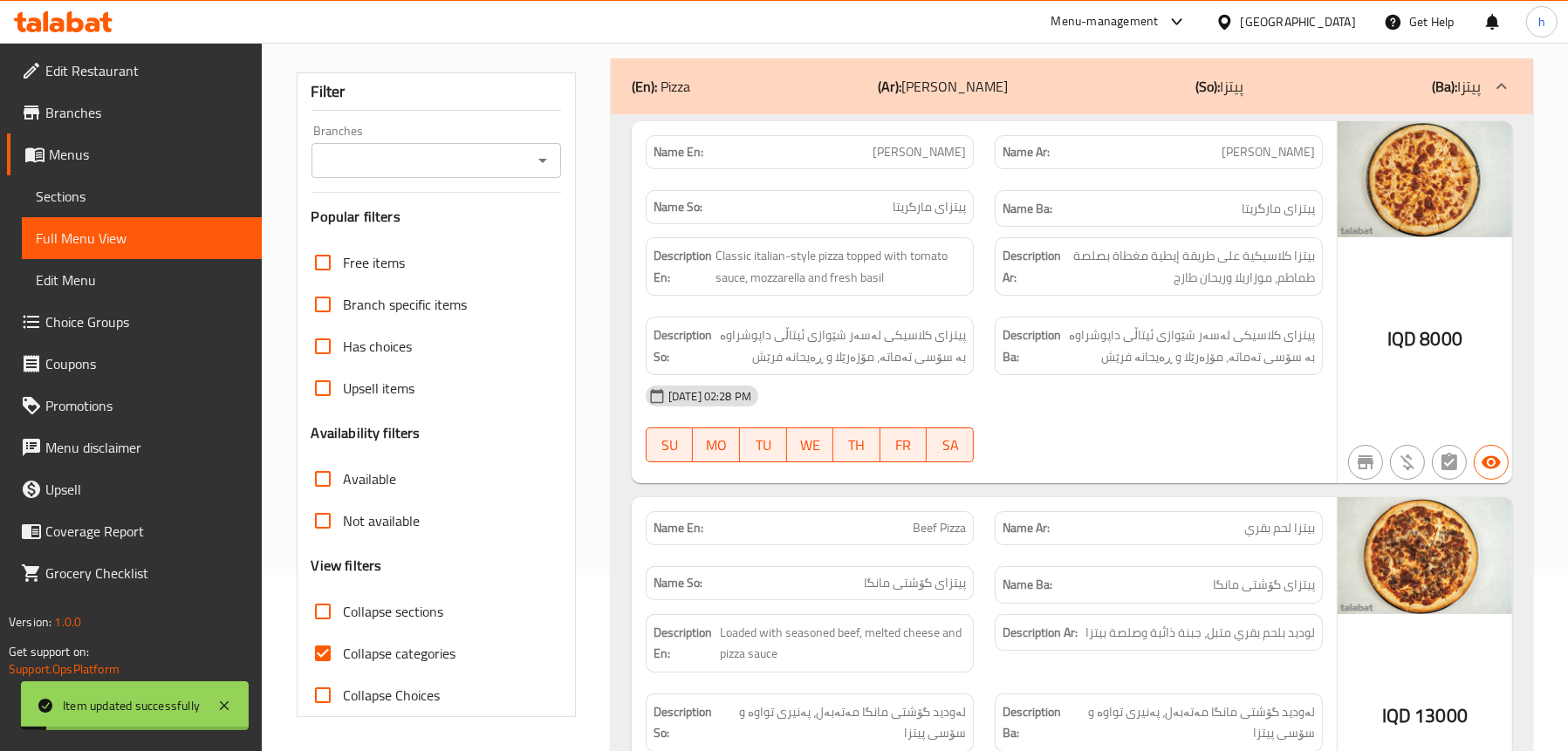
scroll to position [97, 0]
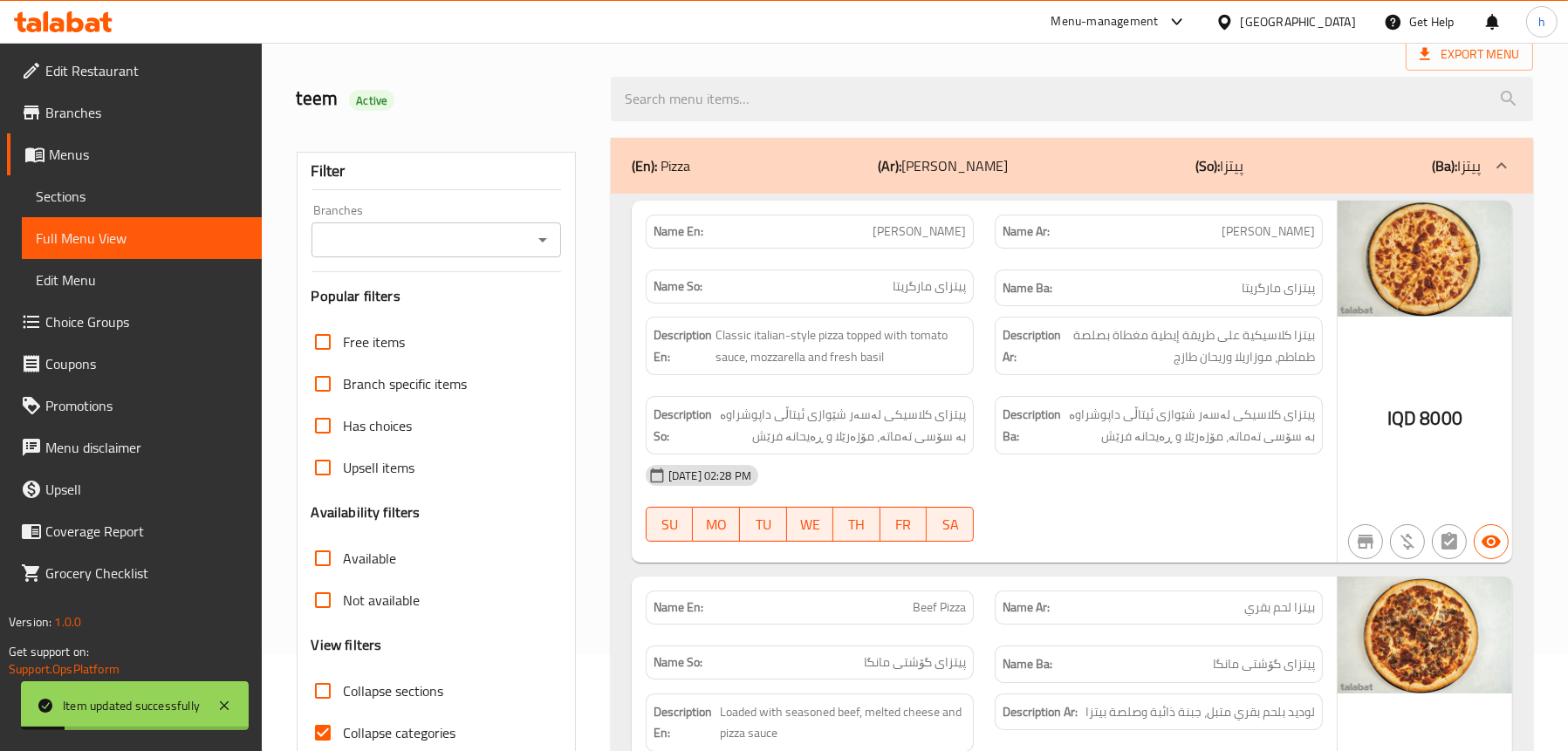
click at [533, 239] on icon "Open" at bounding box center [542, 240] width 21 height 21
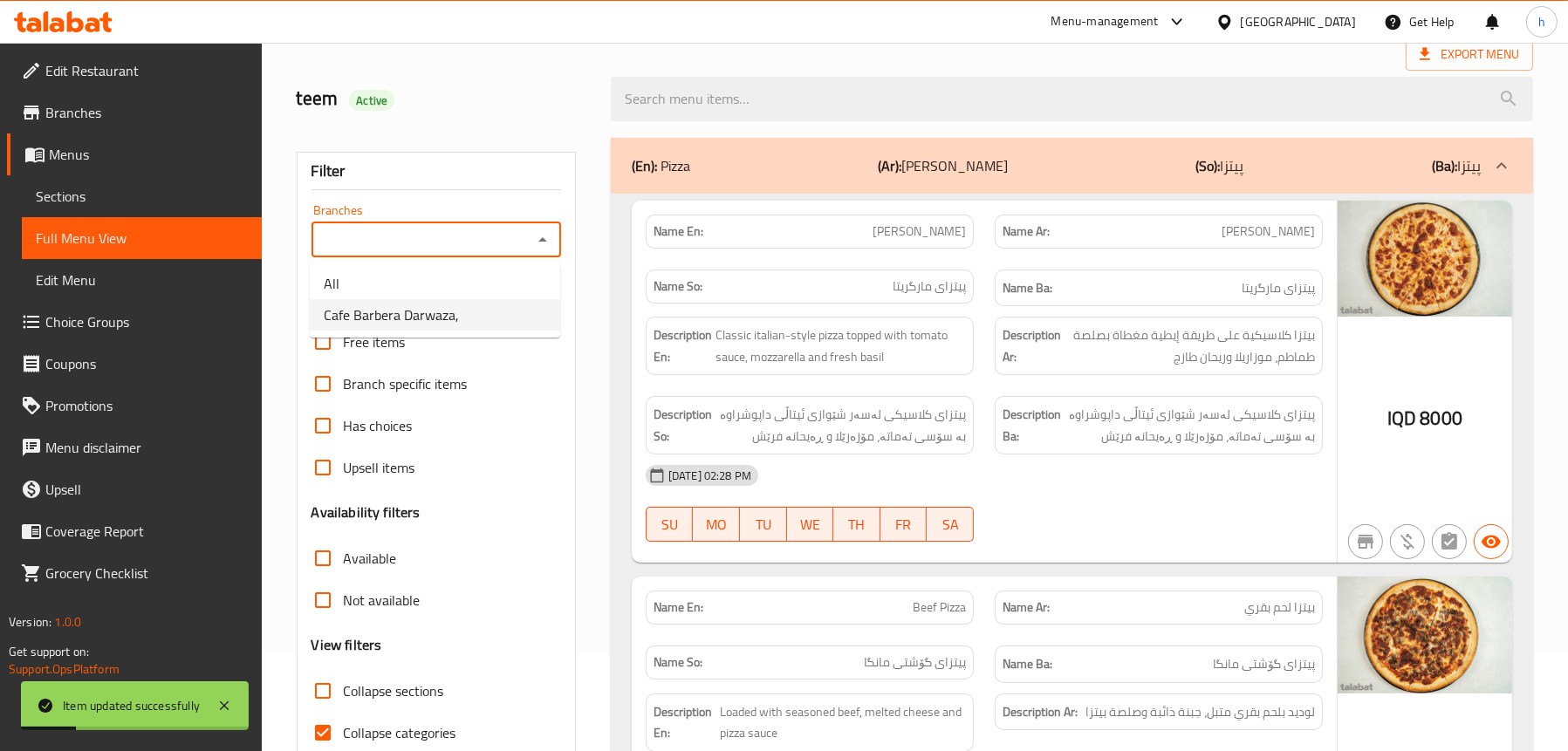
click at [450, 316] on span "Cafe Barbera Darwaza," at bounding box center [391, 315] width 136 height 21
type input "Cafe Barbera Darwaza,"
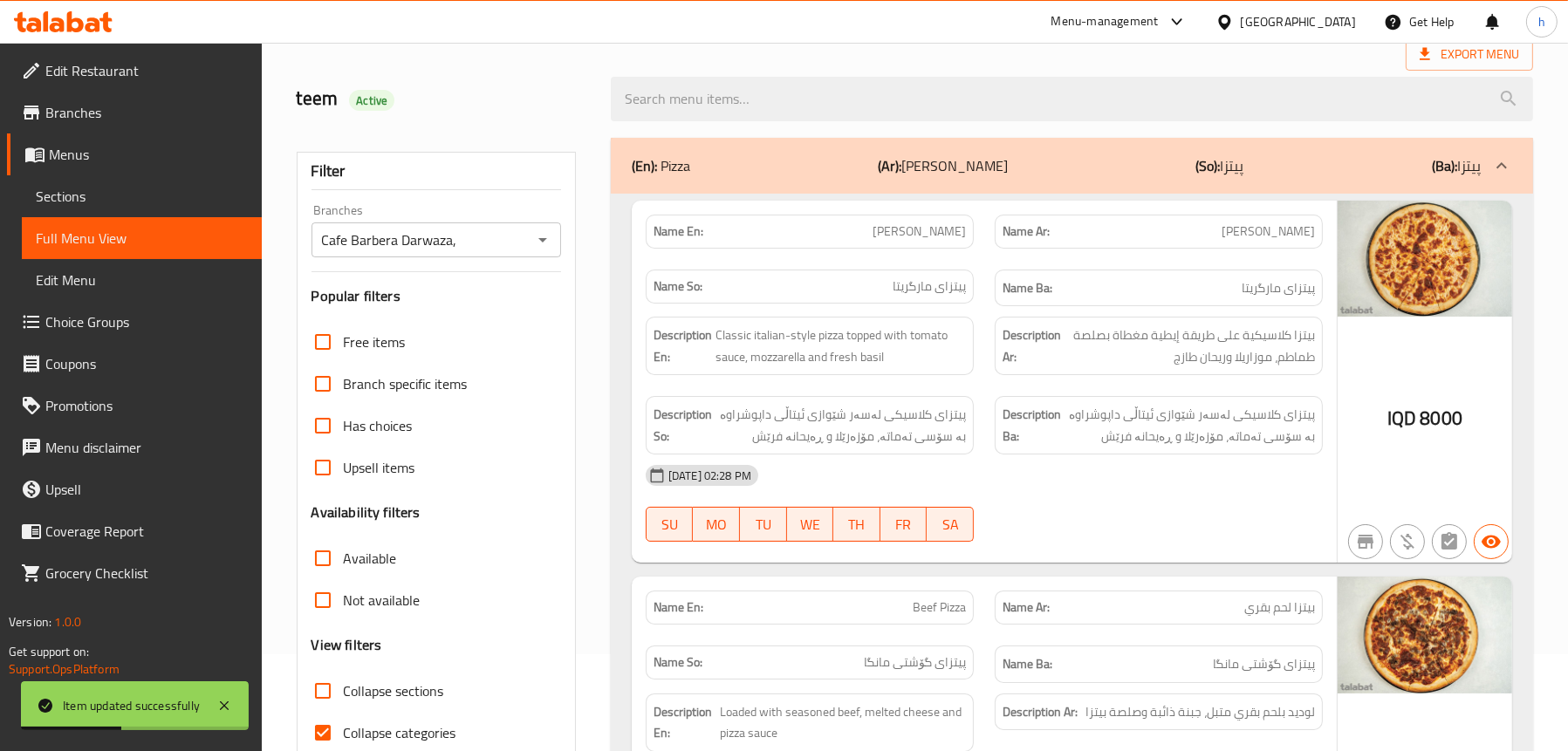
click at [768, 166] on div "(En): Pizza (Ar): بيتزا (So): پیتزا (Ba): پیتزا" at bounding box center [1056, 166] width 848 height 21
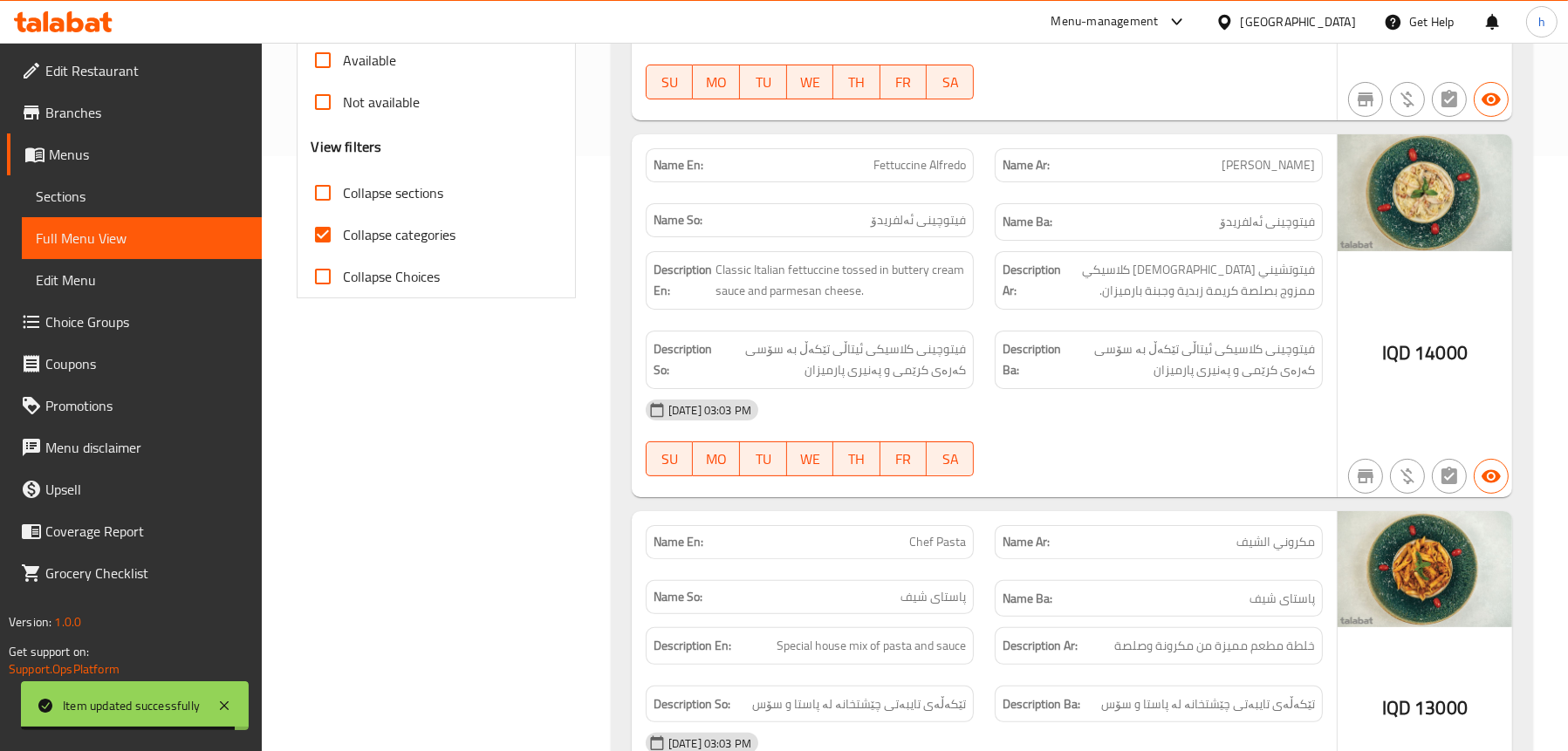
scroll to position [446, 0]
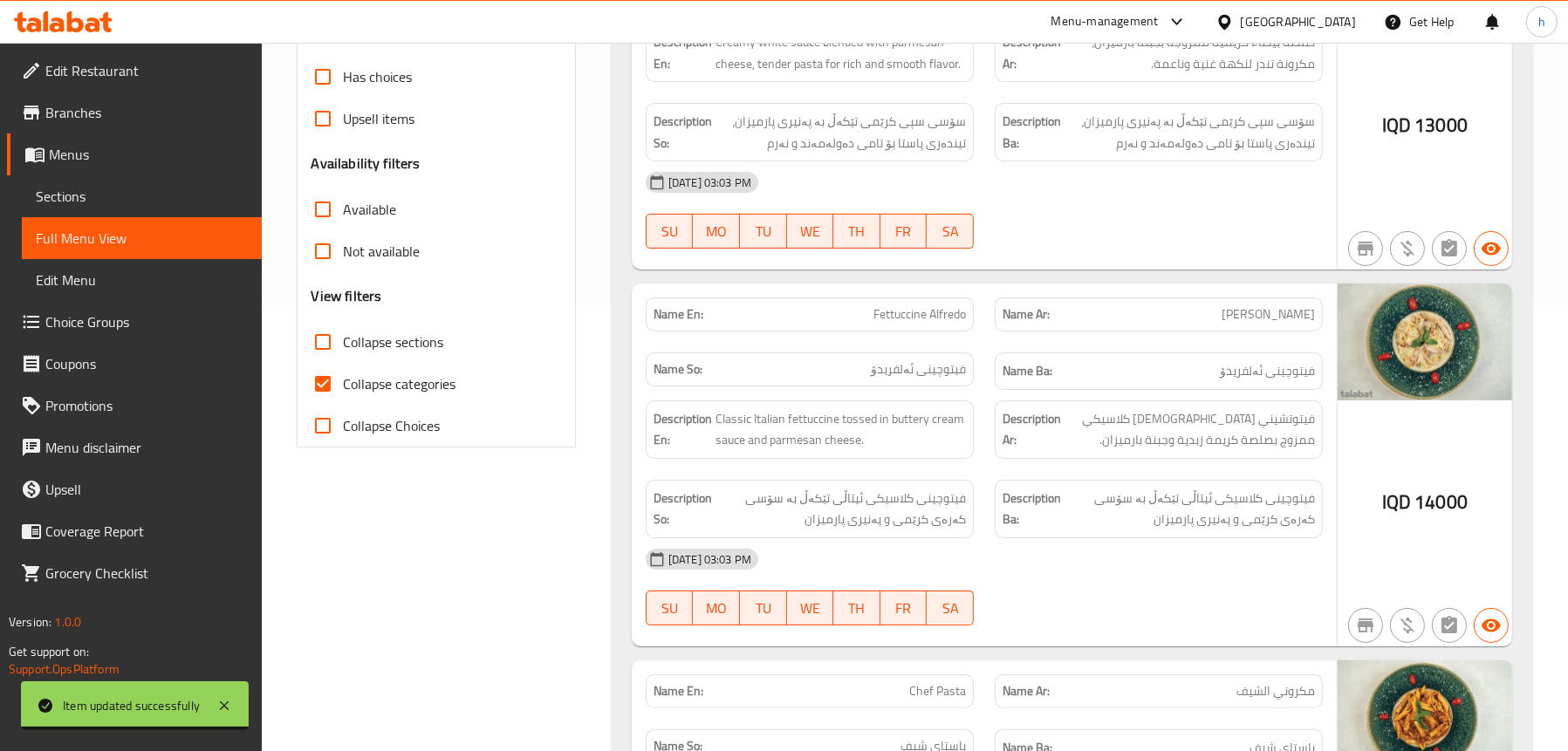
click at [394, 366] on label "Collapse categories" at bounding box center [379, 384] width 154 height 42
click at [344, 366] on input "Collapse categories" at bounding box center [323, 384] width 42 height 42
checkbox input "false"
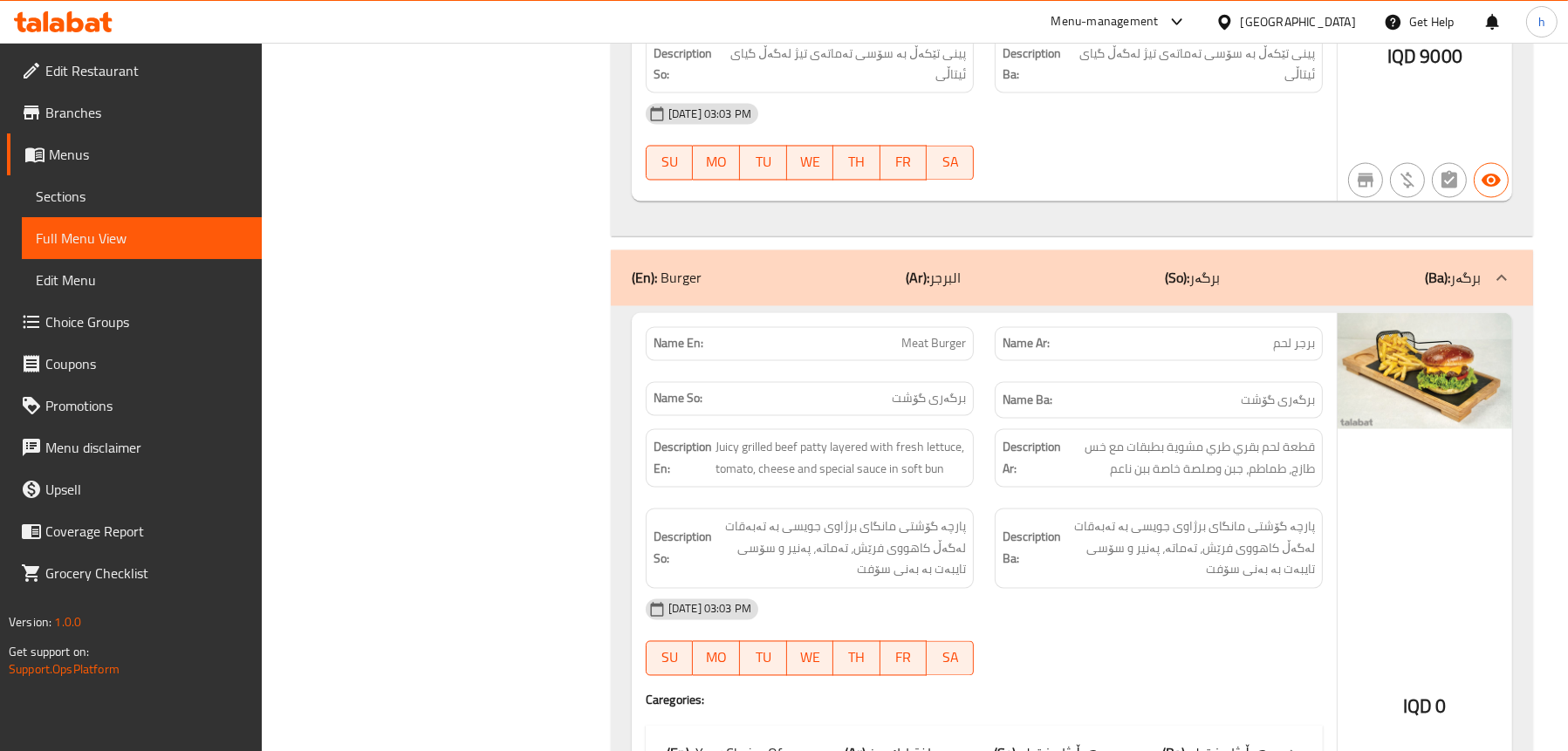
scroll to position [4273, 0]
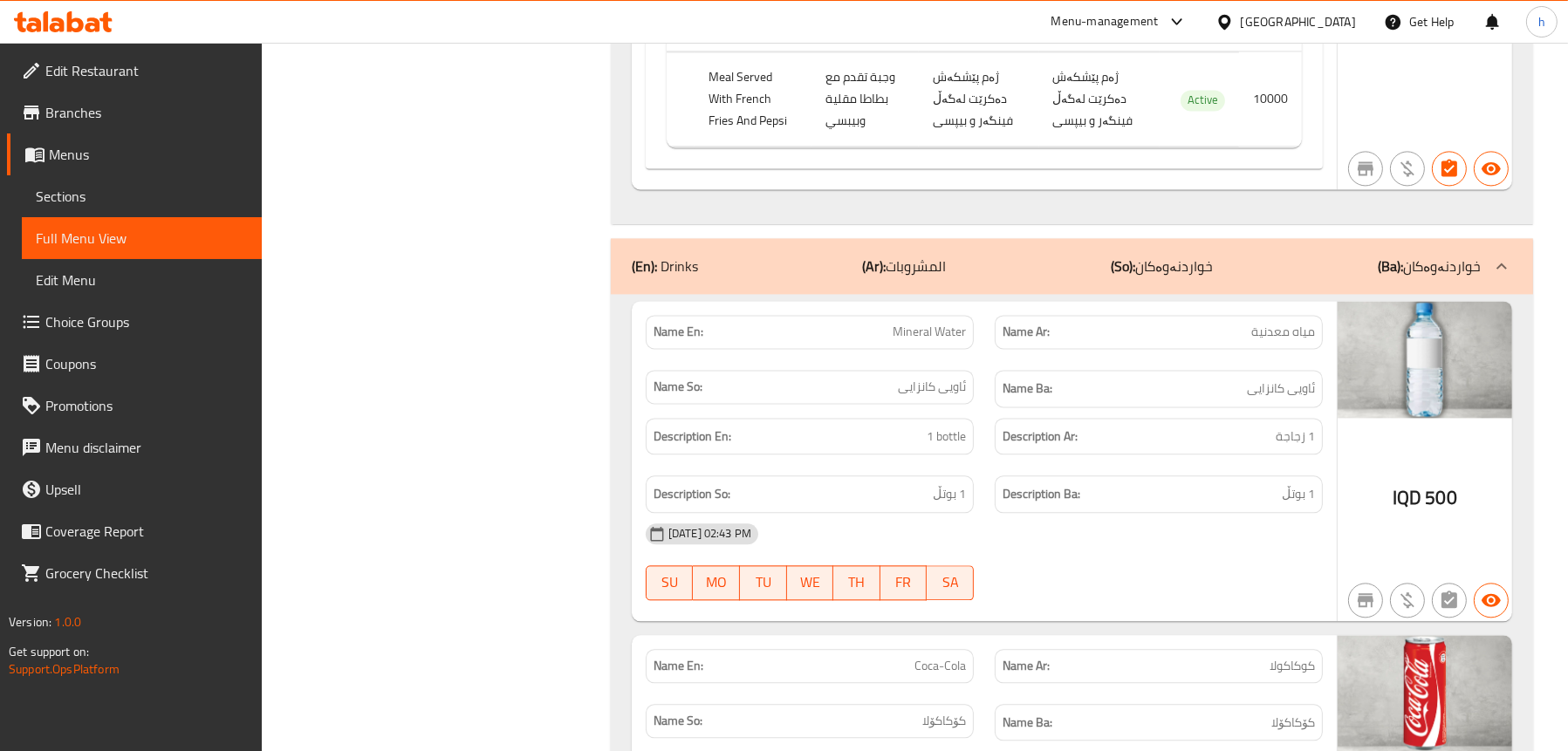
click at [1104, 243] on div "(En): Drinks (Ar): المشروبات (So): خواردنەوەکان (Ba): خواردنەوەکان" at bounding box center [1071, 266] width 922 height 56
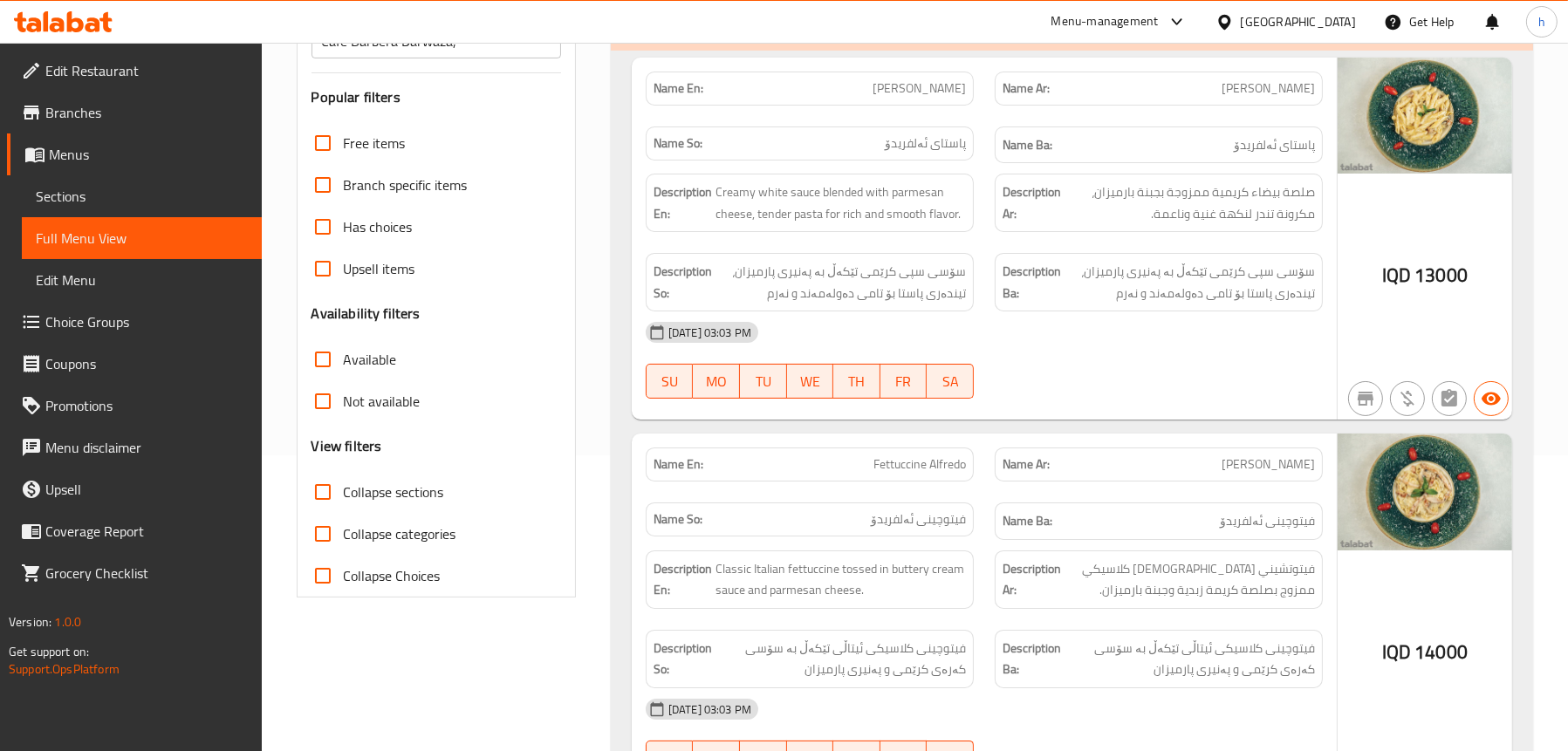
scroll to position [0, 0]
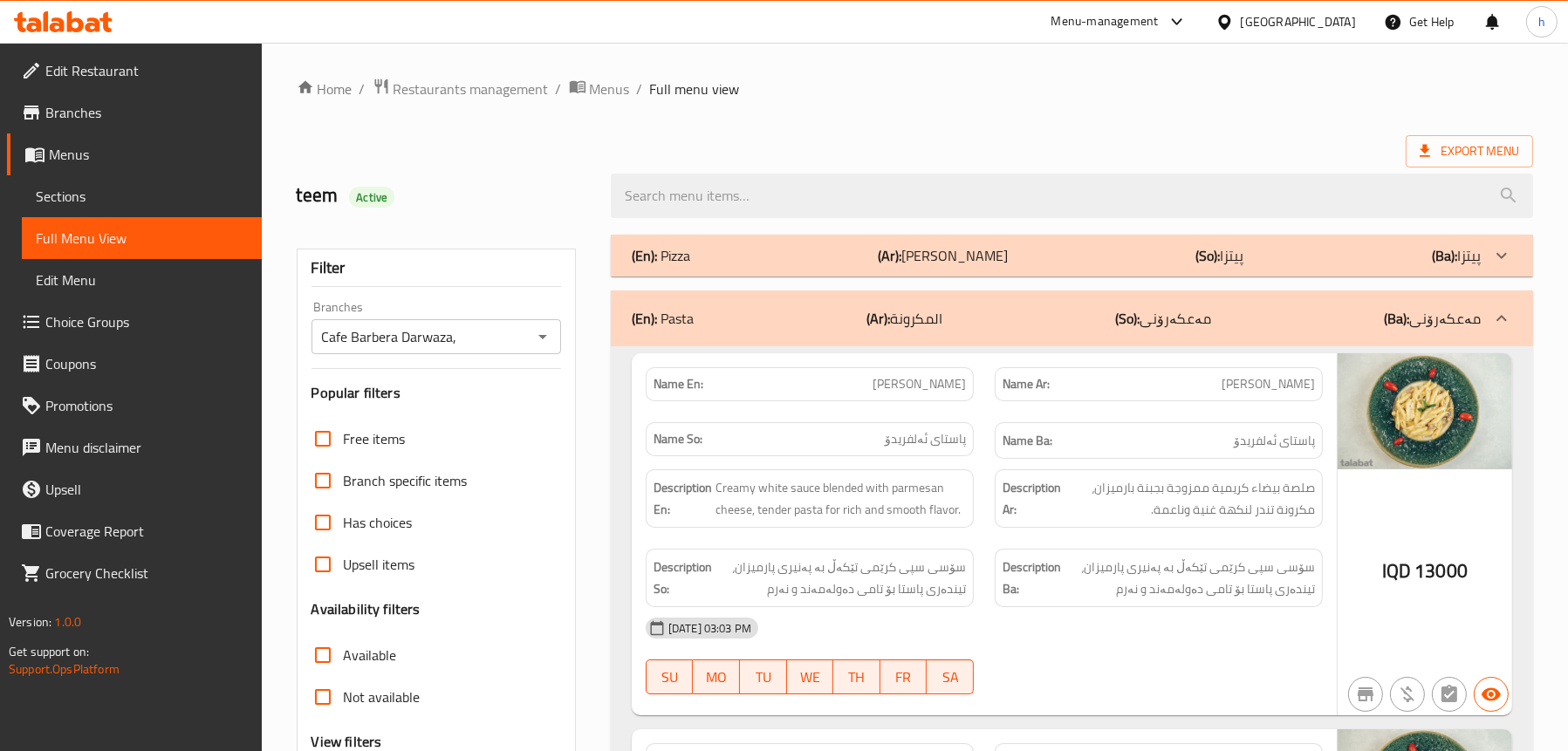
click at [178, 65] on span "Edit Restaurant" at bounding box center [146, 71] width 202 height 21
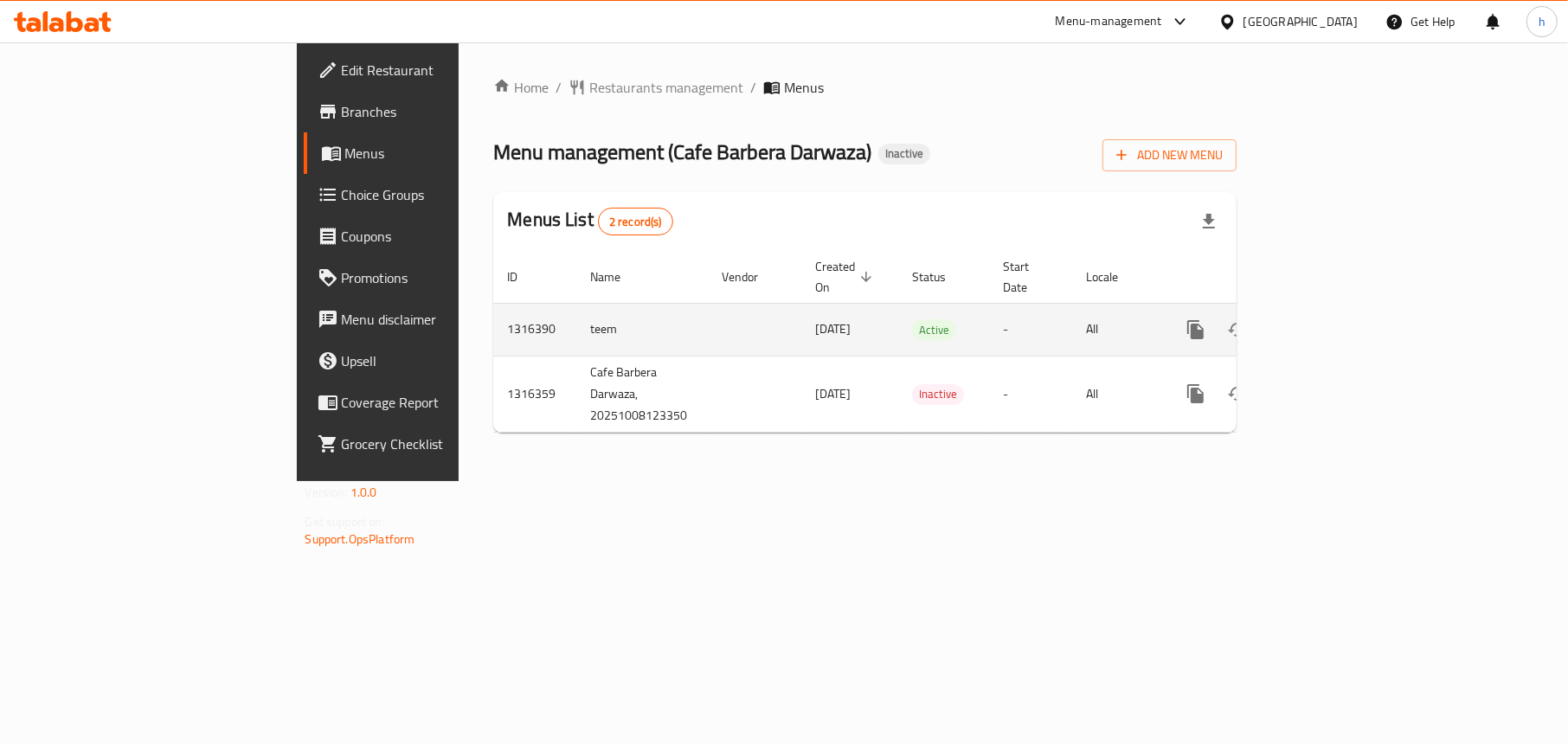
click at [1329, 322] on icon "enhanced table" at bounding box center [1320, 330] width 15 height 15
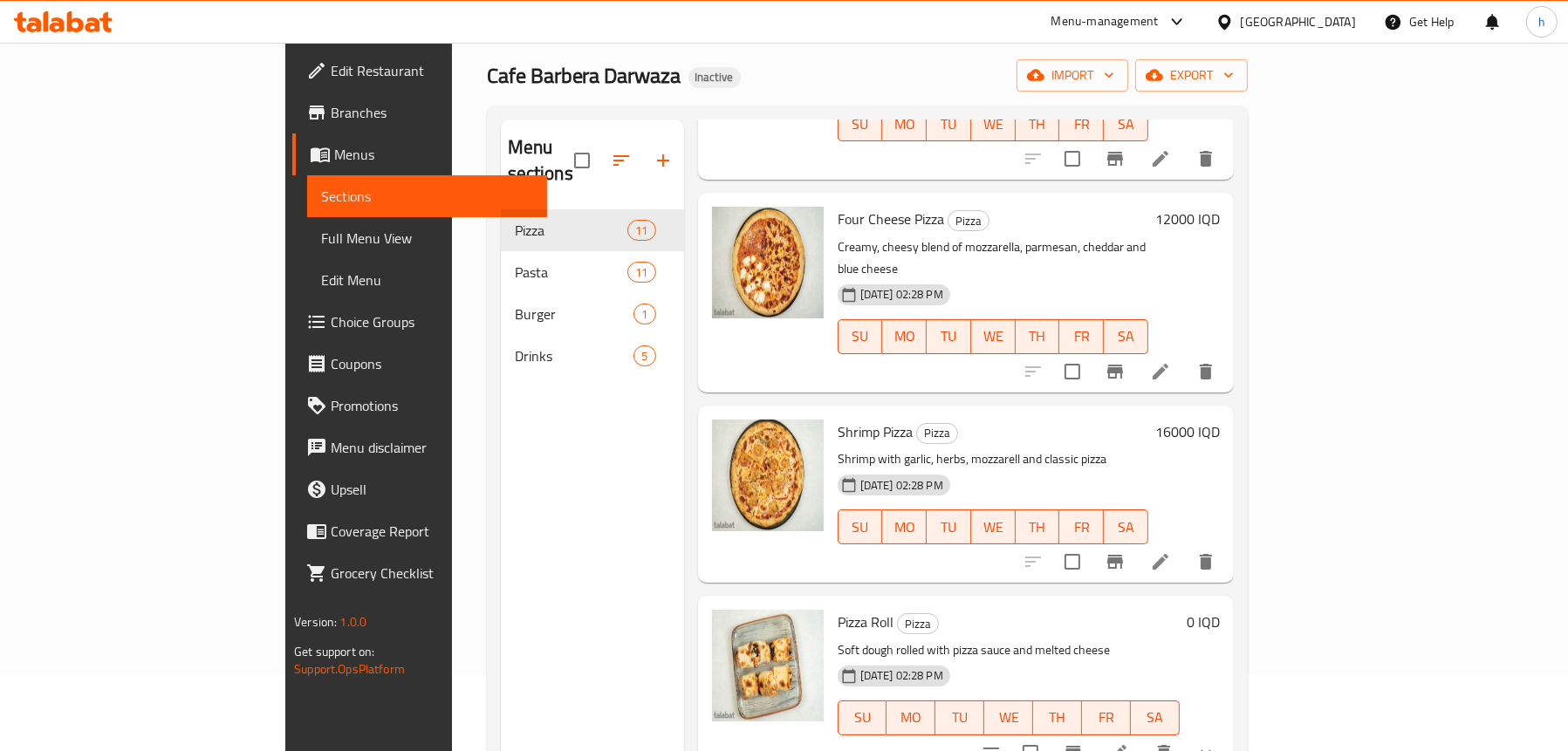
scroll to position [71, 0]
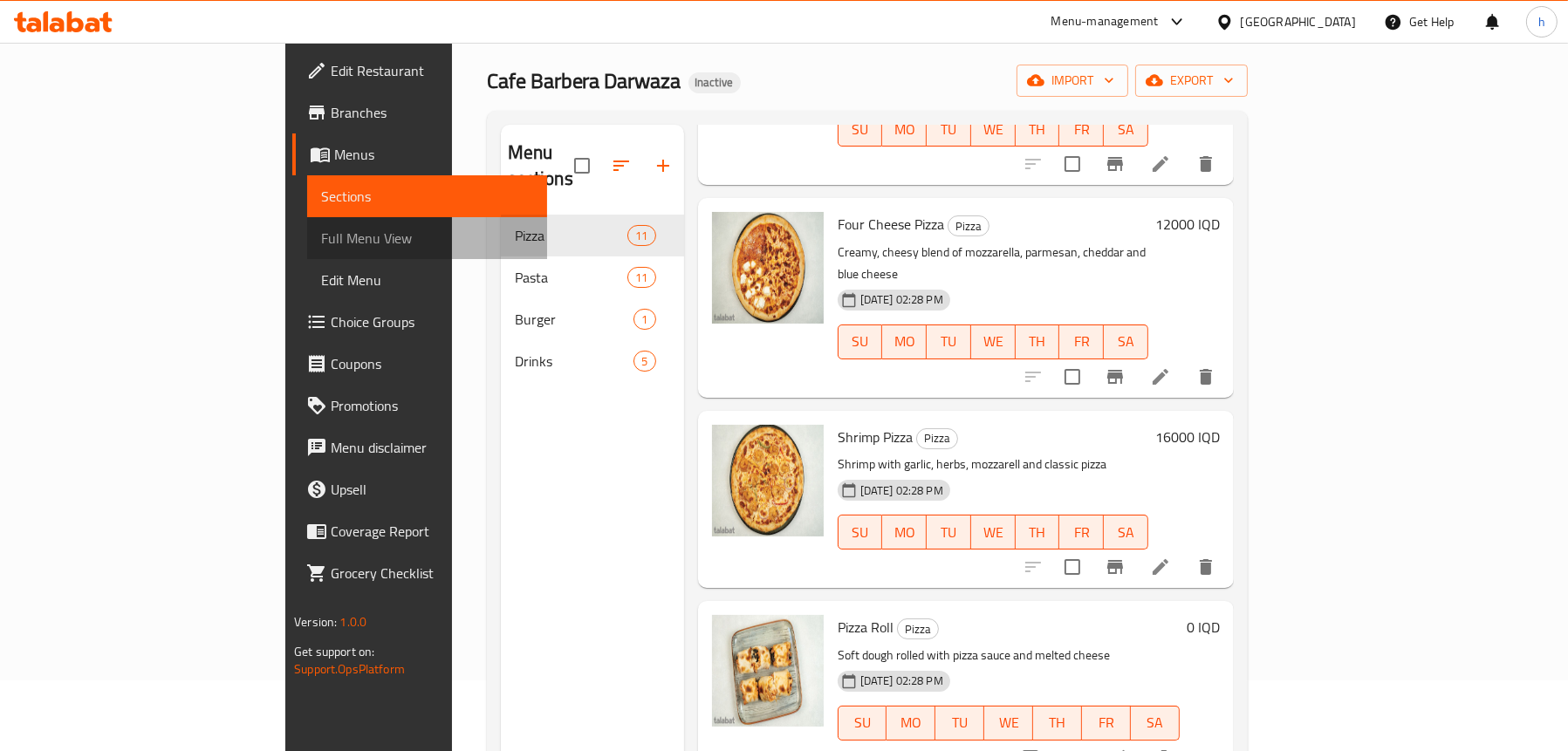
click at [321, 237] on span "Full Menu View" at bounding box center [426, 238] width 212 height 21
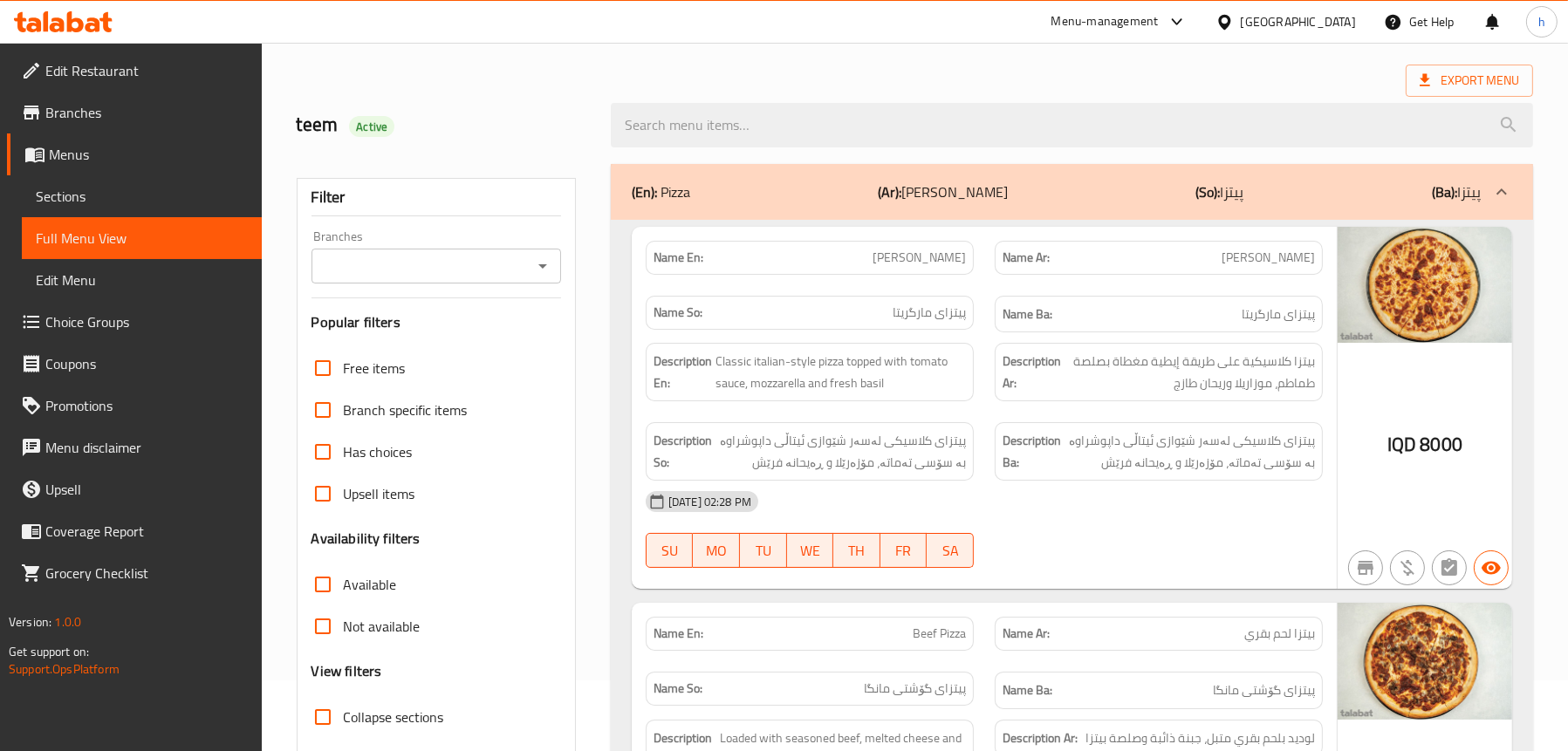
click at [538, 271] on icon "Open" at bounding box center [542, 266] width 21 height 21
click at [106, 203] on span "Sections" at bounding box center [141, 197] width 212 height 21
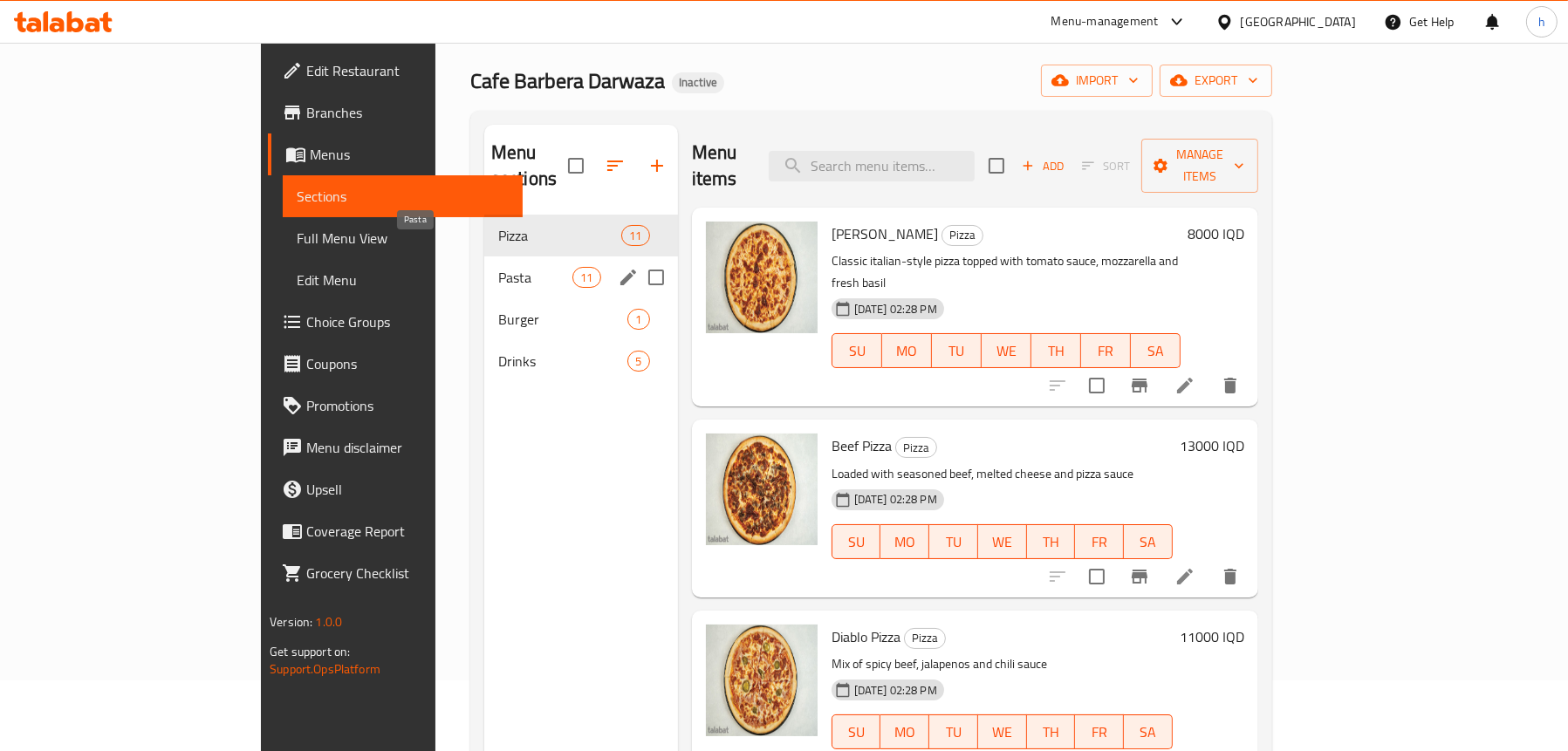
click at [498, 267] on span "Pasta" at bounding box center [535, 278] width 75 height 21
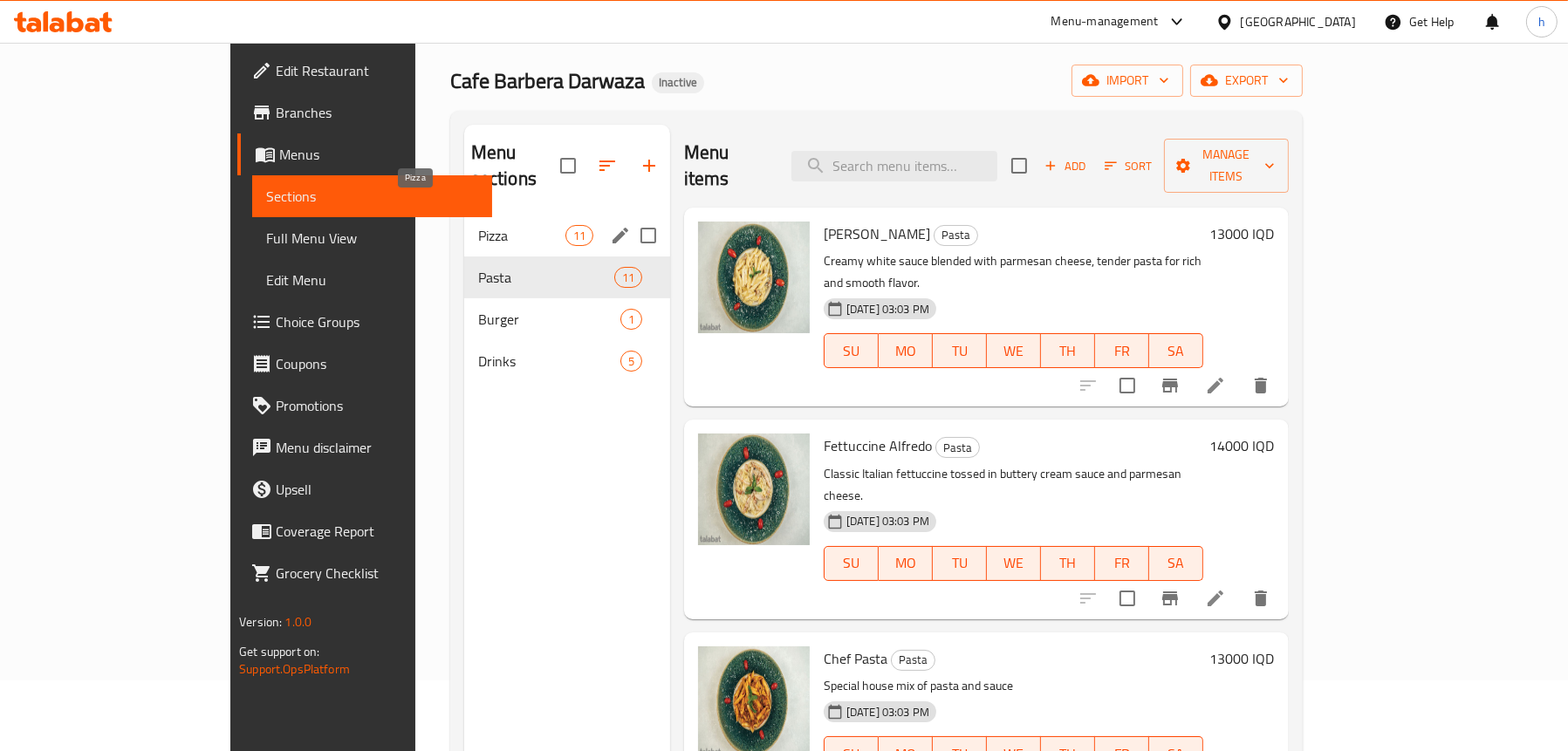
click at [478, 225] on span "Pizza" at bounding box center [522, 235] width 87 height 21
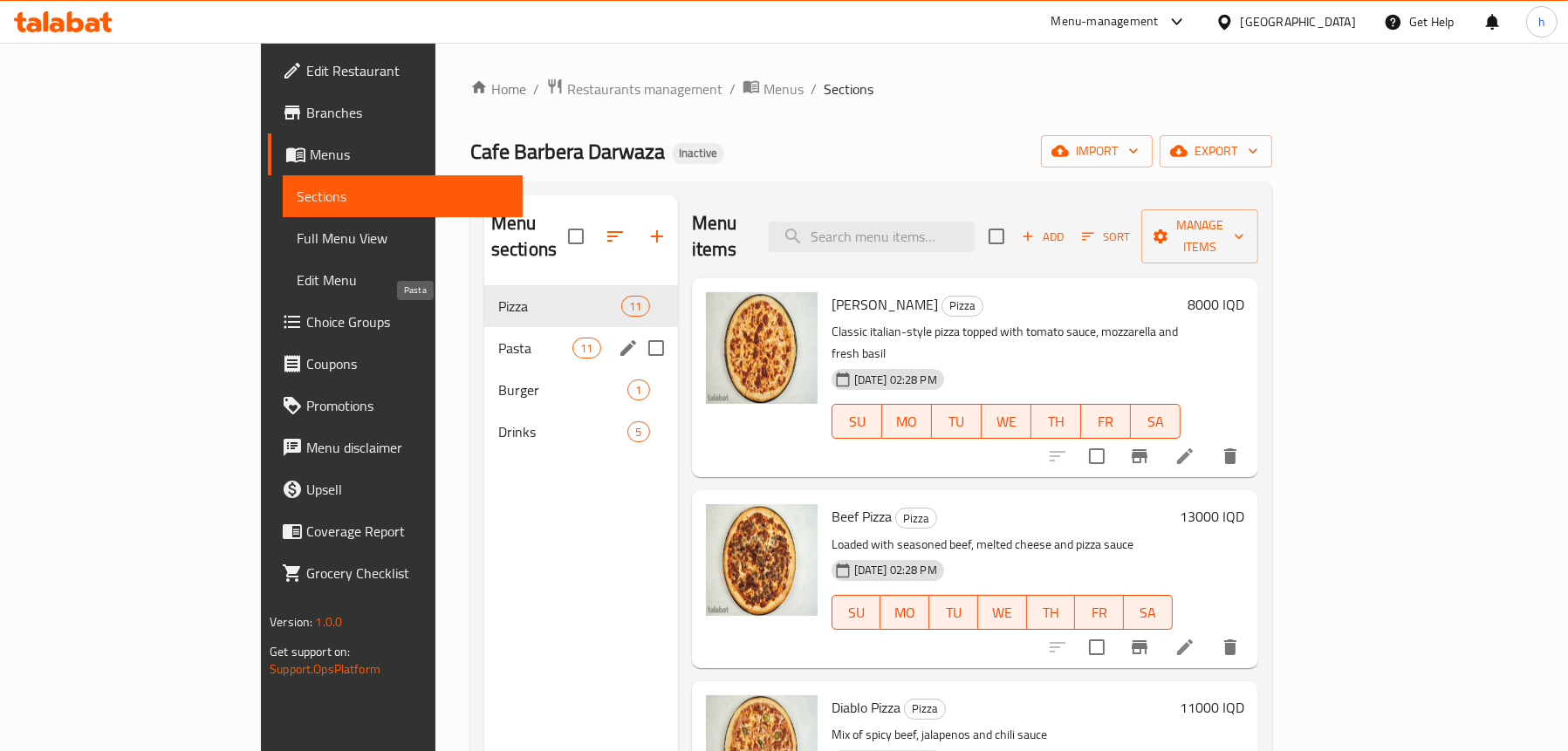
click at [498, 338] on span "Pasta" at bounding box center [535, 349] width 75 height 21
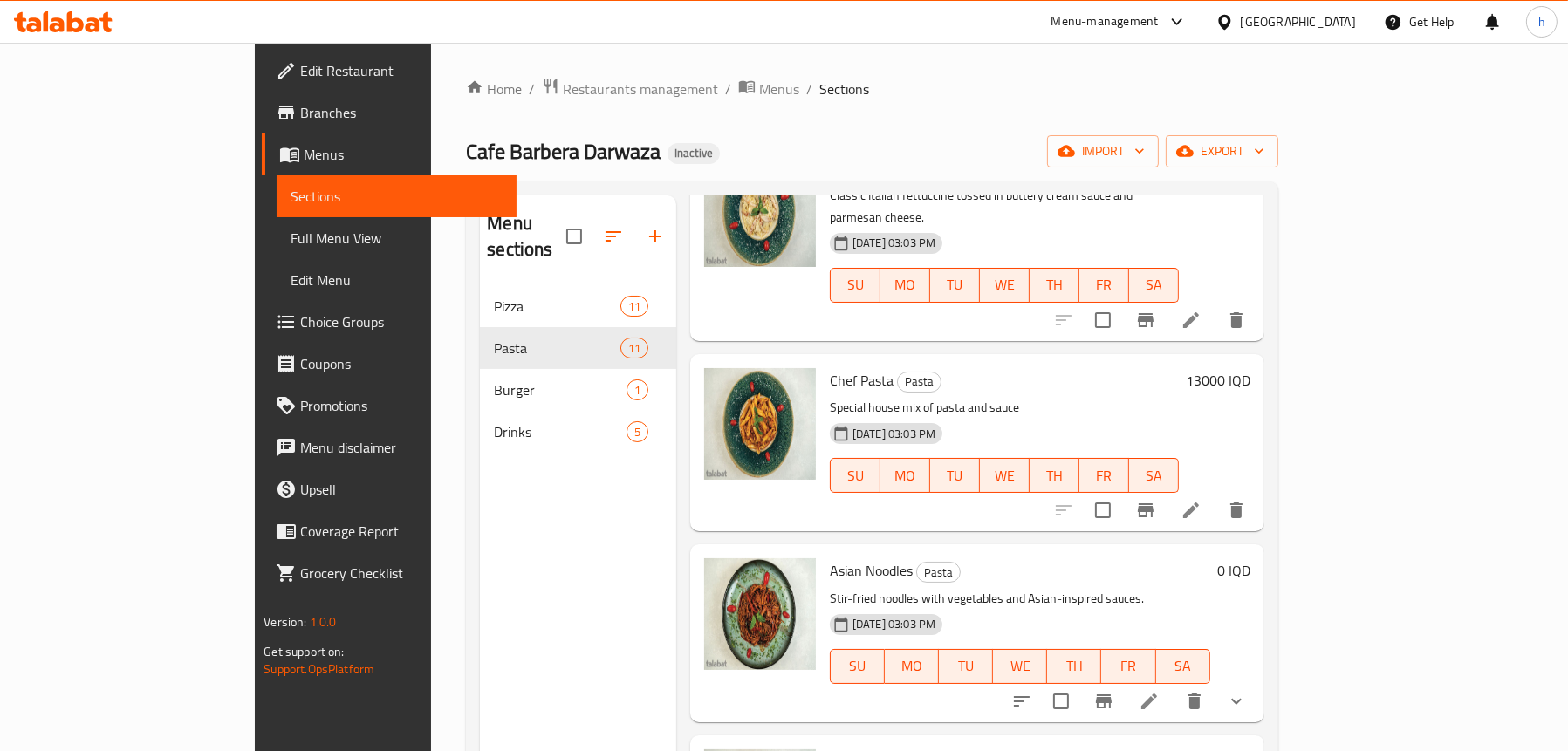
scroll to position [610, 0]
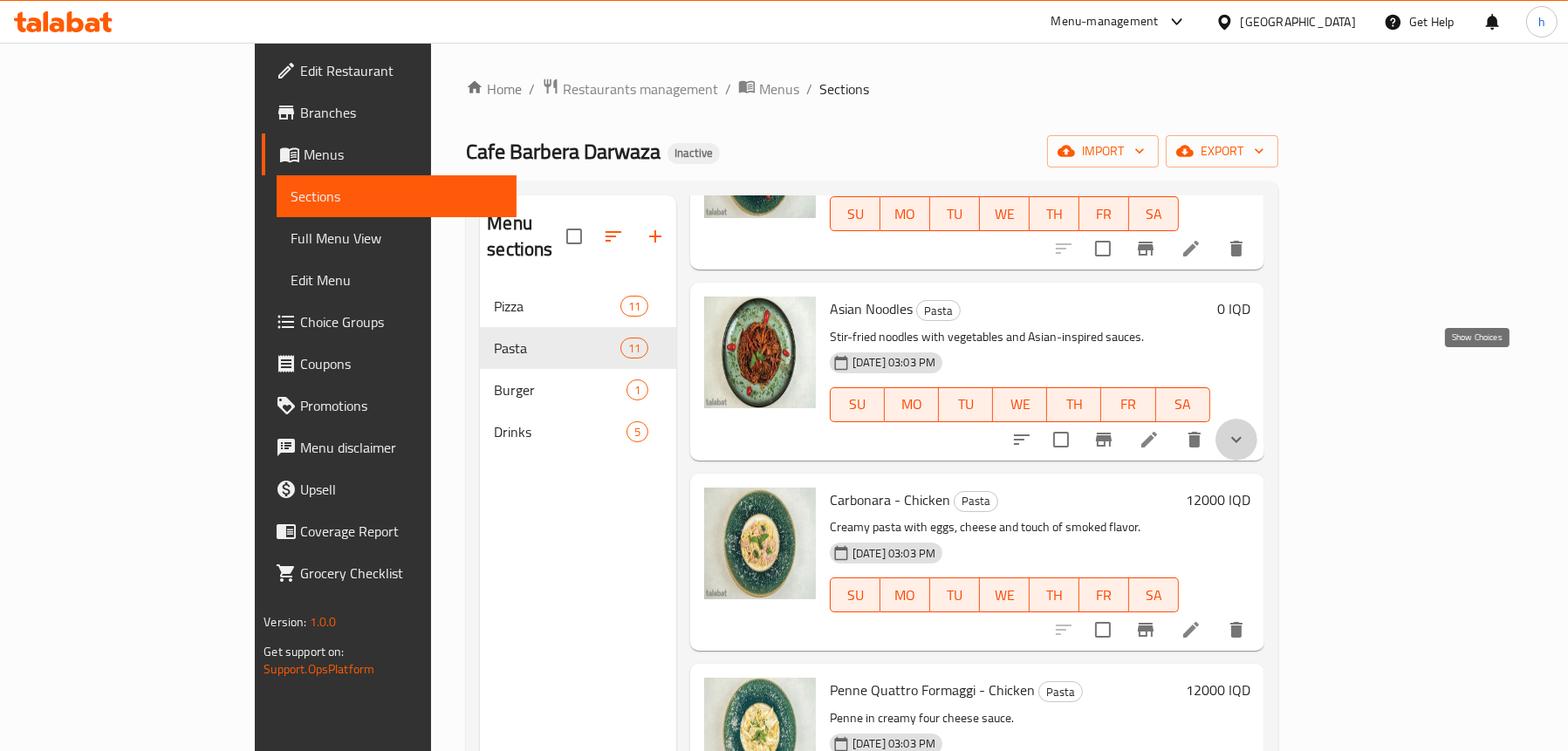
click at [1242, 436] on icon "show more" at bounding box center [1236, 439] width 11 height 6
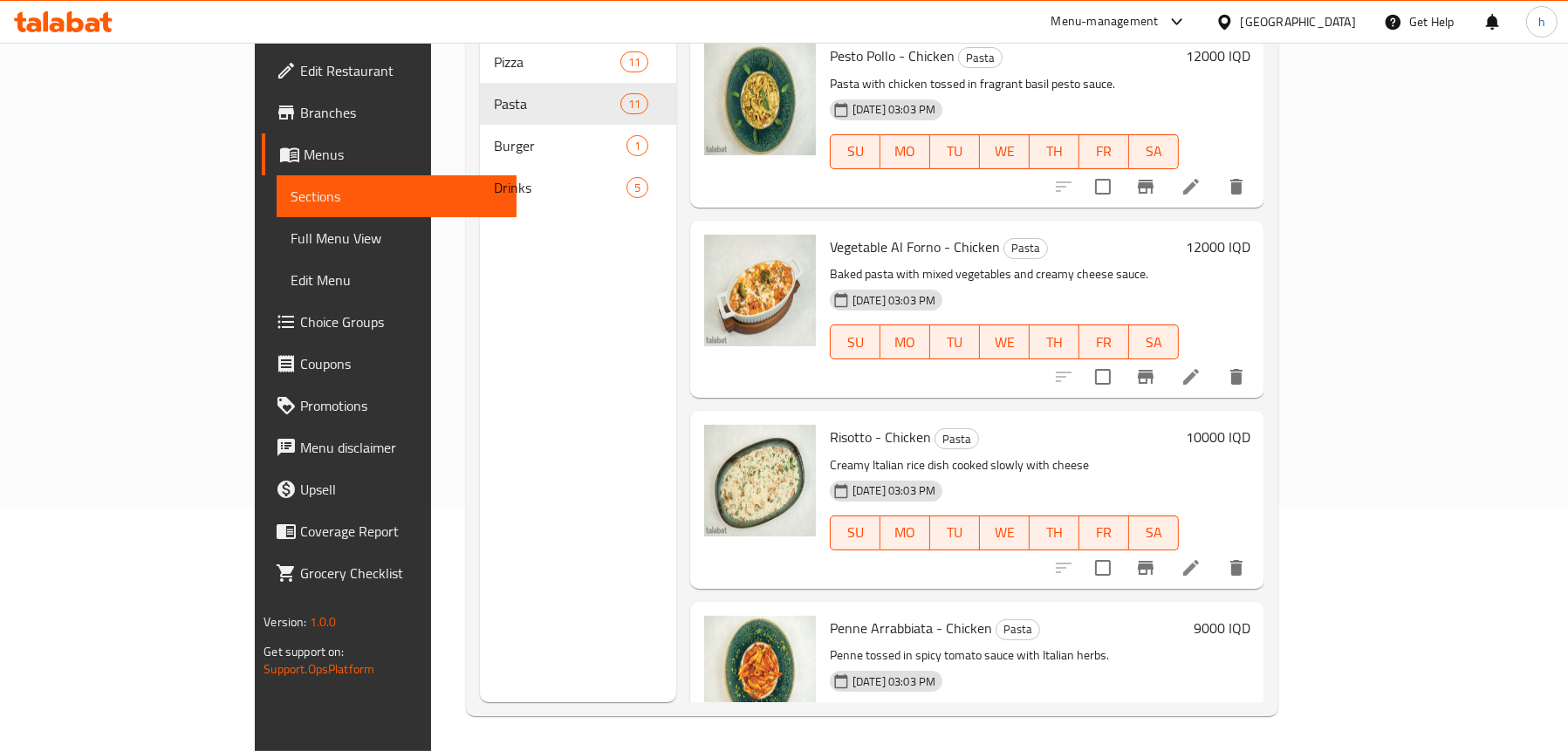
scroll to position [1533, 0]
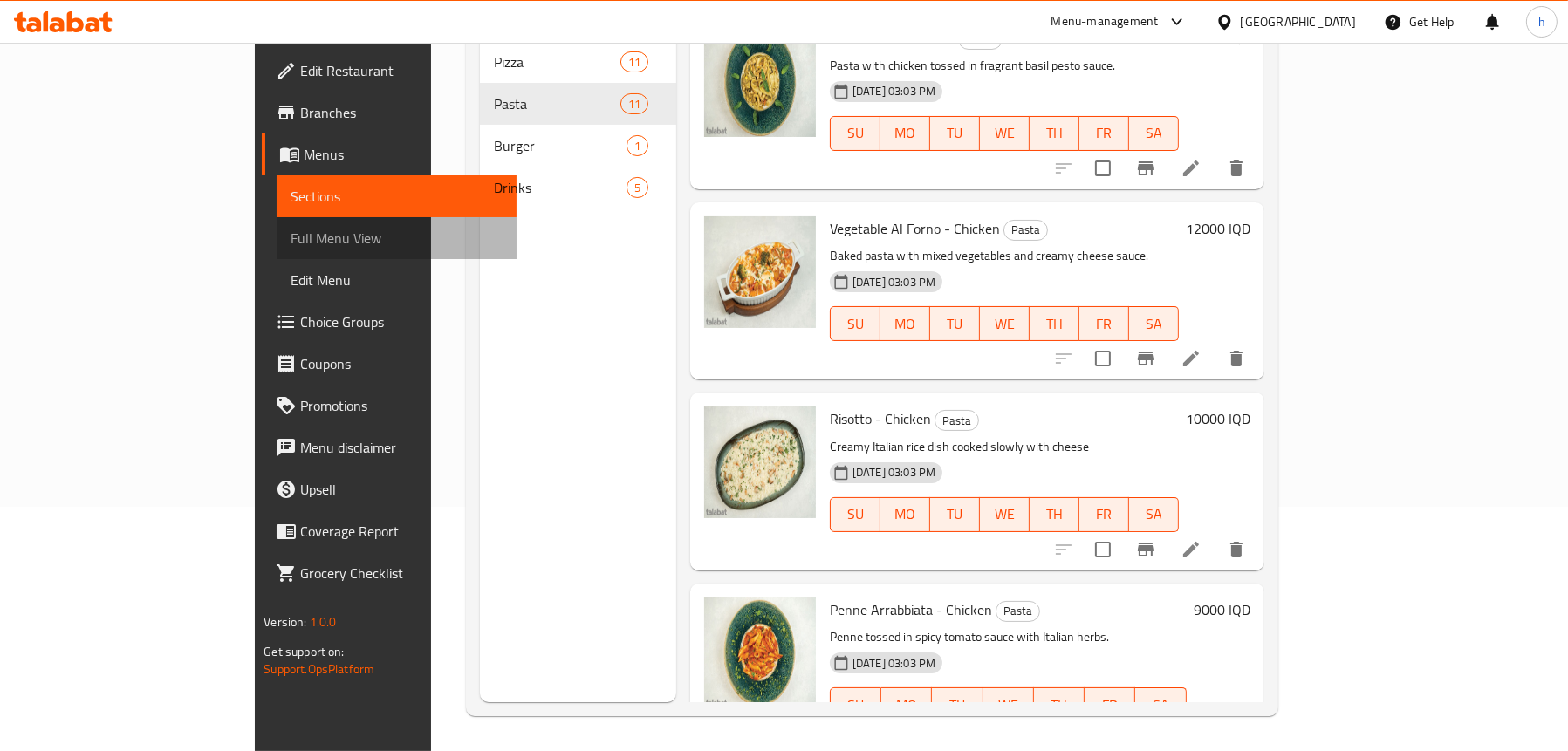
click at [291, 231] on span "Full Menu View" at bounding box center [396, 238] width 212 height 21
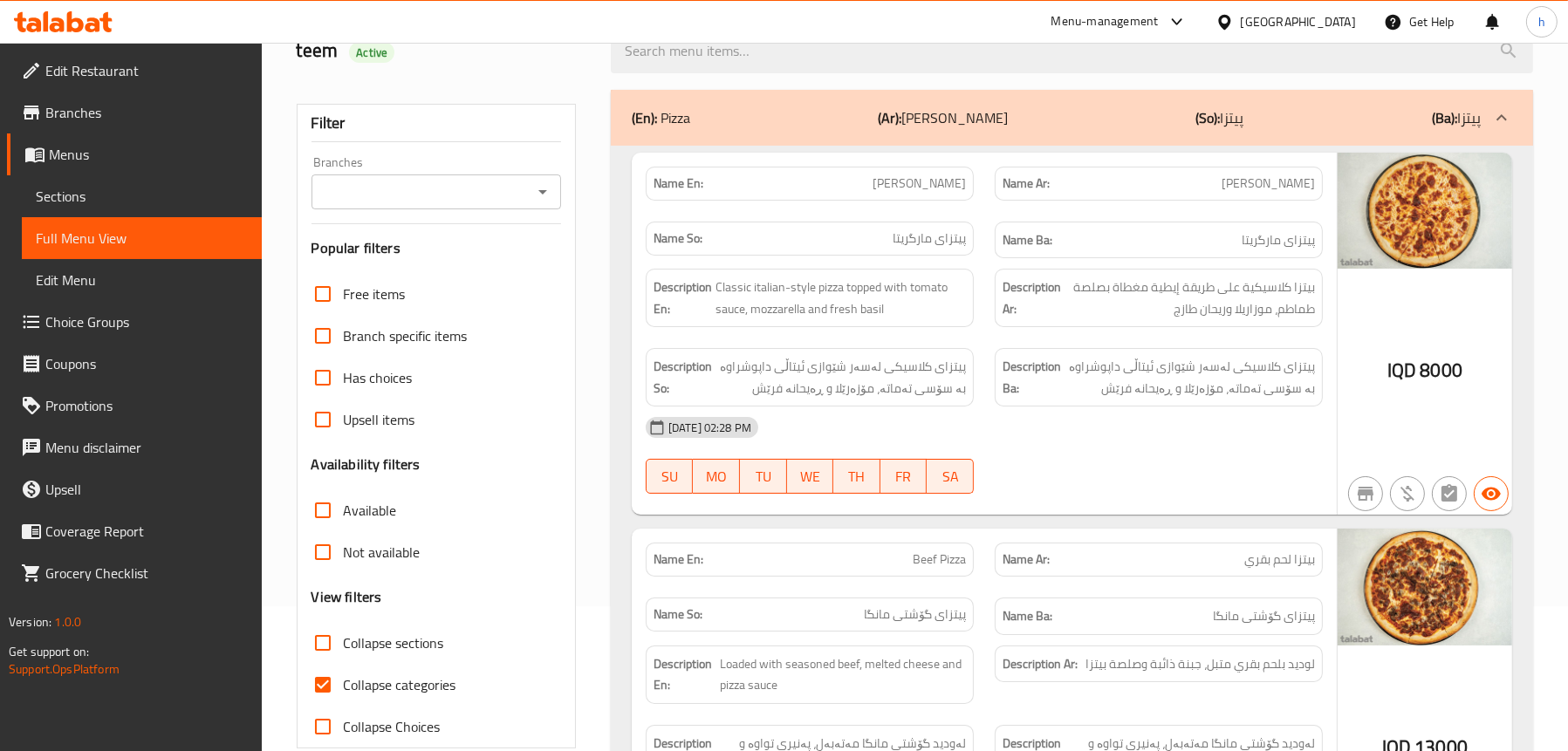
scroll to position [71, 0]
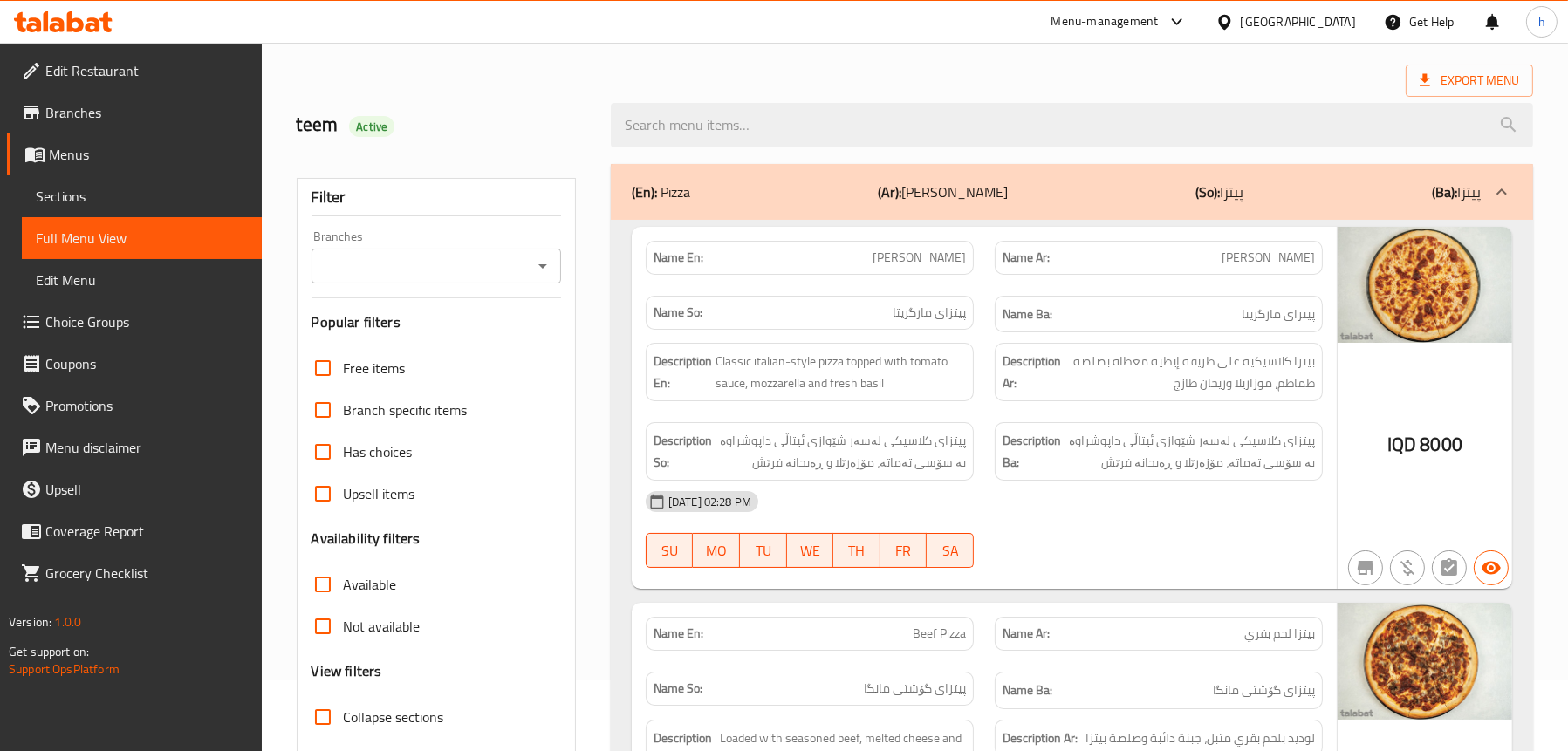
click at [523, 265] on input "Branches" at bounding box center [421, 266] width 210 height 24
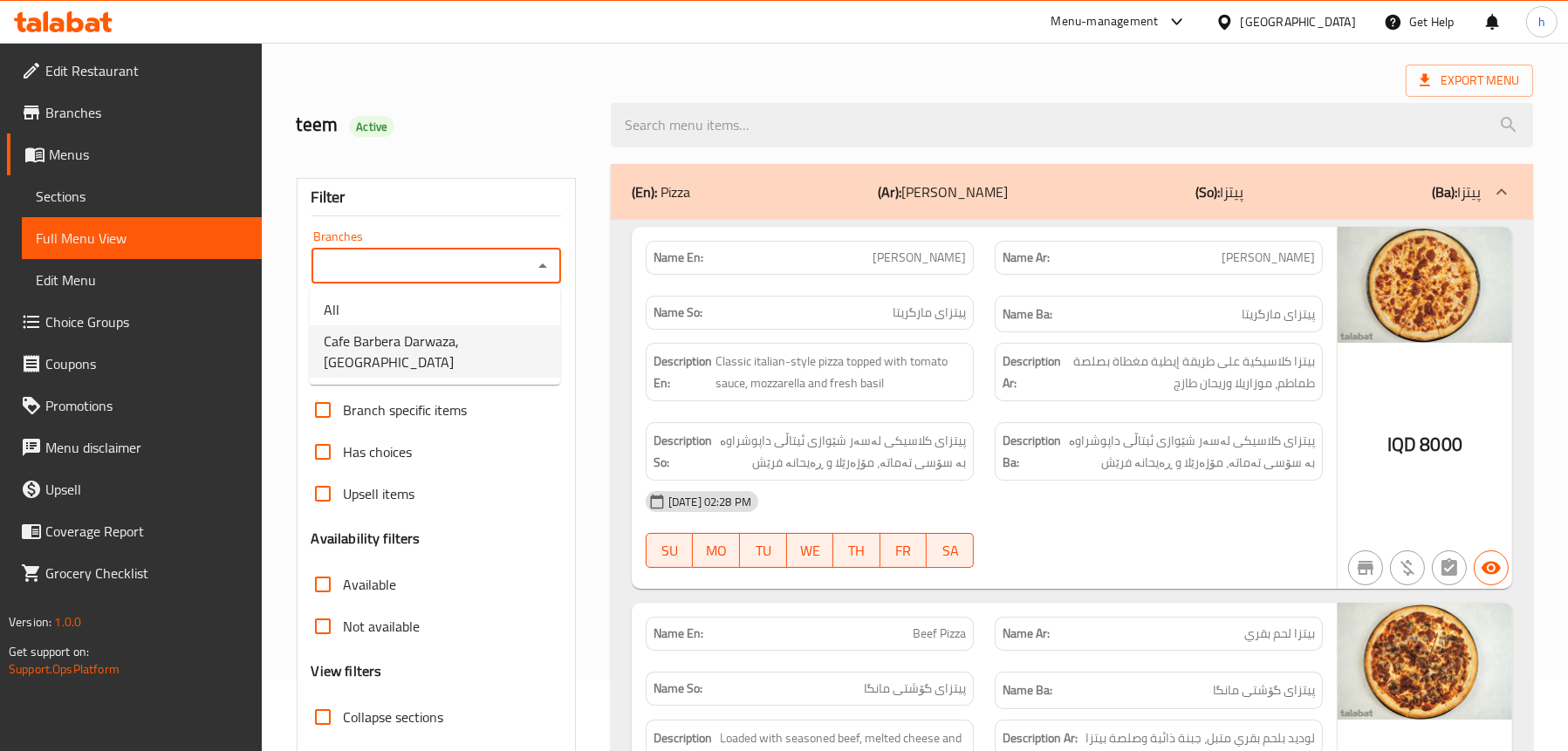
click at [501, 346] on span "Cafe Barbera Darwaza, Darwaza City" at bounding box center [435, 351] width 223 height 42
type input "Cafe Barbera Darwaza, Darwaza City"
click at [785, 179] on div "(En): Pizza (Ar): بيتزا (So): پیتزا (Ba): پیتزا" at bounding box center [1071, 192] width 922 height 56
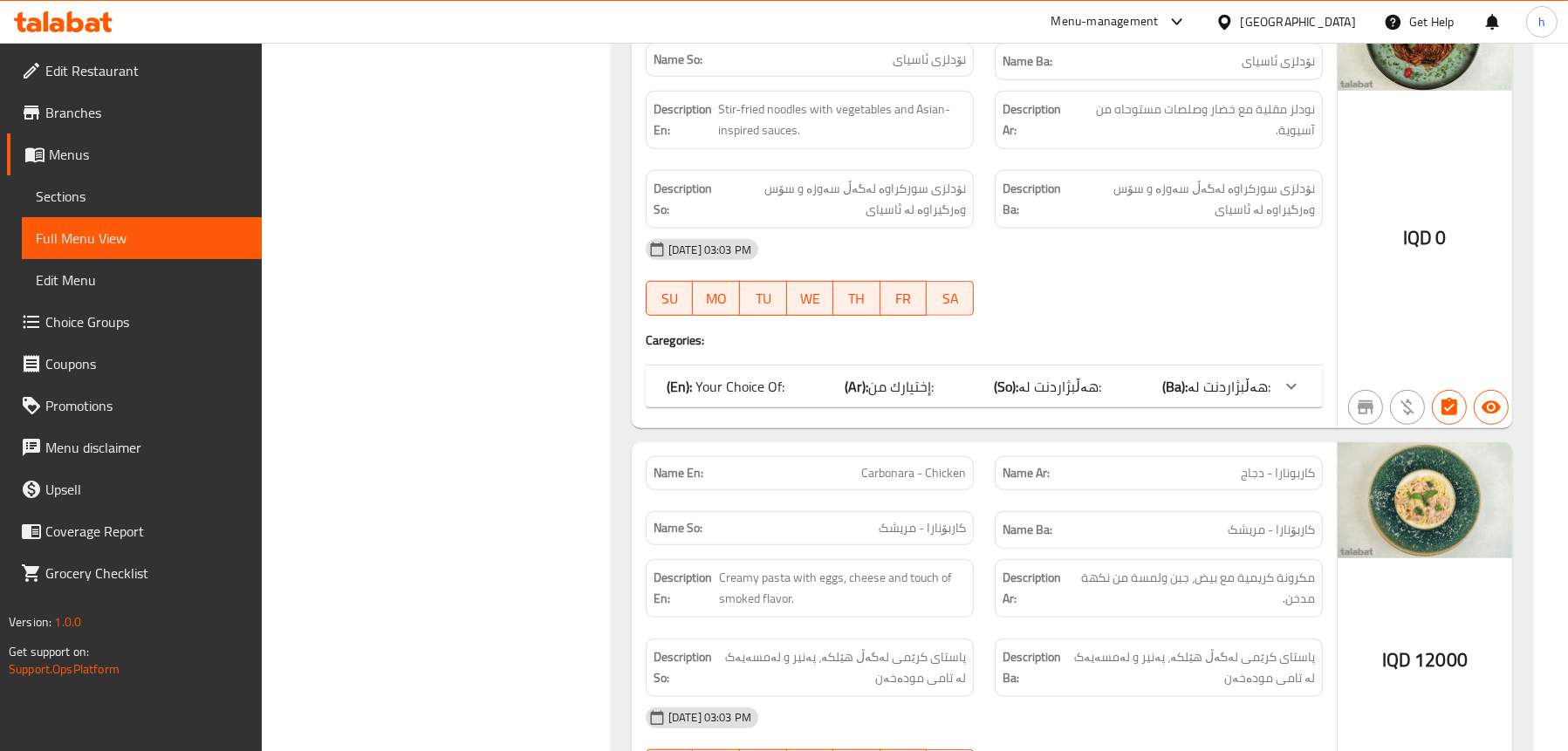
scroll to position [1467, 0]
click at [1091, 373] on span "هەڵبژاردنت لە:" at bounding box center [1061, 386] width 83 height 26
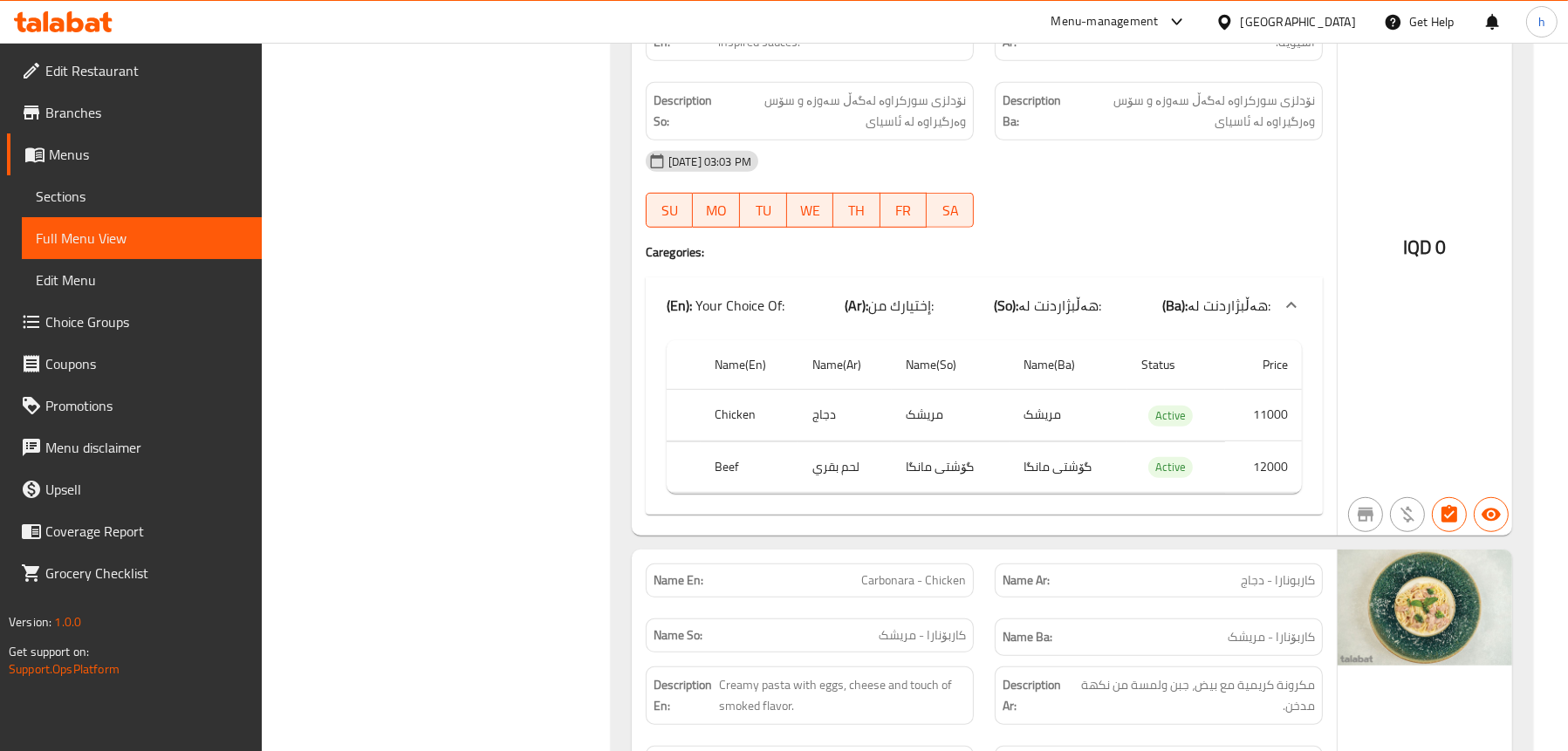
scroll to position [1549, 0]
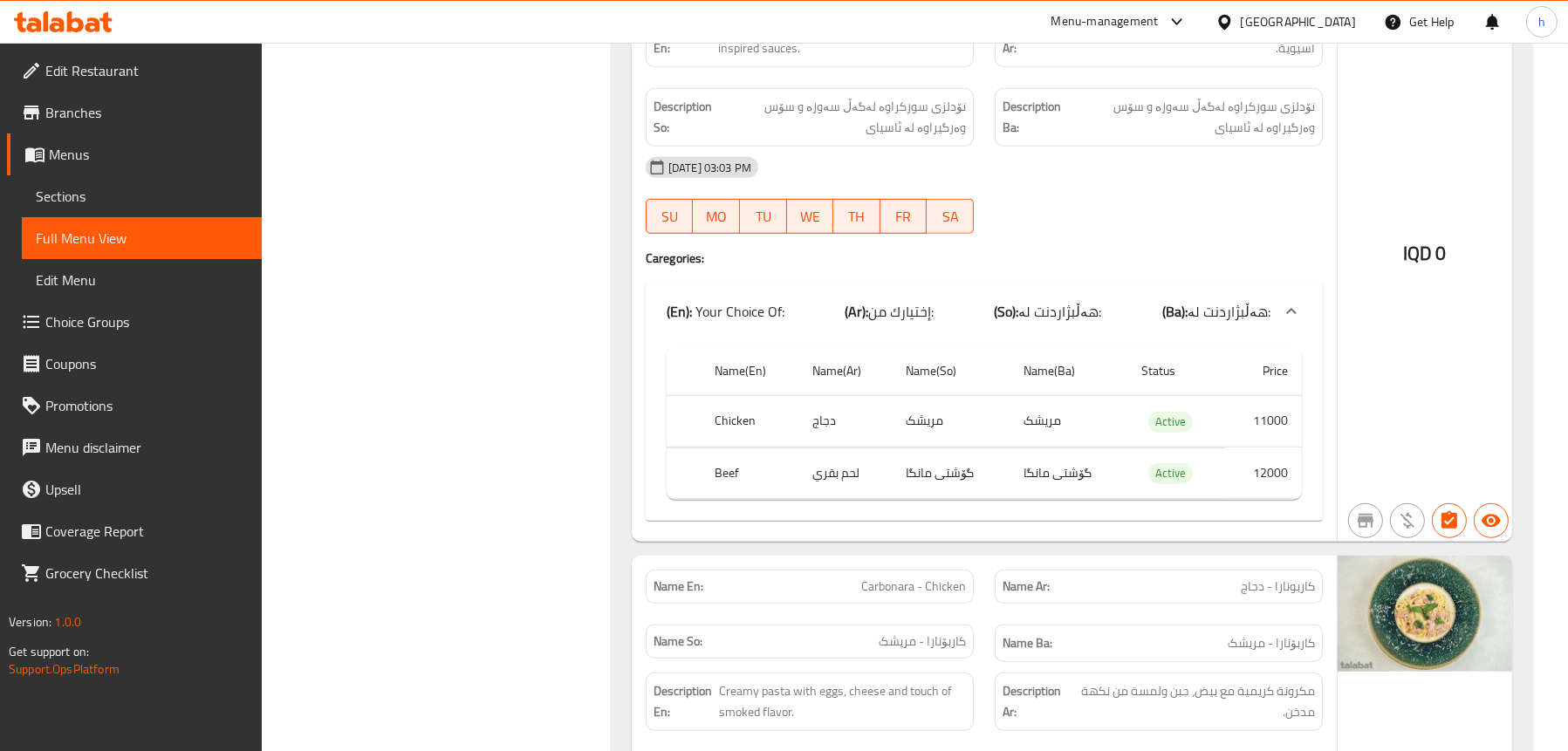
click at [121, 186] on span "Sections" at bounding box center [141, 197] width 212 height 21
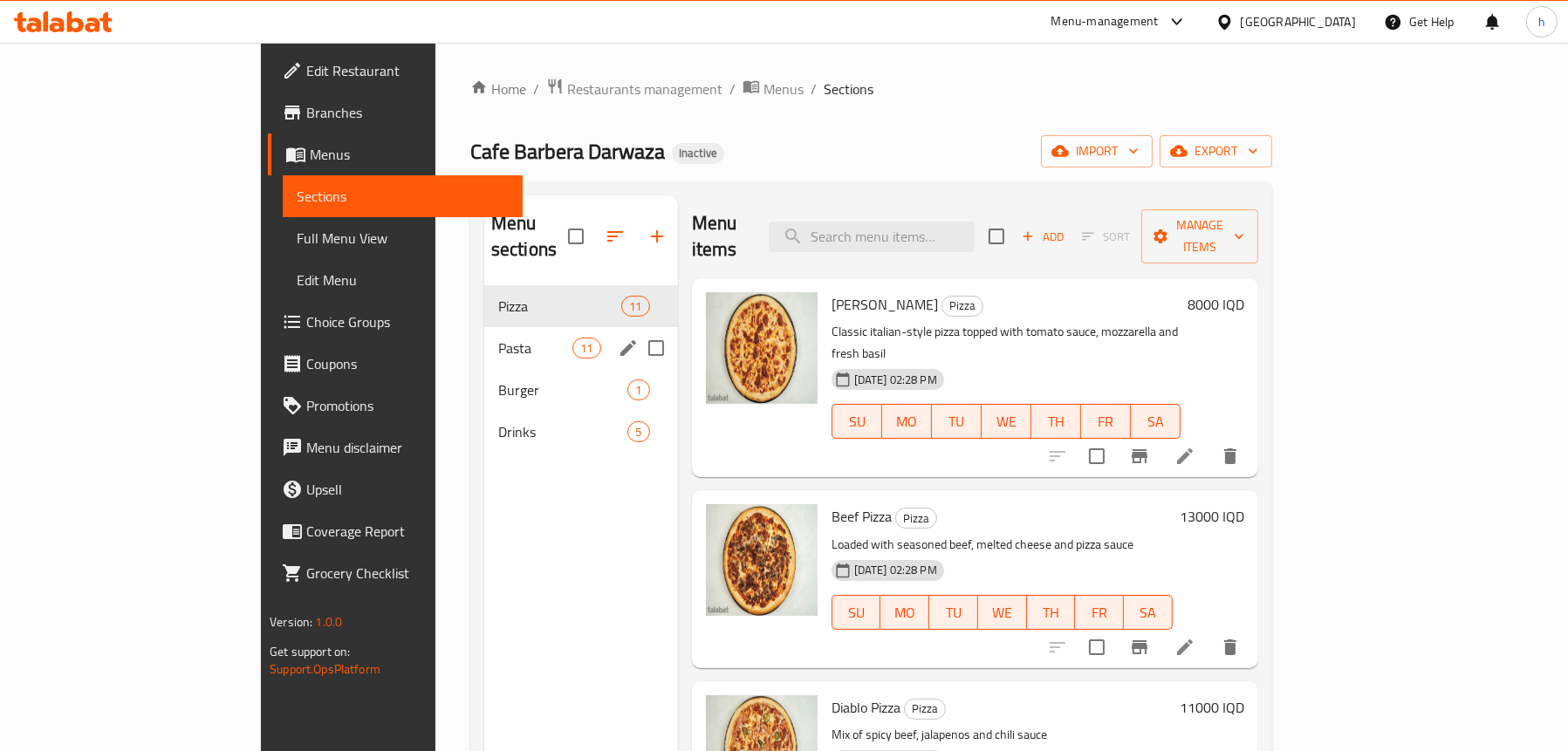
click at [498, 338] on span "Pasta" at bounding box center [535, 349] width 75 height 21
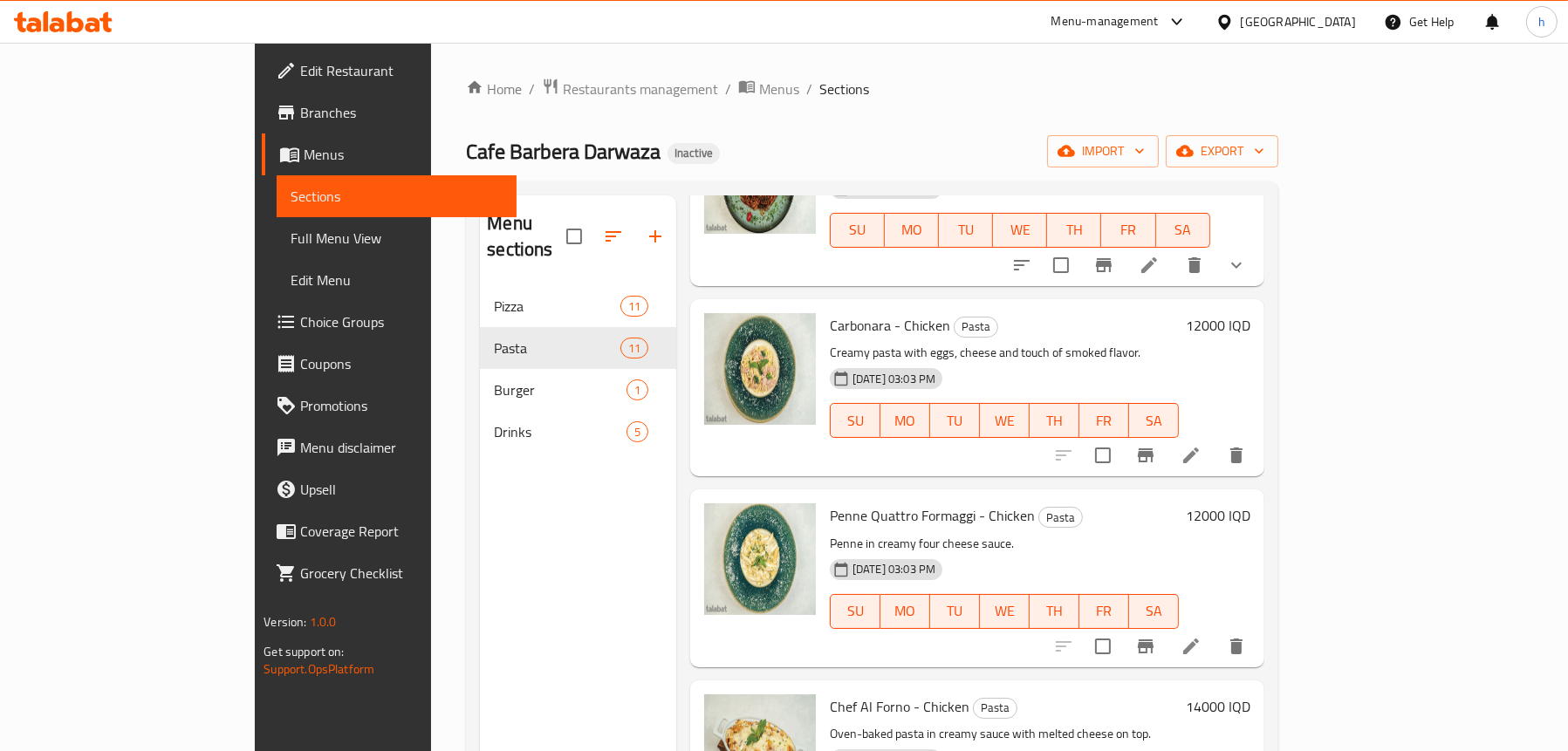
scroll to position [610, 0]
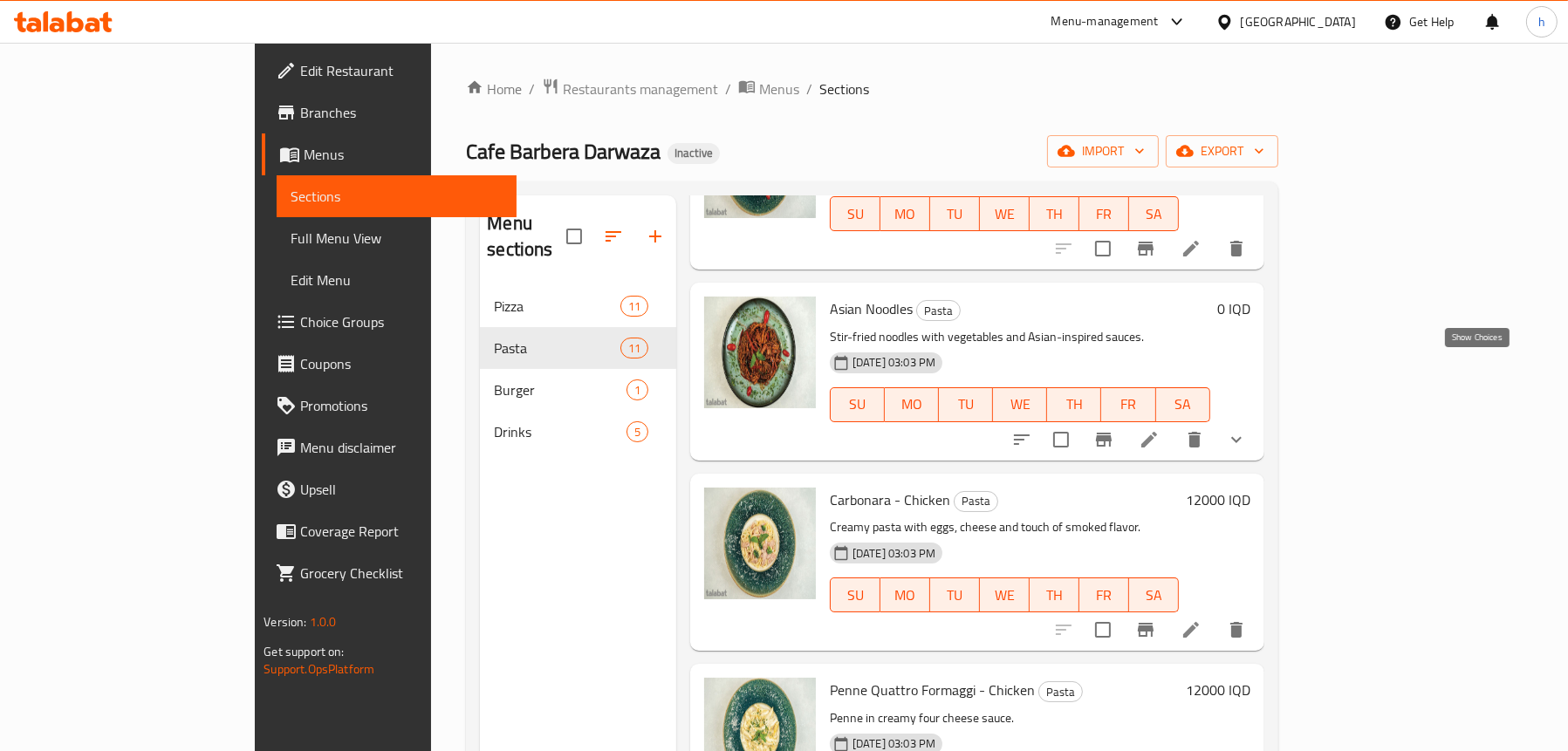
click at [1246, 429] on icon "show more" at bounding box center [1236, 440] width 21 height 21
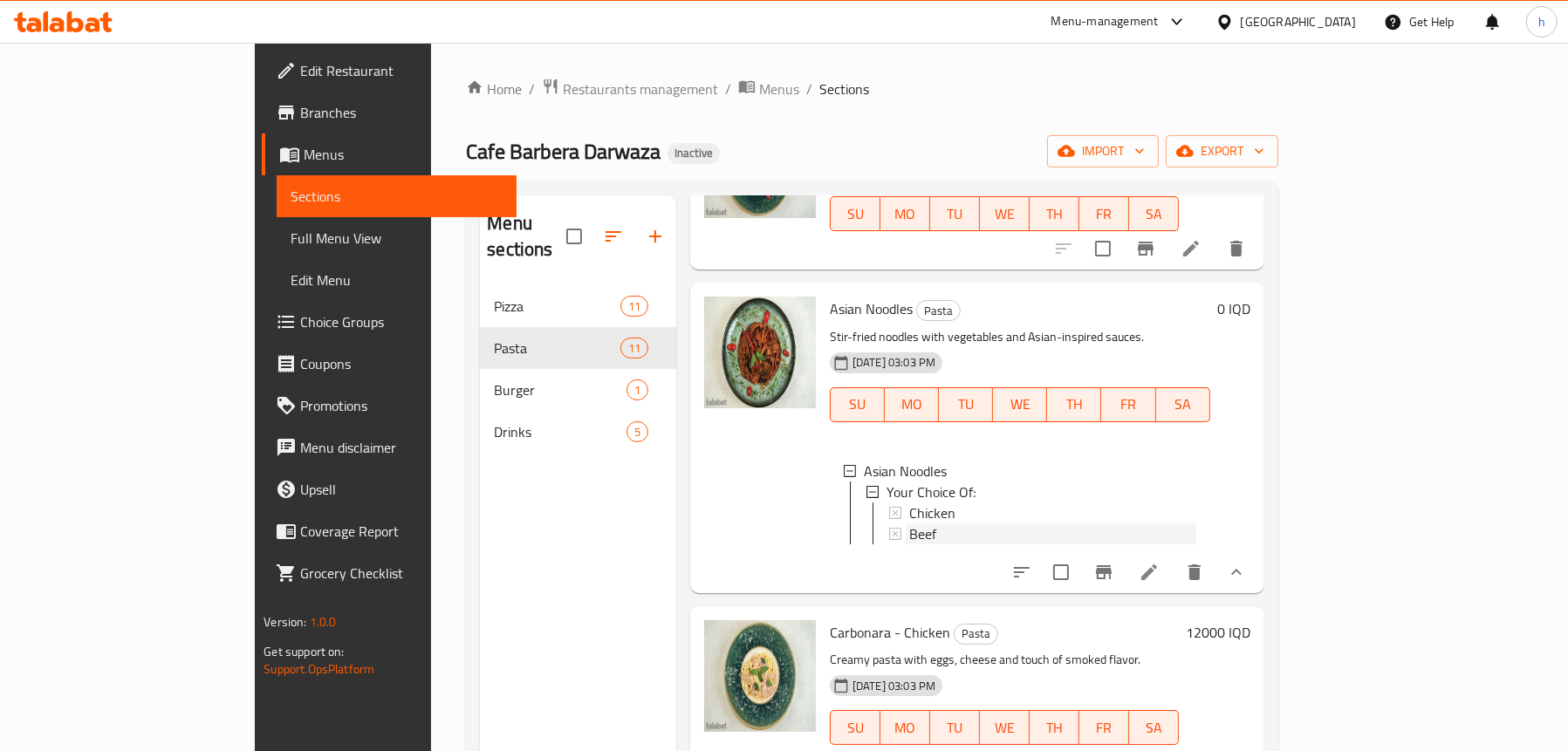
click at [958, 523] on div "Beef" at bounding box center [1052, 534] width 287 height 21
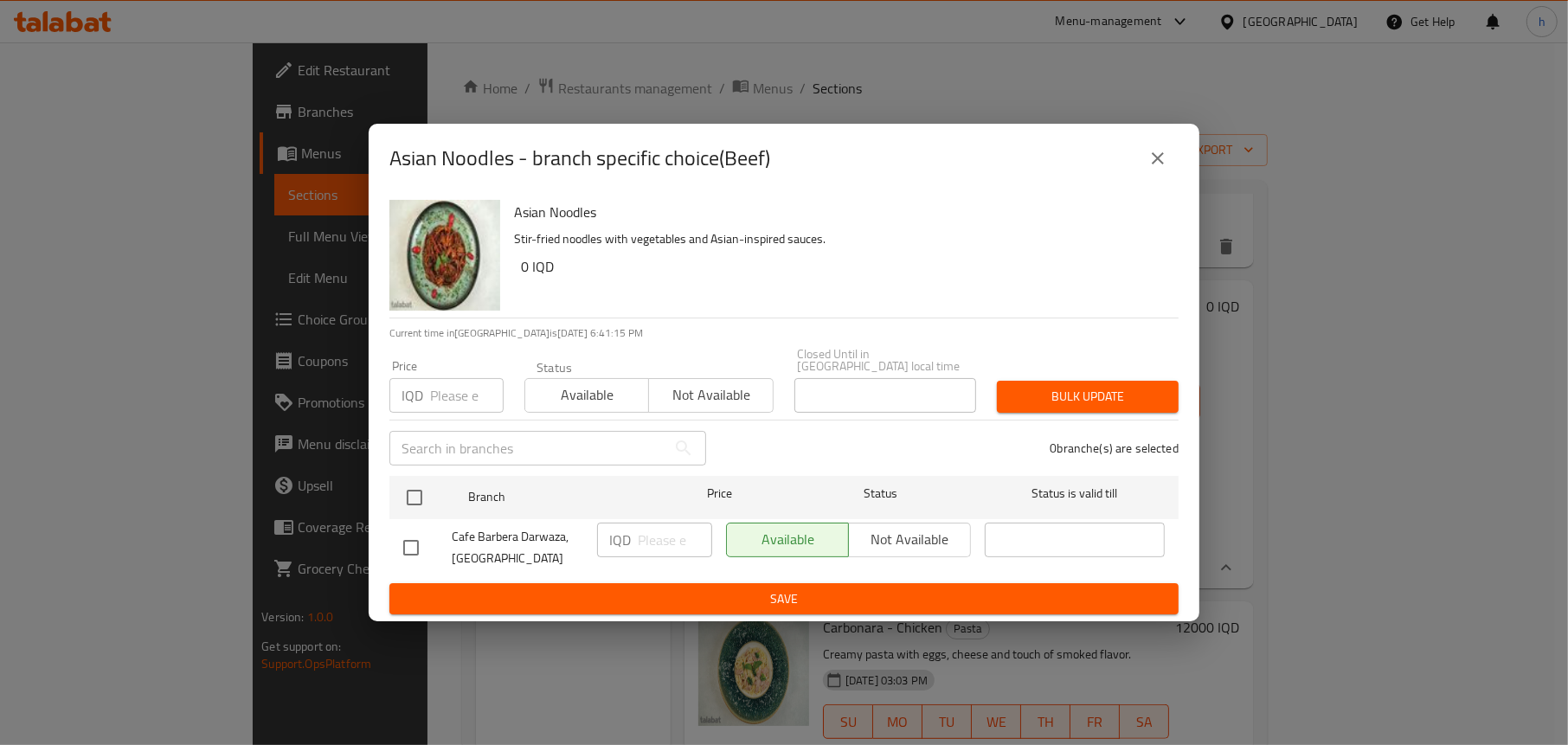
click at [1155, 157] on icon "close" at bounding box center [1158, 159] width 21 height 21
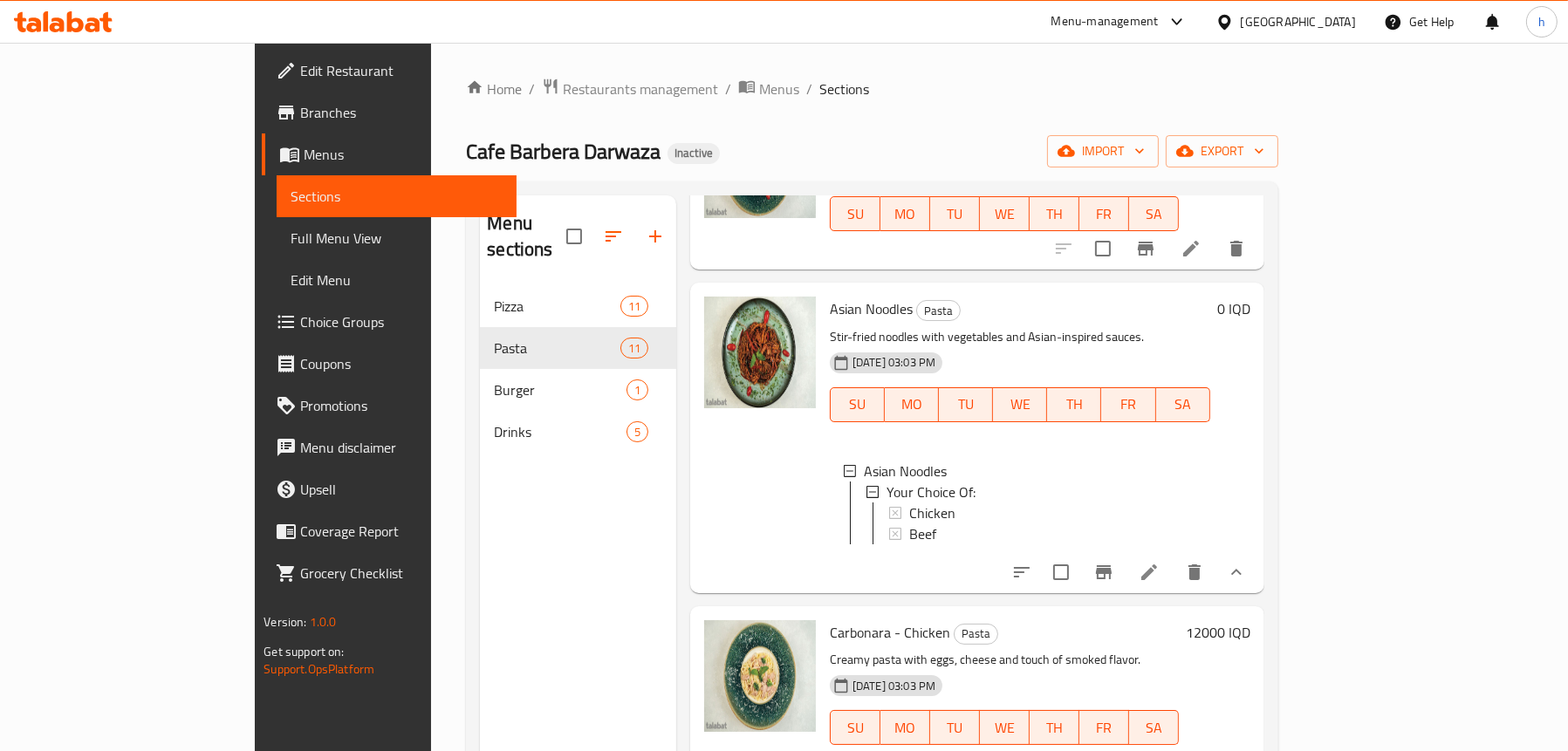
click at [291, 233] on span "Full Menu View" at bounding box center [396, 238] width 212 height 21
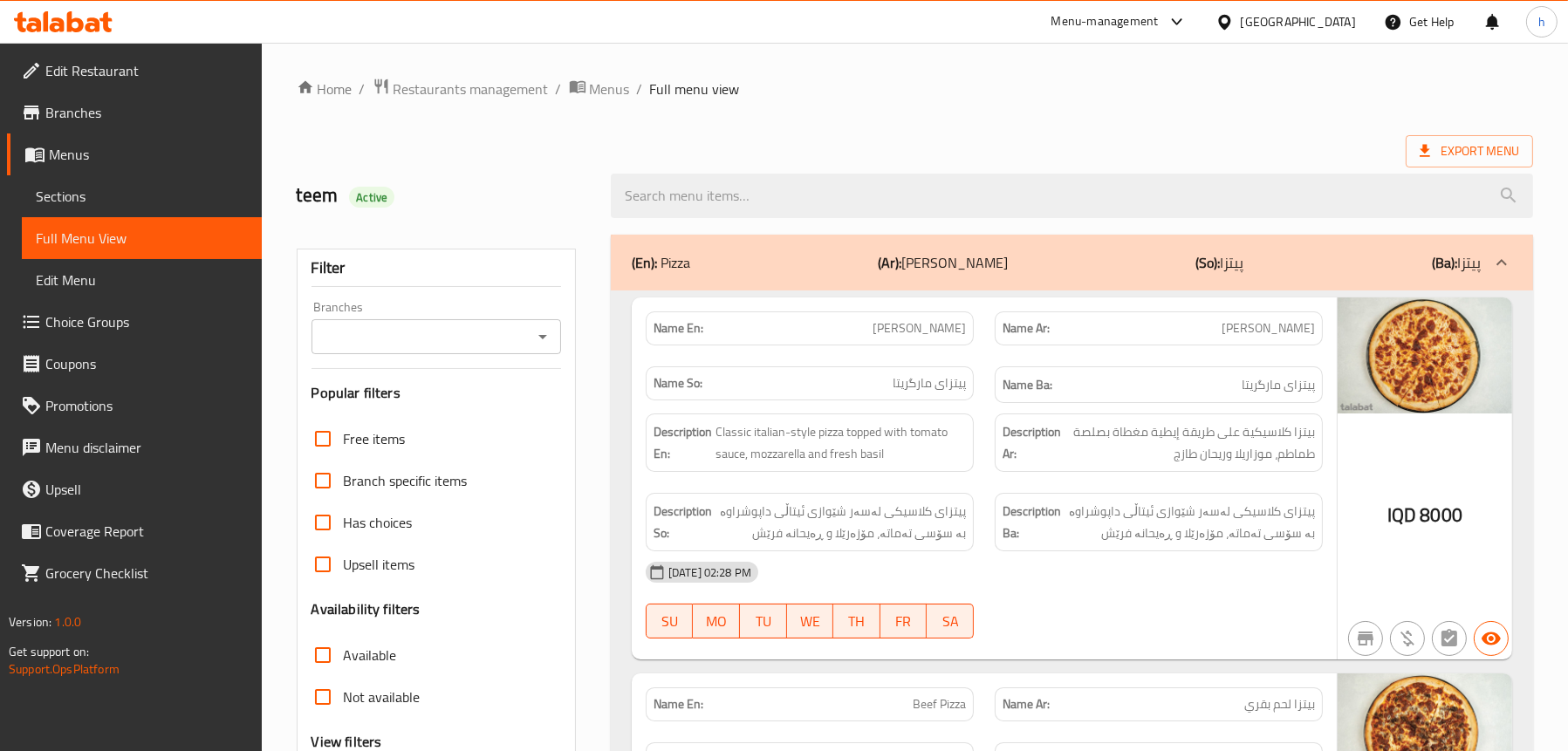
click at [542, 343] on icon "Open" at bounding box center [542, 337] width 21 height 21
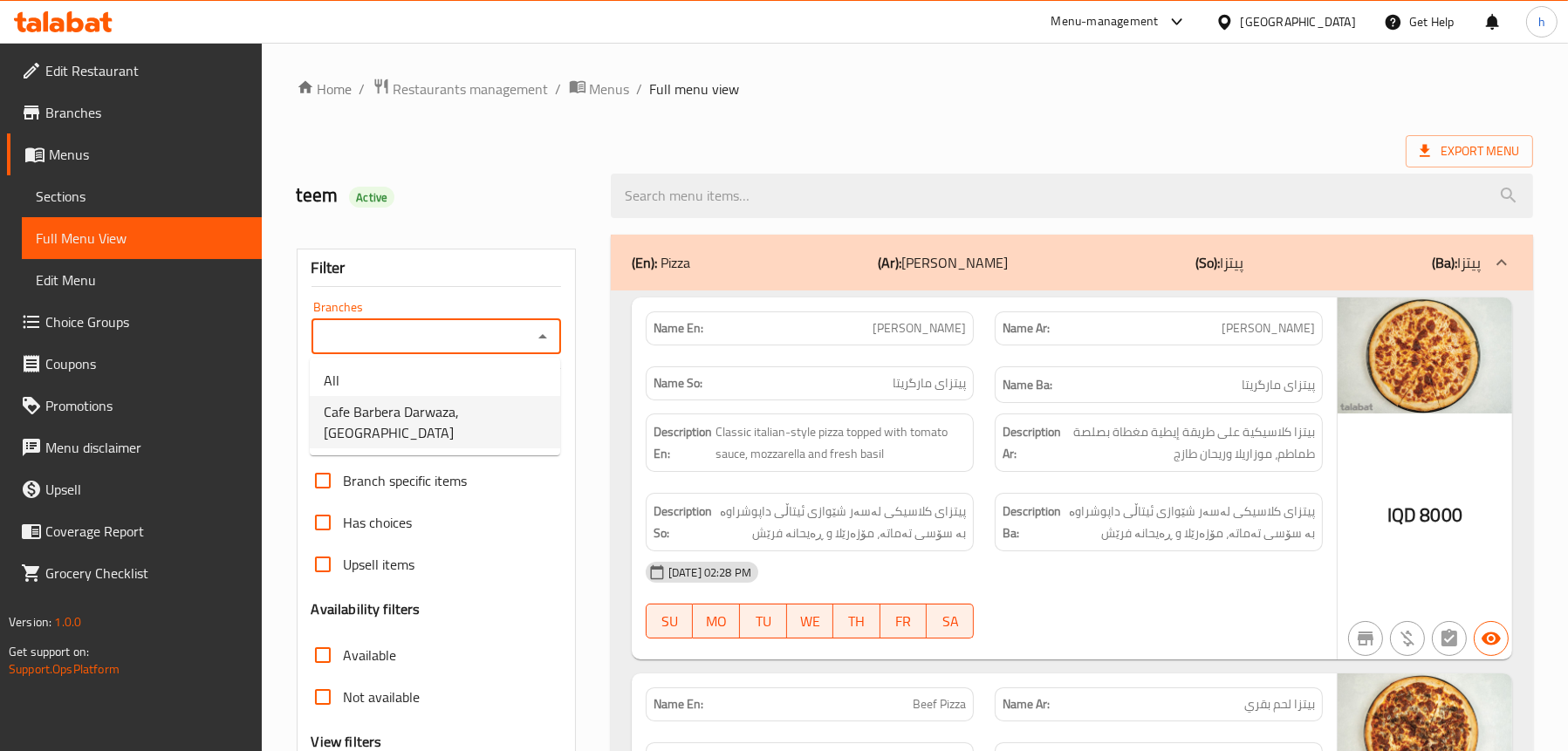
click at [460, 401] on span "Cafe Barbera Darwaza, Darwaza City" at bounding box center [435, 422] width 223 height 42
type input "Cafe Barbera Darwaza, Darwaza City"
click at [871, 266] on div "(En): Pizza (Ar): بيتزا (So): پیتزا (Ba): پیتزا" at bounding box center [1056, 263] width 848 height 21
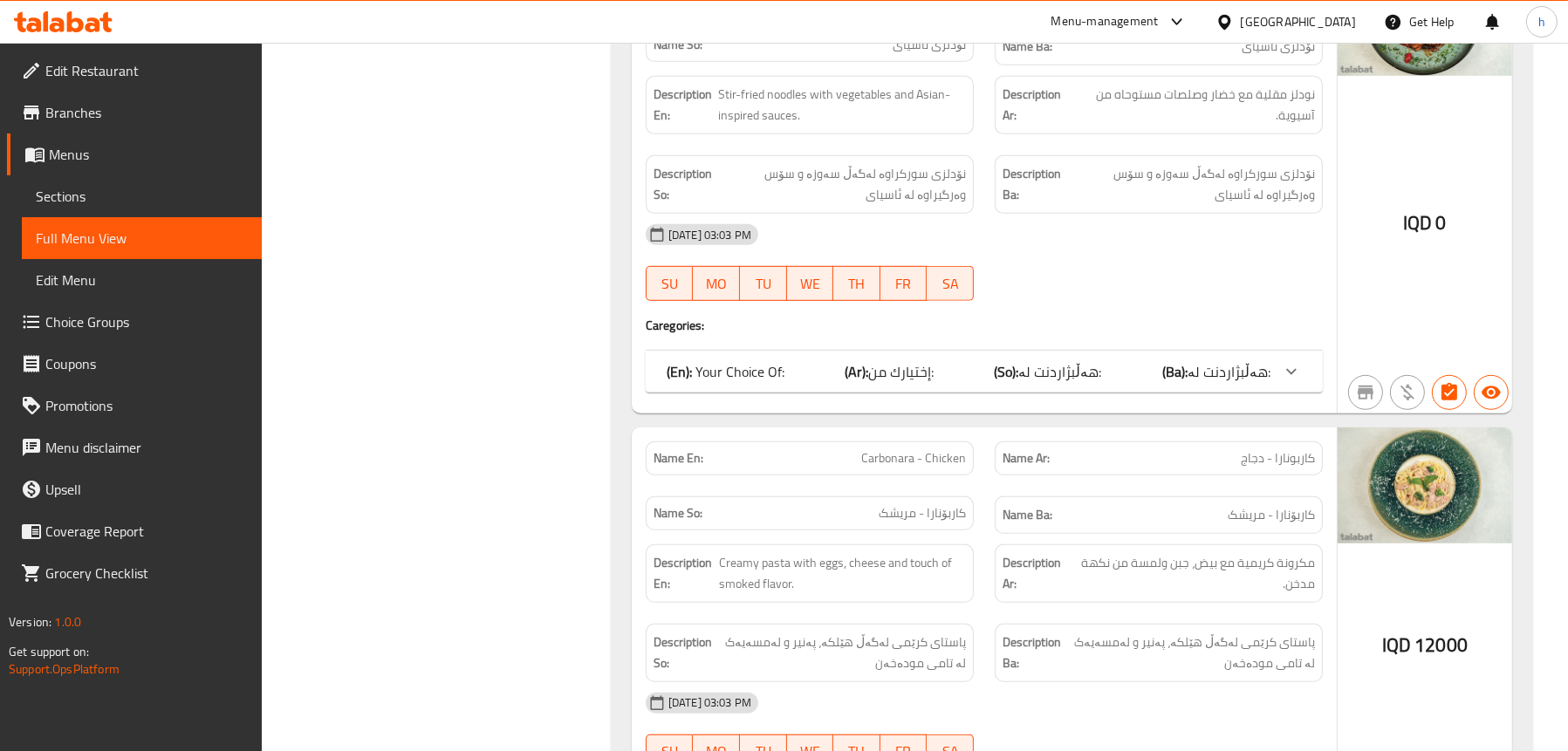
scroll to position [1484, 0]
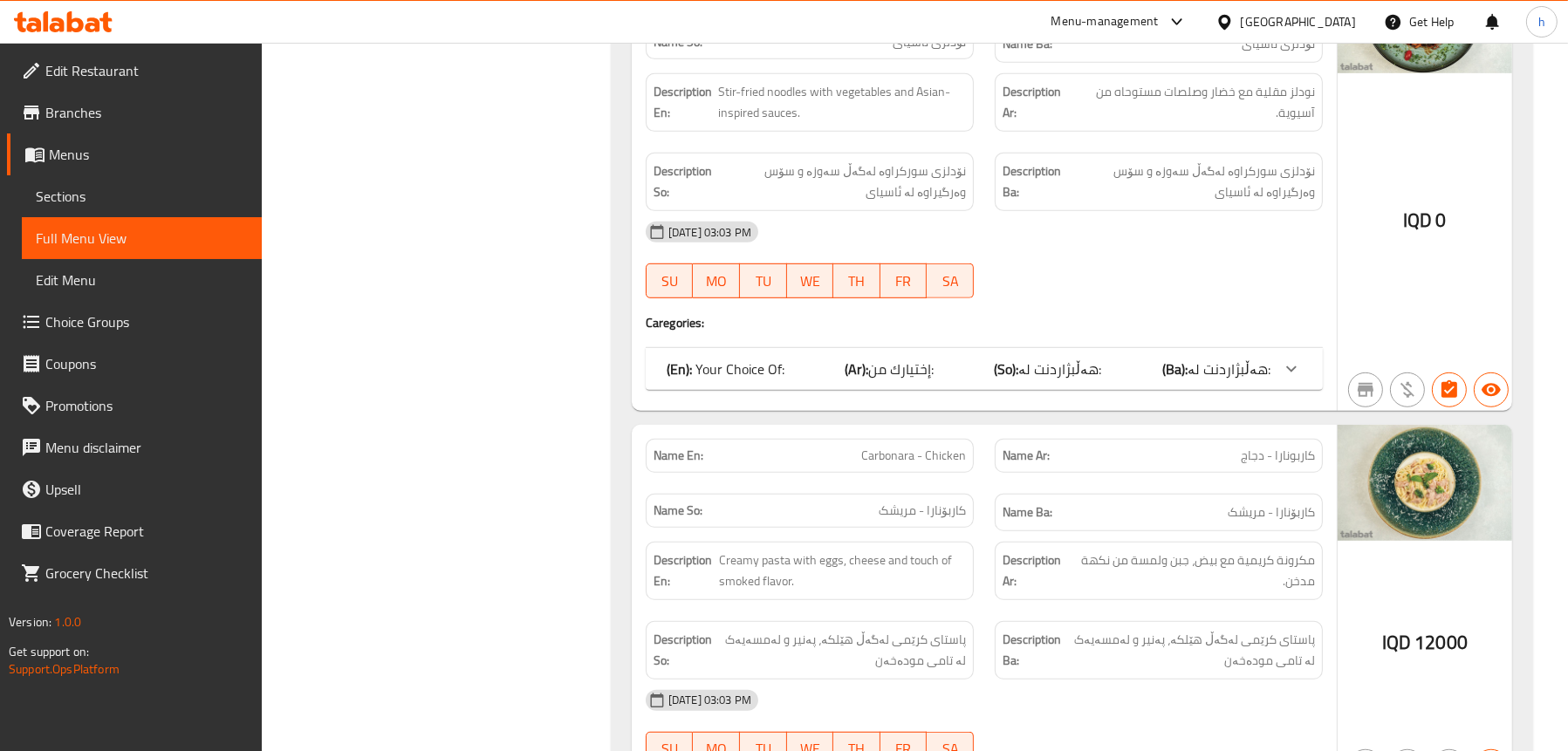
click at [891, 373] on span "إختيارك من:" at bounding box center [901, 368] width 66 height 26
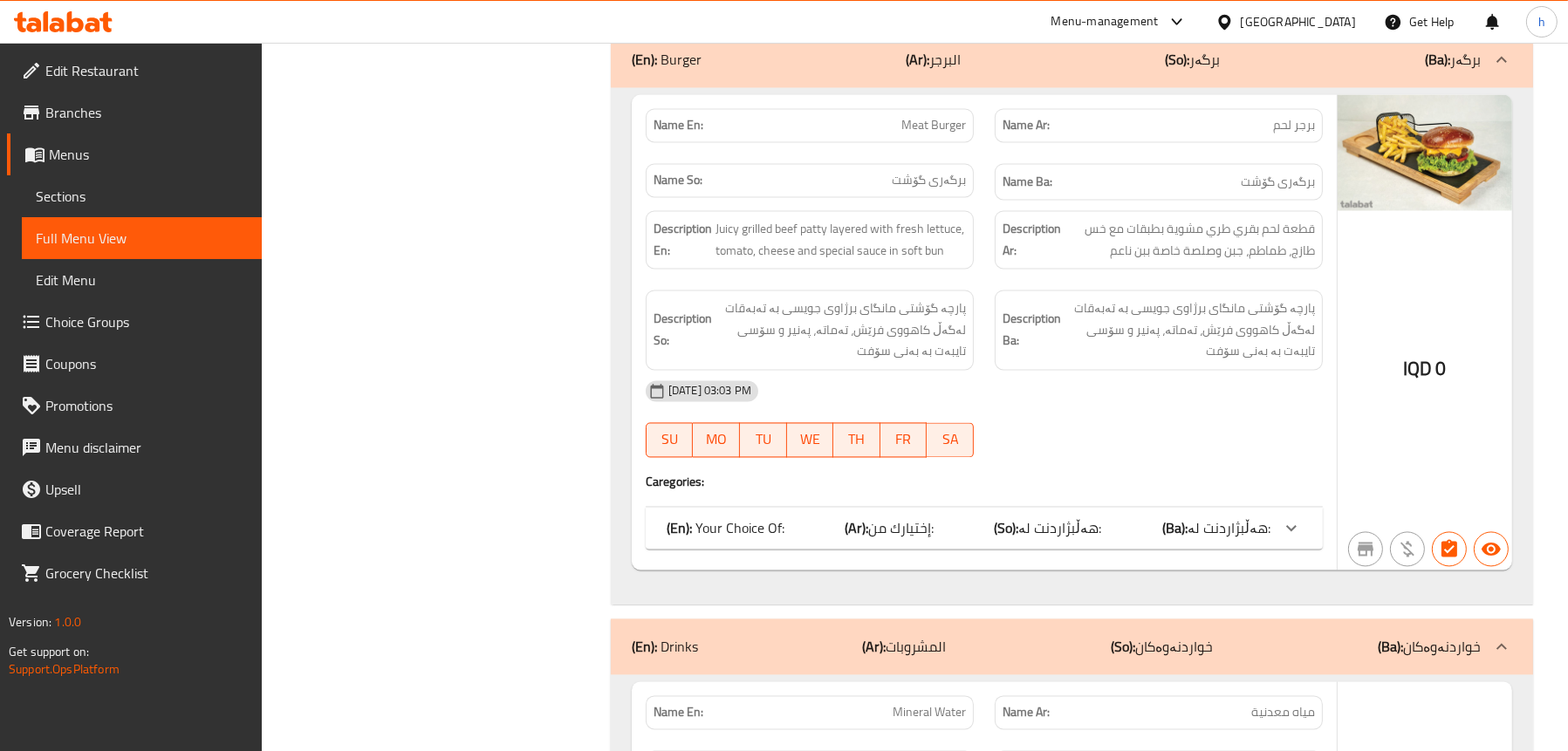
scroll to position [4556, 0]
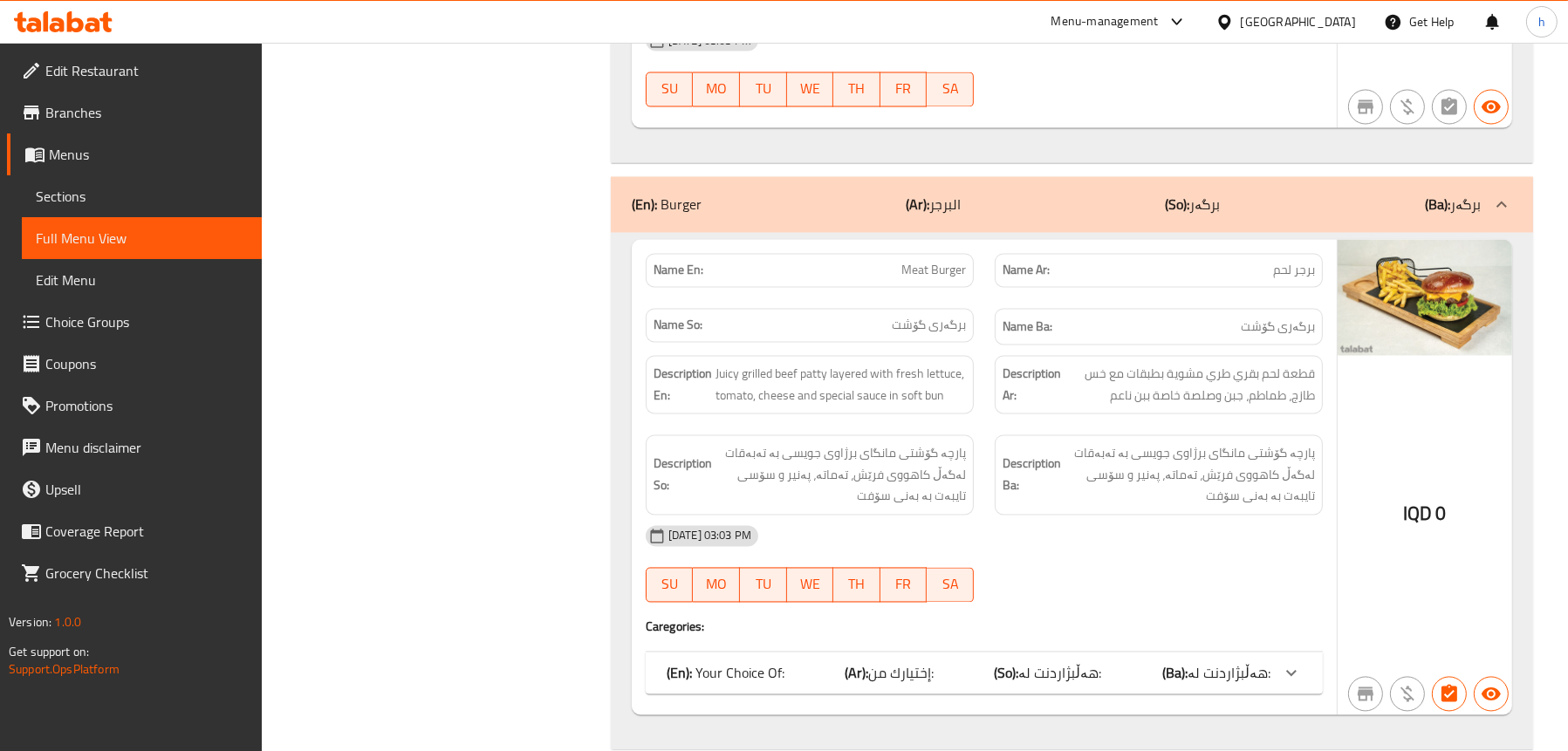
click at [981, 673] on div "(En): Your Choice Of: (Ar): إختيارك من: (So): هەڵبژاردنت لە: (Ba): هەڵبژاردنت ل…" at bounding box center [968, 674] width 603 height 21
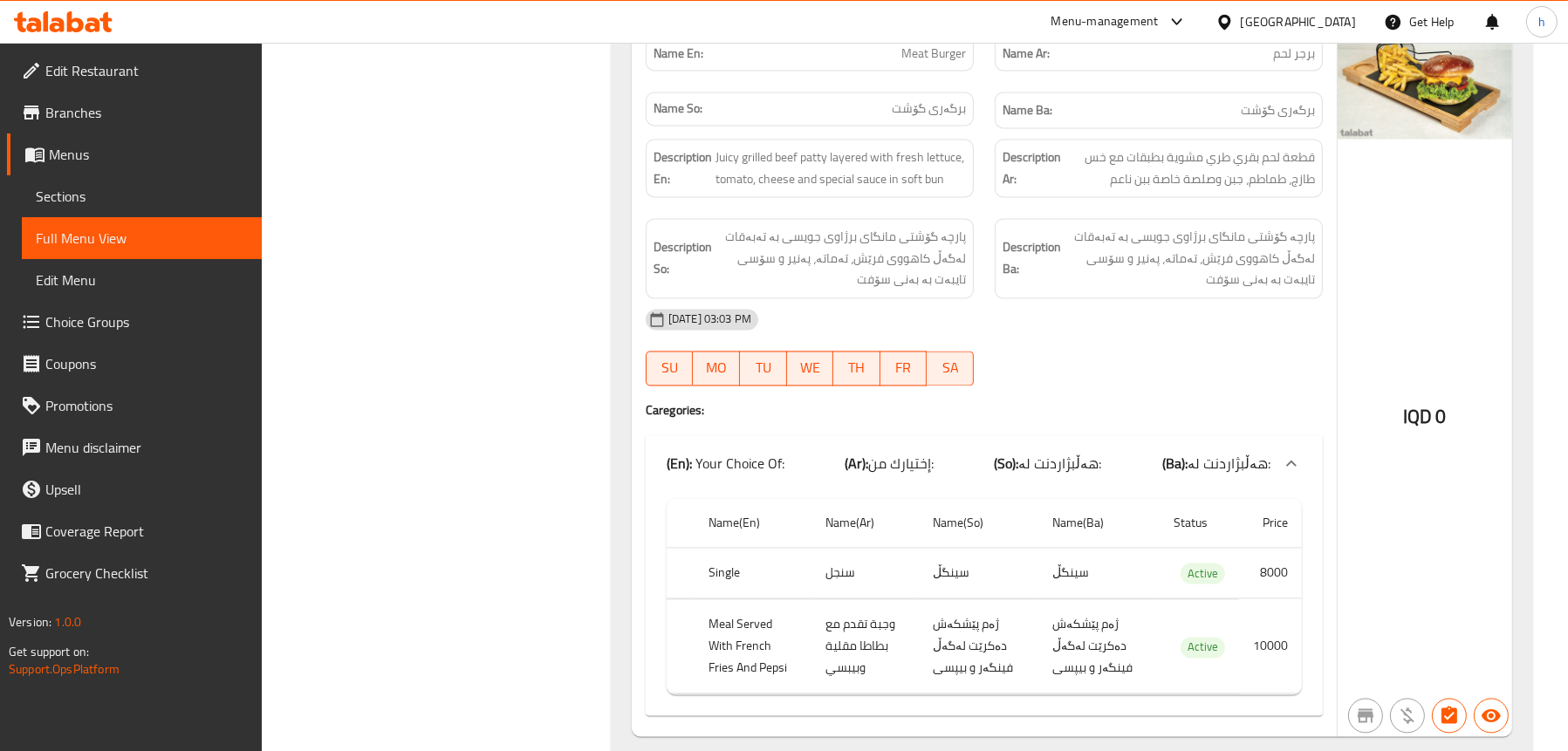
scroll to position [4644, 0]
